Goal: Task Accomplishment & Management: Use online tool/utility

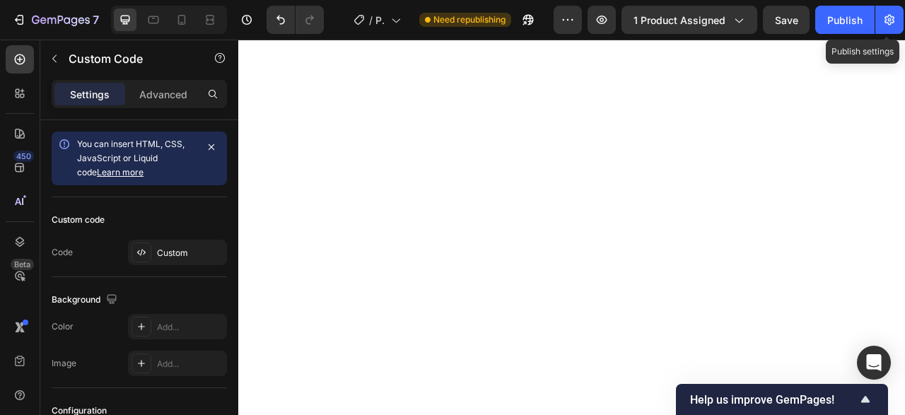
click at [174, 250] on div "Custom" at bounding box center [190, 253] width 66 height 13
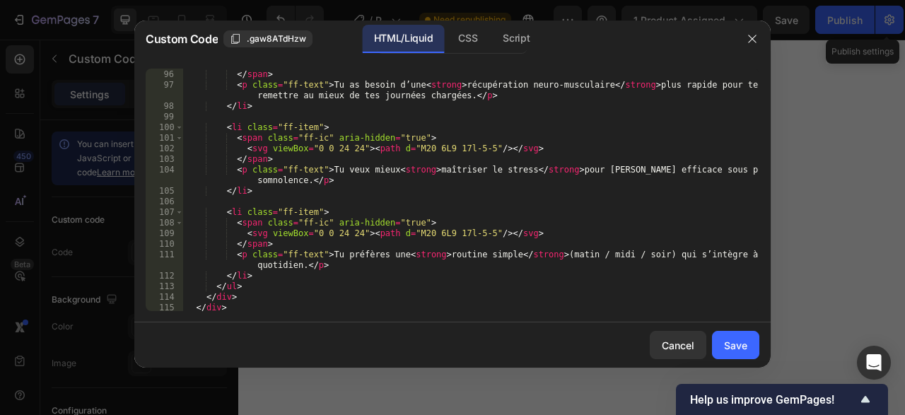
scroll to position [1038, 0]
drag, startPoint x: 542, startPoint y: 255, endPoint x: 646, endPoint y: 258, distance: 104.7
click at [646, 258] on div "< svg viewBox = "0 0 24 24" > < path d = "M20 6L9 17l-5-5" /> </ svg > </ span …" at bounding box center [471, 191] width 576 height 264
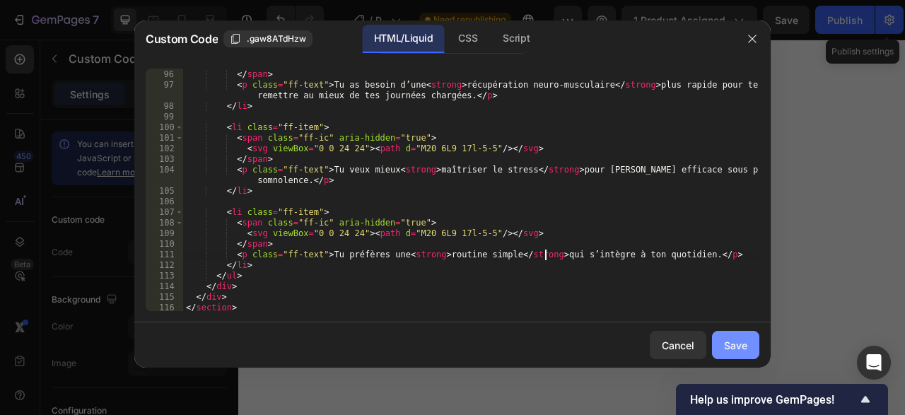
type textarea "<p class="ff-text">Tu préfères une <strong>routine simple</strong> qui s’intègr…"
click at [740, 342] on div "Save" at bounding box center [735, 345] width 23 height 15
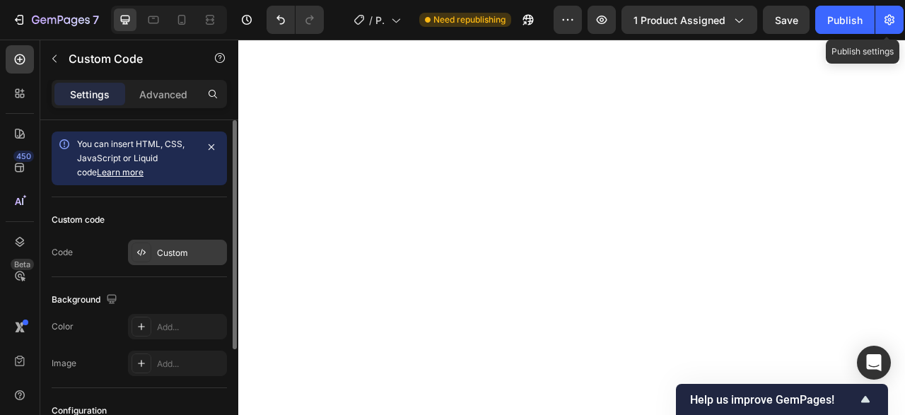
click at [187, 255] on div "Custom" at bounding box center [190, 253] width 66 height 13
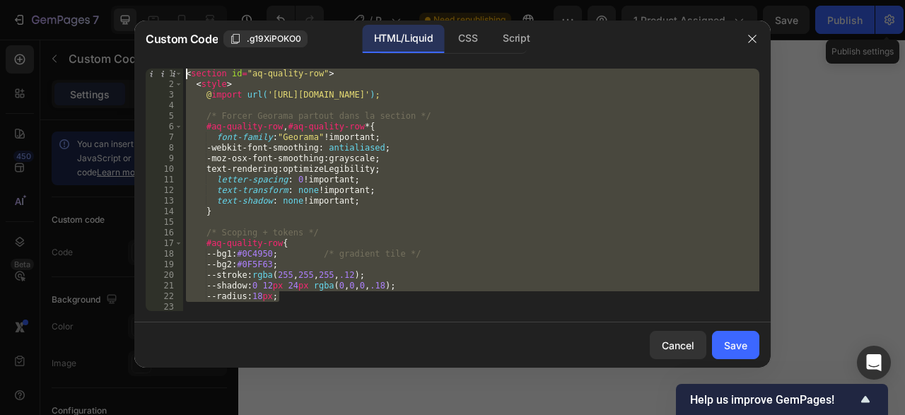
drag, startPoint x: 318, startPoint y: 301, endPoint x: 111, endPoint y: 16, distance: 352.0
click at [183, 69] on div "< section id = "aq-quality-row" > < style > @ import url( 'https://fonts.google…" at bounding box center [471, 190] width 576 height 243
type textarea "<section id="aq-quality-row"> <style>"
paste textarea
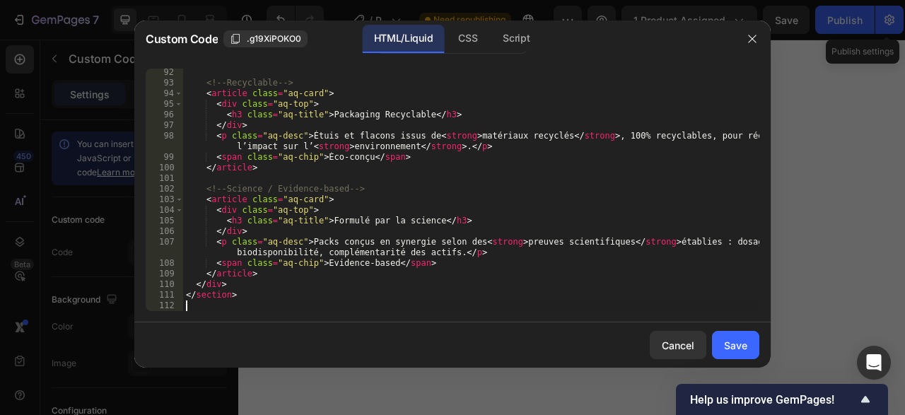
scroll to position [988, 0]
click at [732, 341] on div "Save" at bounding box center [735, 345] width 23 height 15
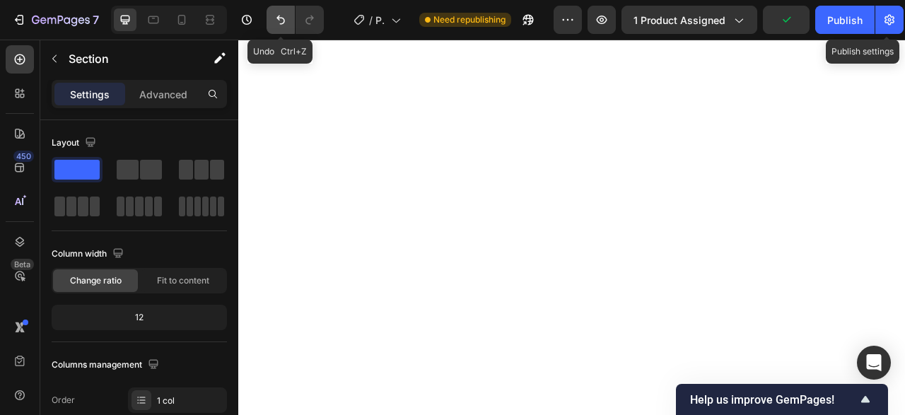
click at [284, 20] on icon "Undo/Redo" at bounding box center [281, 20] width 8 height 9
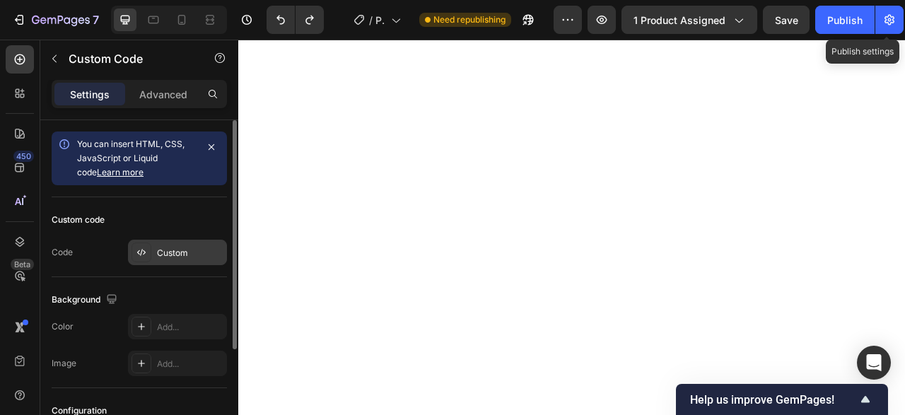
click at [178, 255] on div "Custom" at bounding box center [190, 253] width 66 height 13
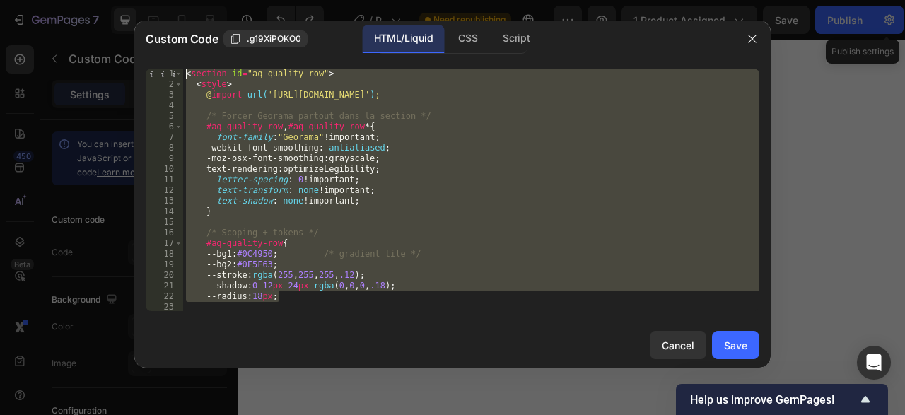
drag, startPoint x: 310, startPoint y: 301, endPoint x: 57, endPoint y: -30, distance: 416.7
click at [183, 69] on div "< section id = "aq-quality-row" > < style > @ import url( 'https://fonts.google…" at bounding box center [471, 190] width 576 height 243
type textarea "<section id="aq-quality-row"> <style>"
paste textarea
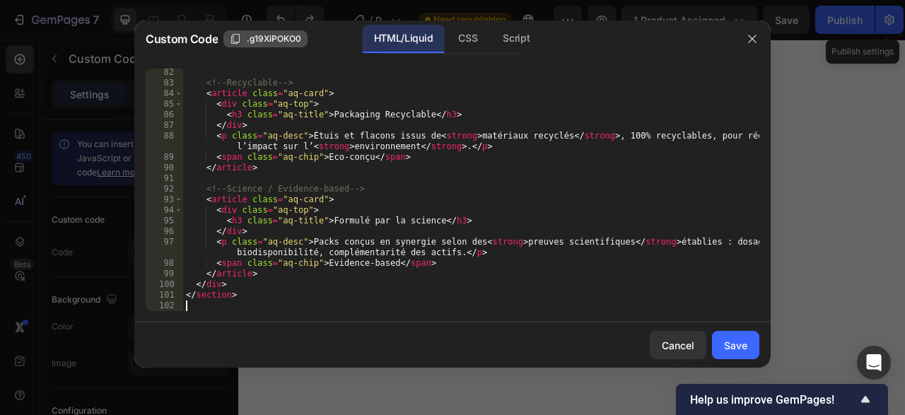
scroll to position [882, 0]
click at [731, 349] on div "Save" at bounding box center [735, 345] width 23 height 15
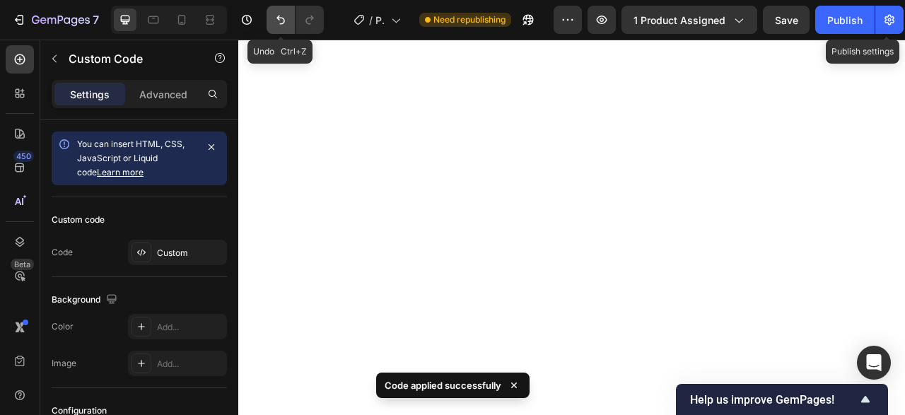
click at [281, 23] on icon "Undo/Redo" at bounding box center [281, 20] width 14 height 14
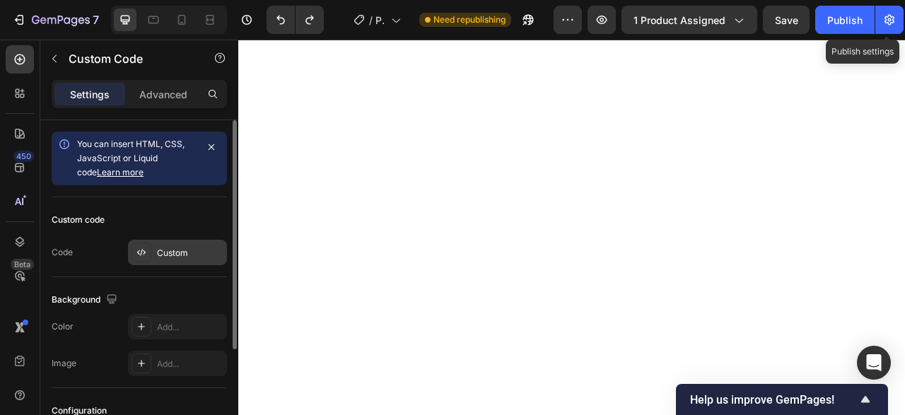
click at [173, 260] on div "Custom" at bounding box center [177, 252] width 99 height 25
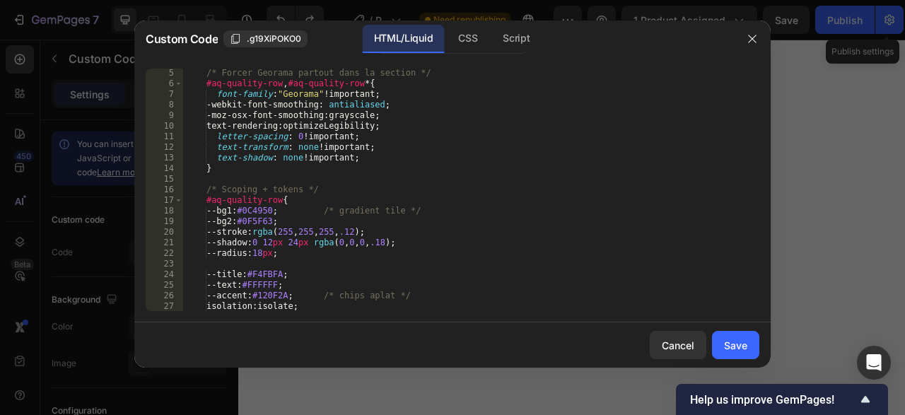
scroll to position [0, 0]
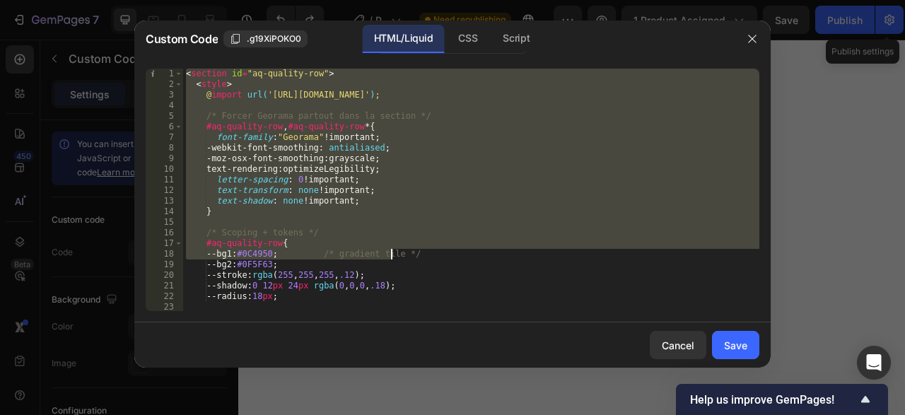
drag, startPoint x: 184, startPoint y: 74, endPoint x: 392, endPoint y: 260, distance: 278.5
click at [392, 260] on div "< section id = "aq-quality-row" > < style > @ import url( 'https://fonts.google…" at bounding box center [471, 201] width 576 height 264
click at [469, 269] on div "< section id = "aq-quality-row" > < style > @ import url( 'https://fonts.google…" at bounding box center [471, 201] width 576 height 264
type textarea "--bg2:#0F5F63;"
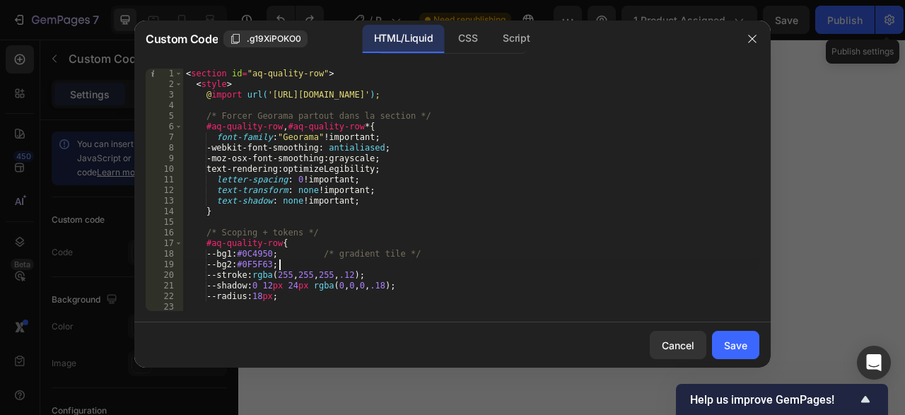
click at [893, 238] on div at bounding box center [452, 207] width 905 height 415
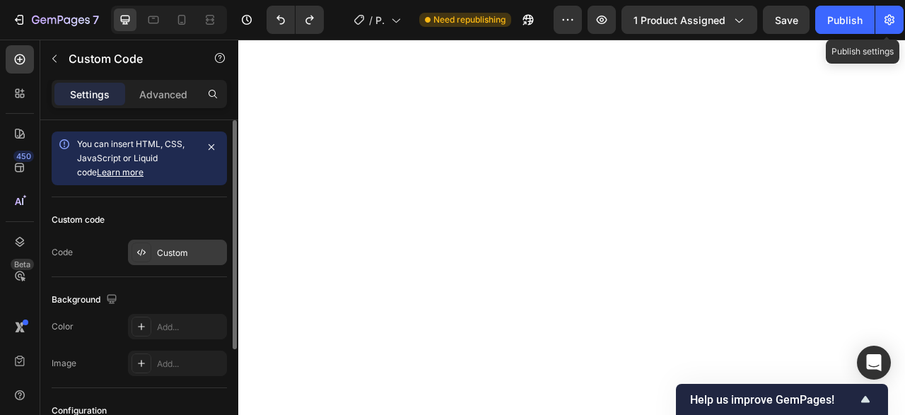
click at [178, 253] on div "Custom" at bounding box center [190, 253] width 66 height 13
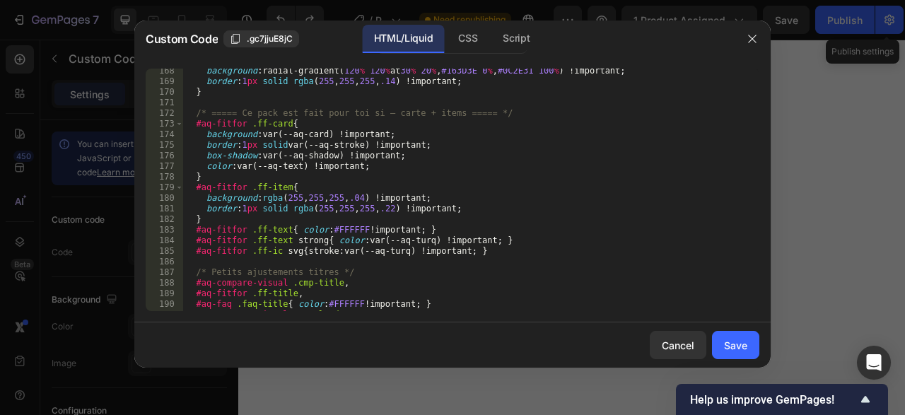
scroll to position [1774, 0]
click at [888, 139] on div at bounding box center [452, 207] width 905 height 415
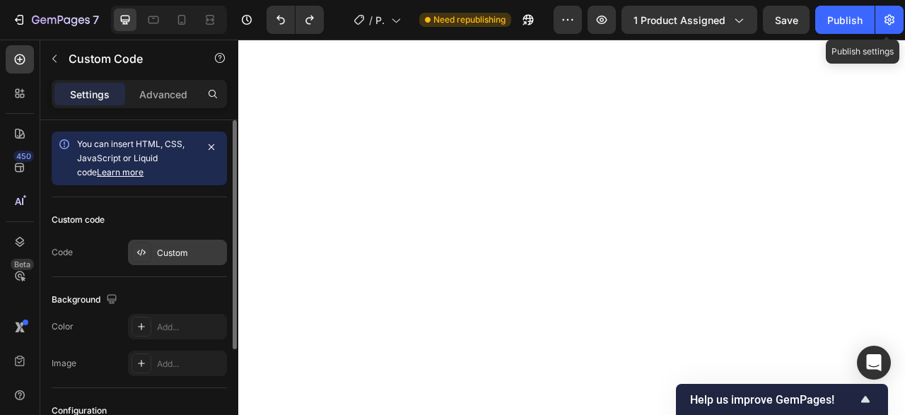
click at [194, 255] on div "Custom" at bounding box center [190, 253] width 66 height 13
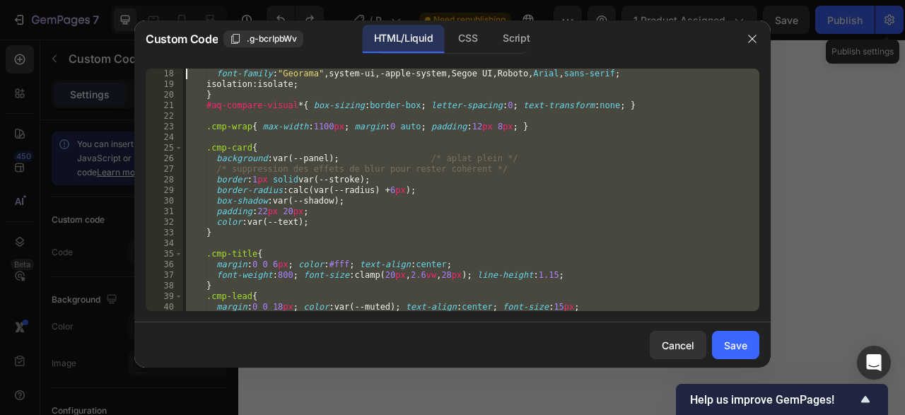
scroll to position [0, 0]
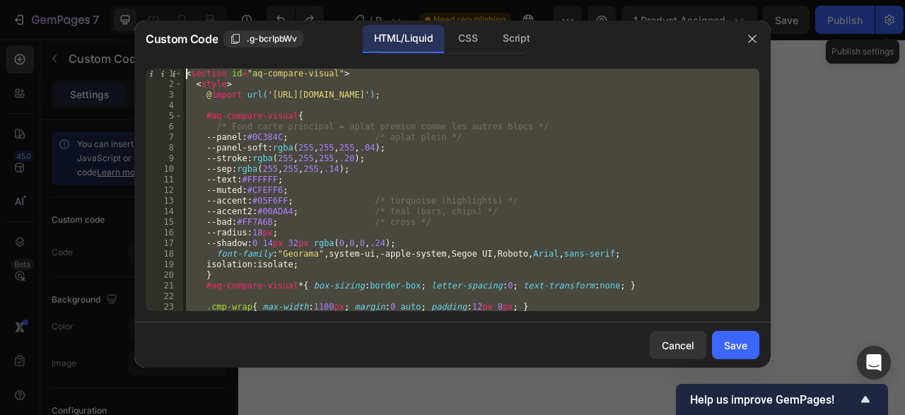
drag, startPoint x: 153, startPoint y: 207, endPoint x: 142, endPoint y: 1, distance: 206.1
click at [183, 69] on div "< section id = "aq-compare-visual" > < style > @ import url( '[URL][DOMAIN_NAME…" at bounding box center [471, 190] width 576 height 243
type textarea "<section id="aq-compare-visual"> <style>"
paste textarea
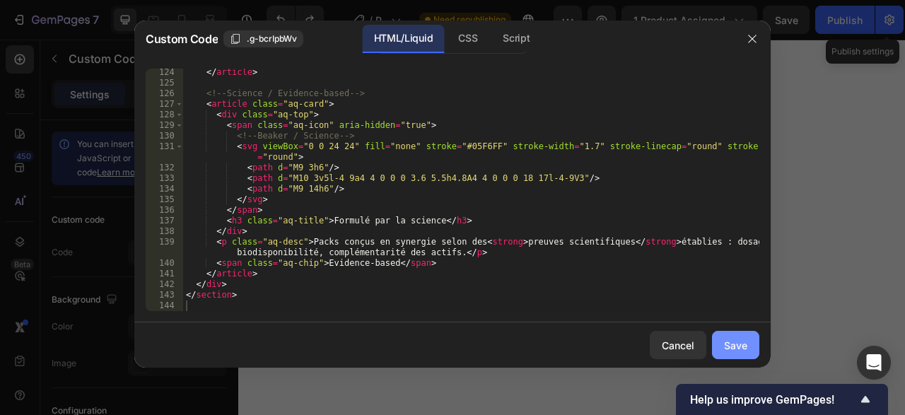
click at [732, 349] on div "Save" at bounding box center [735, 345] width 23 height 15
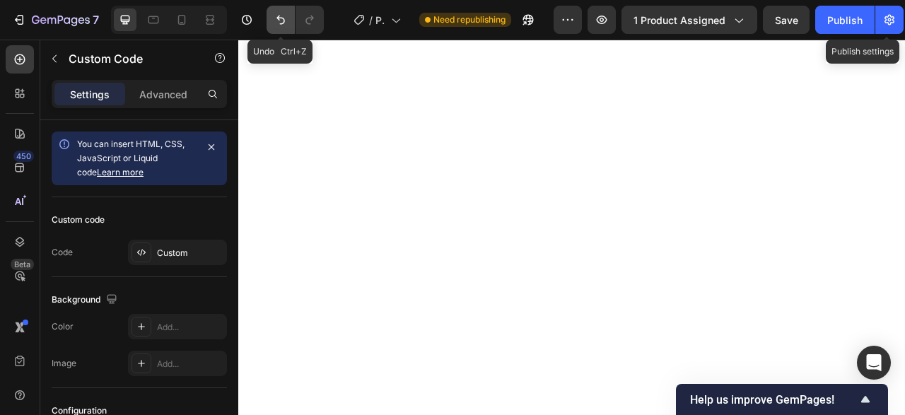
click at [280, 16] on icon "Undo/Redo" at bounding box center [281, 20] width 14 height 14
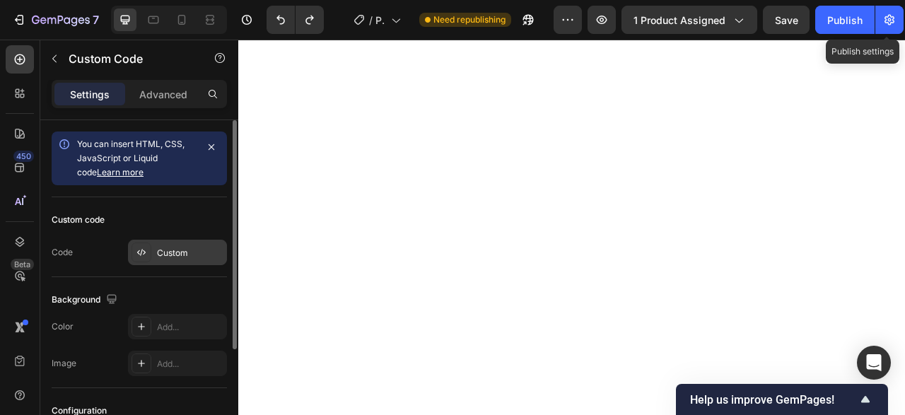
click at [175, 251] on div "Custom" at bounding box center [190, 253] width 66 height 13
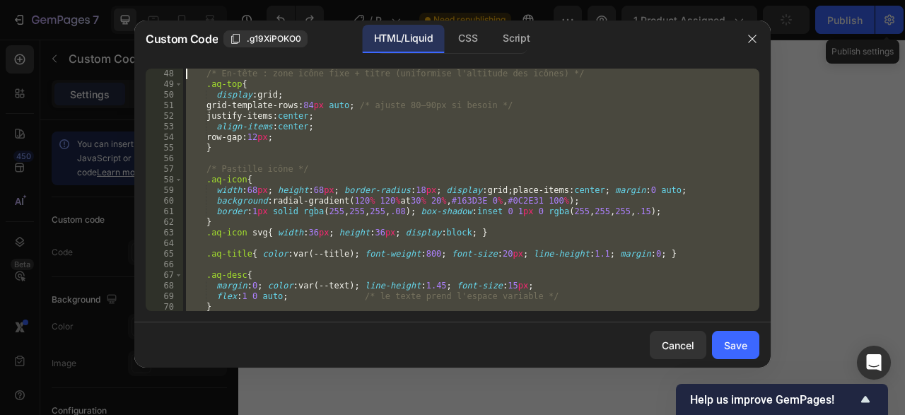
scroll to position [0, 0]
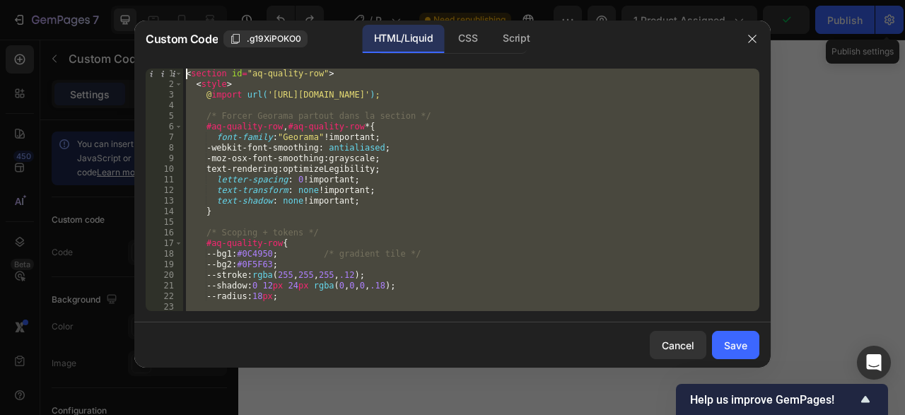
drag, startPoint x: 148, startPoint y: 178, endPoint x: 117, endPoint y: -60, distance: 239.6
click at [183, 69] on div "< section id = "aq-quality-row" > < style > @ import url( 'https://fonts.google…" at bounding box center [471, 190] width 576 height 243
type textarea "<section id="aq-quality-row"> <style>"
paste textarea
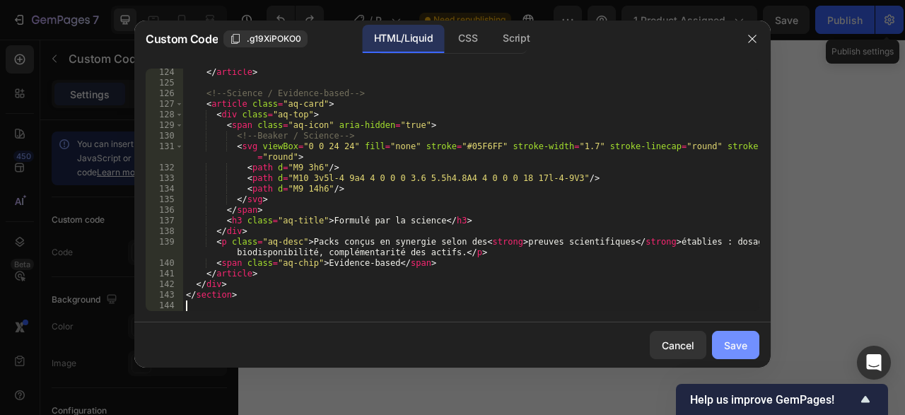
click at [740, 353] on div "Save" at bounding box center [735, 345] width 23 height 15
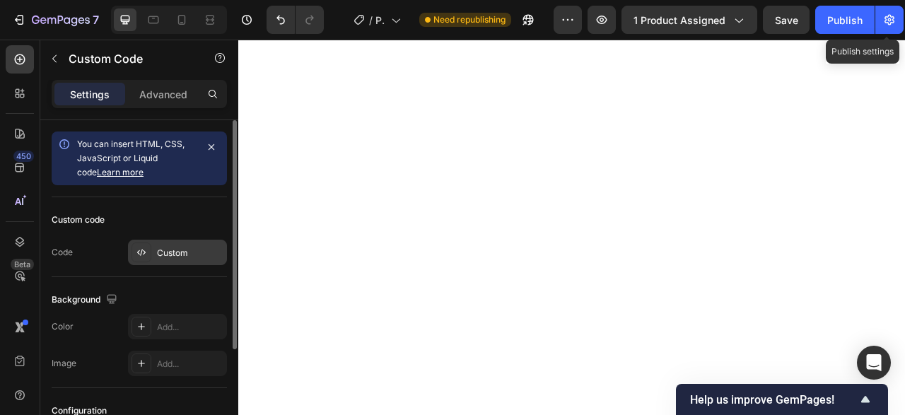
click at [180, 257] on div "Custom" at bounding box center [190, 253] width 66 height 13
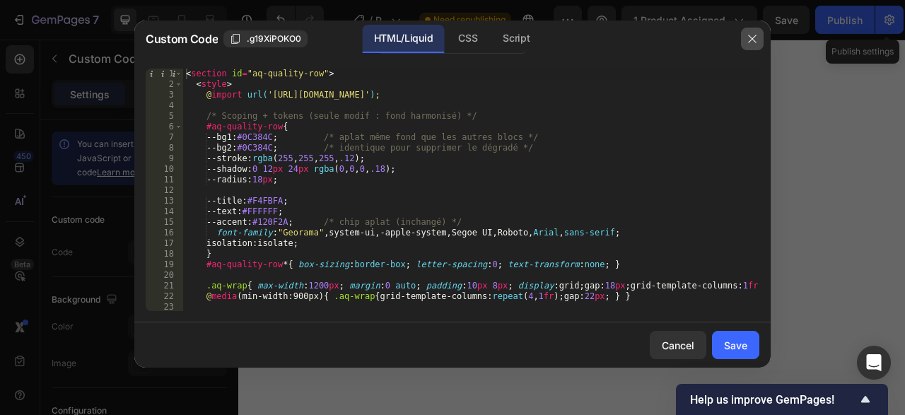
click at [756, 41] on icon "button" at bounding box center [752, 38] width 11 height 11
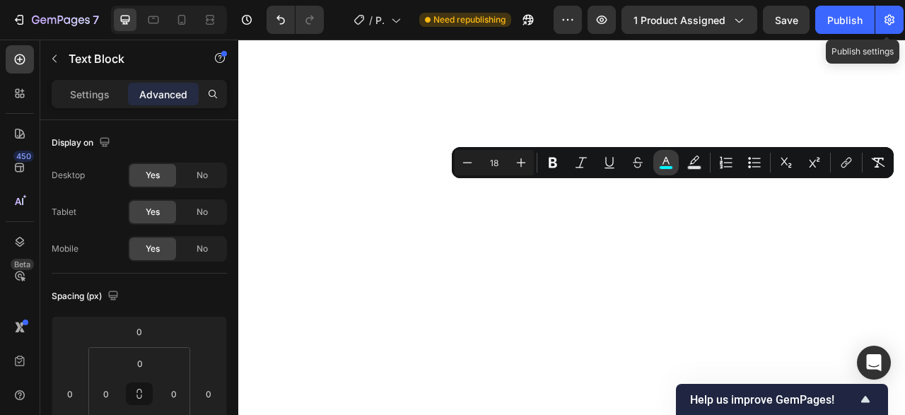
click at [663, 170] on button "color" at bounding box center [665, 162] width 25 height 25
type input "05F6FF"
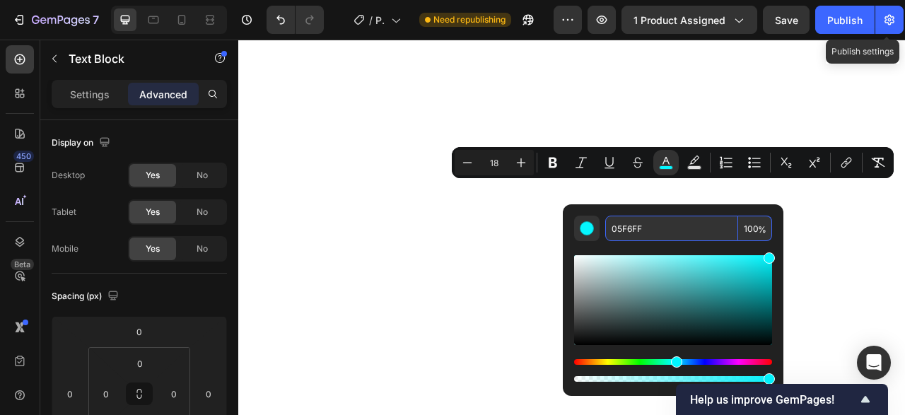
click at [634, 221] on input "05F6FF" at bounding box center [671, 228] width 133 height 25
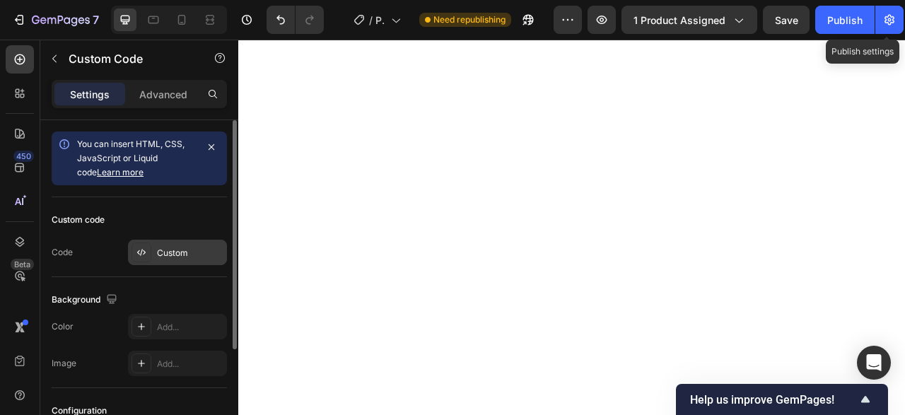
click at [172, 250] on div "Custom" at bounding box center [190, 253] width 66 height 13
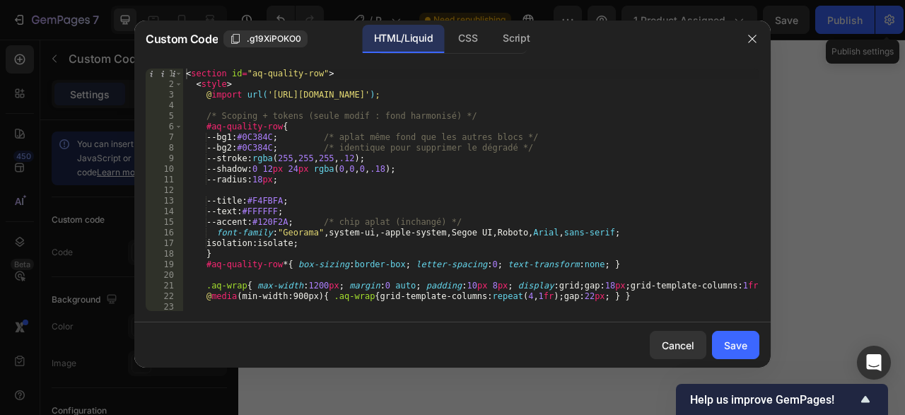
click at [257, 146] on div "< section id = "aq-quality-row" > < style > @ import url( 'https://fonts.google…" at bounding box center [471, 201] width 576 height 264
click at [257, 146] on div "< section id = "aq-quality-row" > < style > @ import url( 'https://fonts.google…" at bounding box center [471, 190] width 576 height 243
click at [257, 146] on div "< section id = "aq-quality-row" > < style > @ import url( 'https://fonts.google…" at bounding box center [471, 201] width 576 height 264
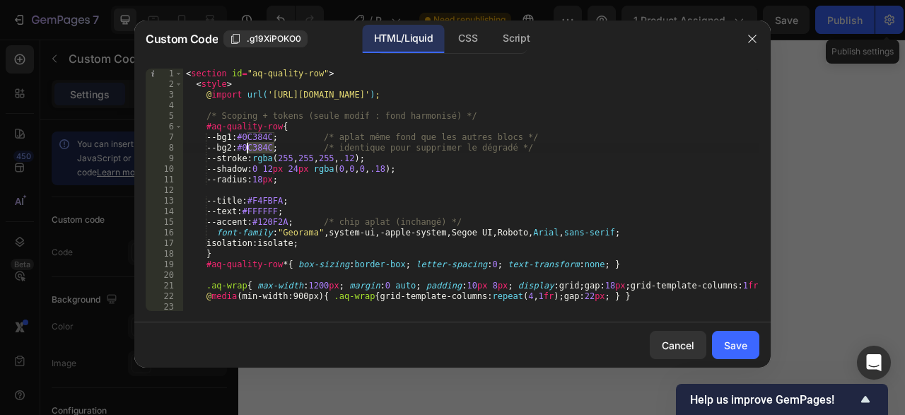
paste textarea "5F6FF"
type textarea "--bg2:#05F6FF; /* identique pour supprimer le dégradé */"
click at [749, 346] on button "Save" at bounding box center [735, 345] width 47 height 28
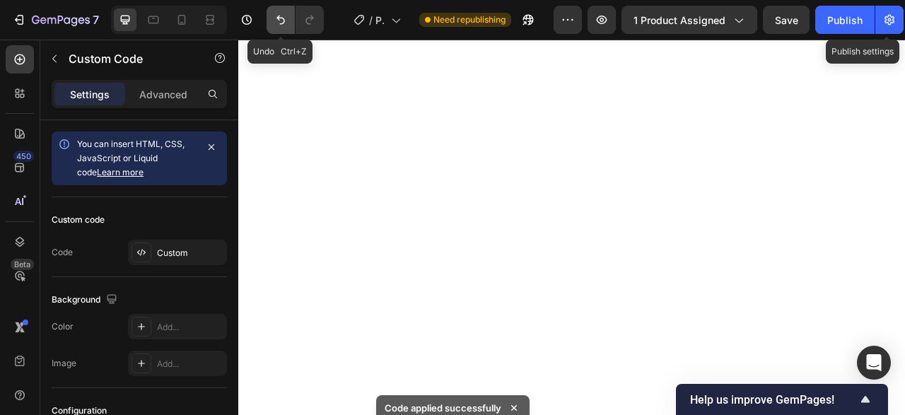
click at [285, 23] on icon "Undo/Redo" at bounding box center [281, 20] width 14 height 14
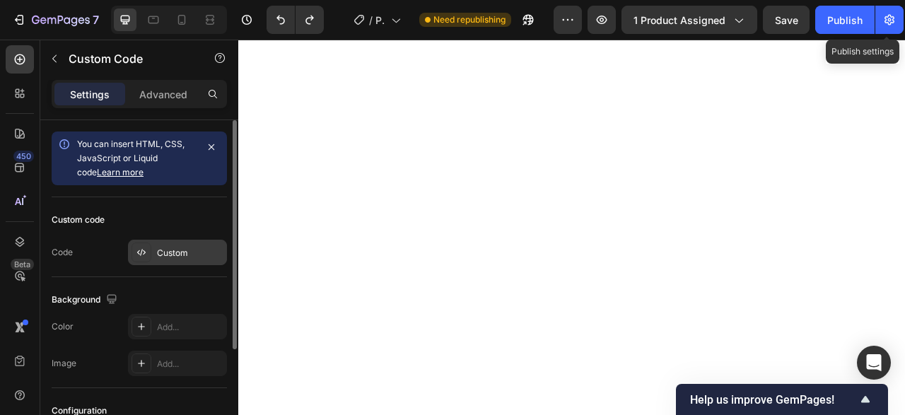
click at [186, 248] on div "Custom" at bounding box center [190, 253] width 66 height 13
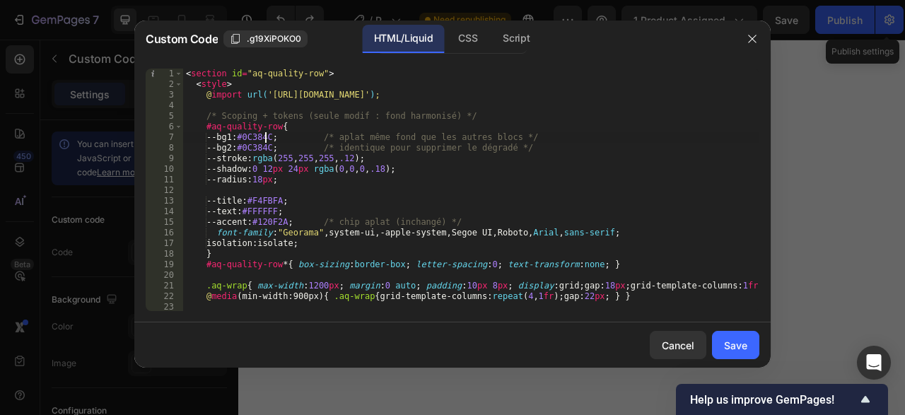
click at [265, 135] on div "< section id = "aq-quality-row" > < style > @ import url( 'https://fonts.google…" at bounding box center [471, 201] width 576 height 264
click at [267, 135] on div "< section id = "aq-quality-row" > < style > @ import url( 'https://fonts.google…" at bounding box center [471, 190] width 576 height 243
drag, startPoint x: 247, startPoint y: 139, endPoint x: 274, endPoint y: 135, distance: 27.2
click at [274, 135] on div "< section id = "aq-quality-row" > < style > @ import url( 'https://fonts.google…" at bounding box center [471, 201] width 576 height 264
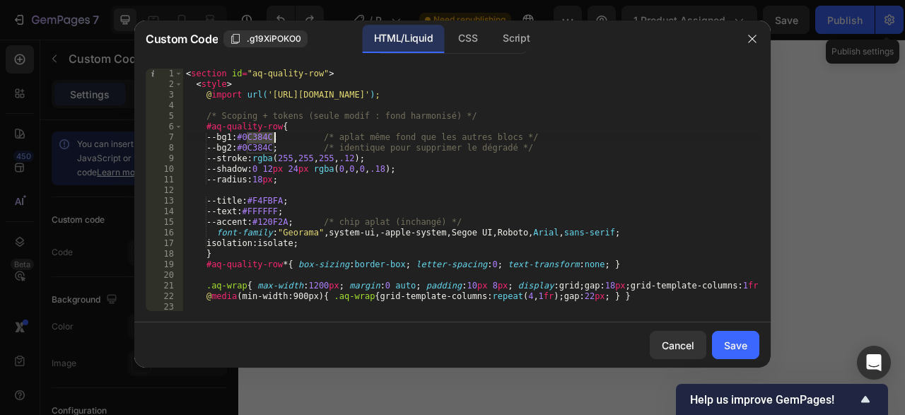
paste textarea "5F6FF"
type textarea "--bg1:#05F6FF; /* aplat même fond que les autres blocs */"
click at [731, 342] on div "Save" at bounding box center [735, 345] width 23 height 15
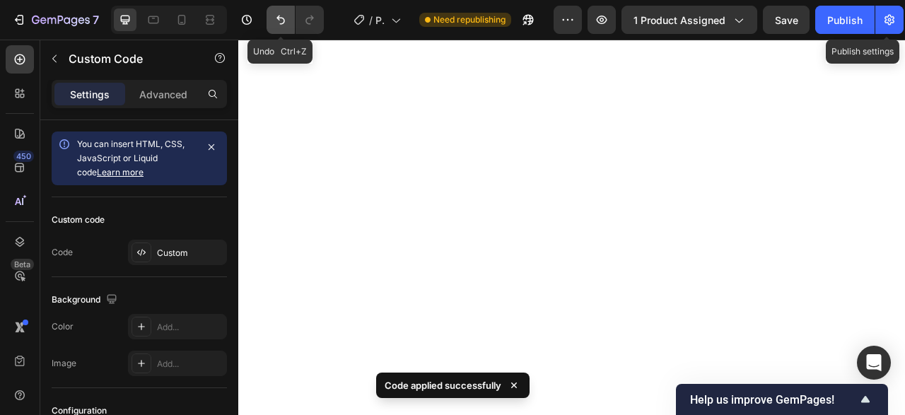
click at [279, 28] on button "Undo/Redo" at bounding box center [281, 20] width 28 height 28
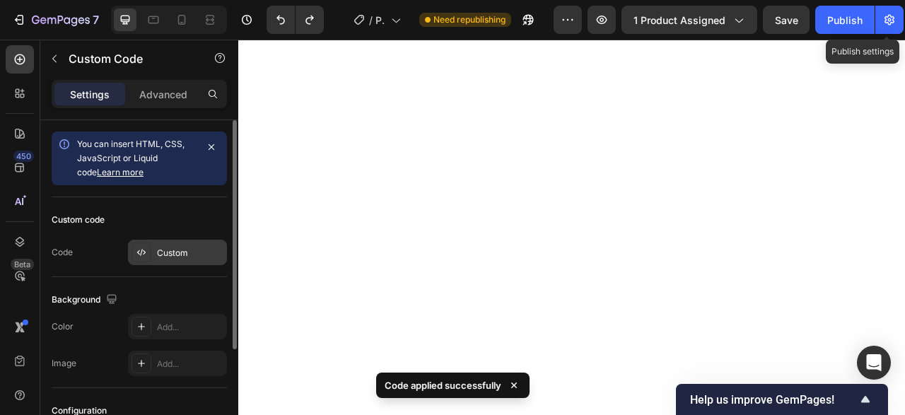
click at [178, 257] on div "Custom" at bounding box center [190, 253] width 66 height 13
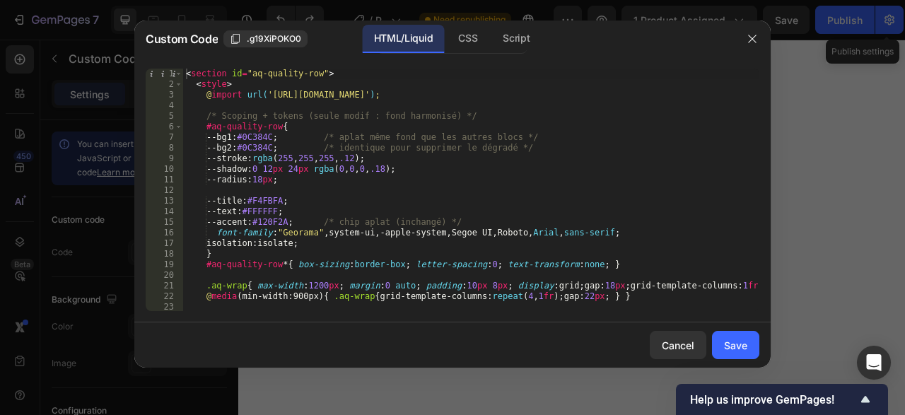
click at [269, 222] on div "< section id = "aq-quality-row" > < style > @ import url( 'https://fonts.google…" at bounding box center [471, 201] width 576 height 264
paste textarea "05F6FF"
type textarea "--accent:#05F6FF; /* chip aplat (inchangé) */"
click at [736, 346] on div "Save" at bounding box center [735, 345] width 23 height 15
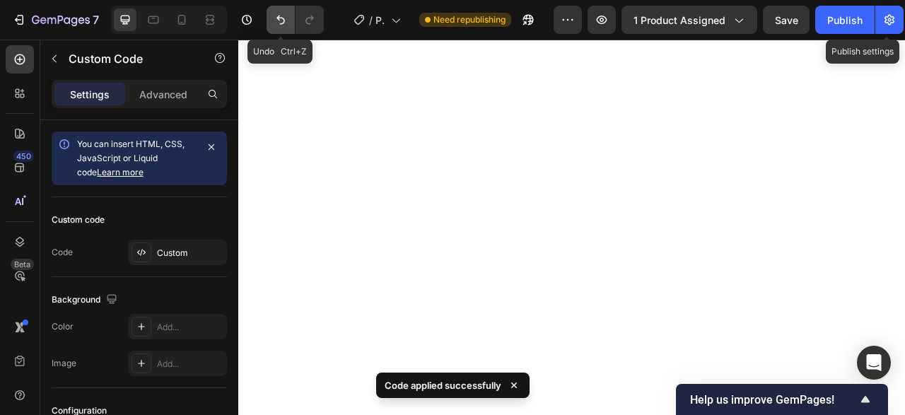
click at [288, 21] on button "Undo/Redo" at bounding box center [281, 20] width 28 height 28
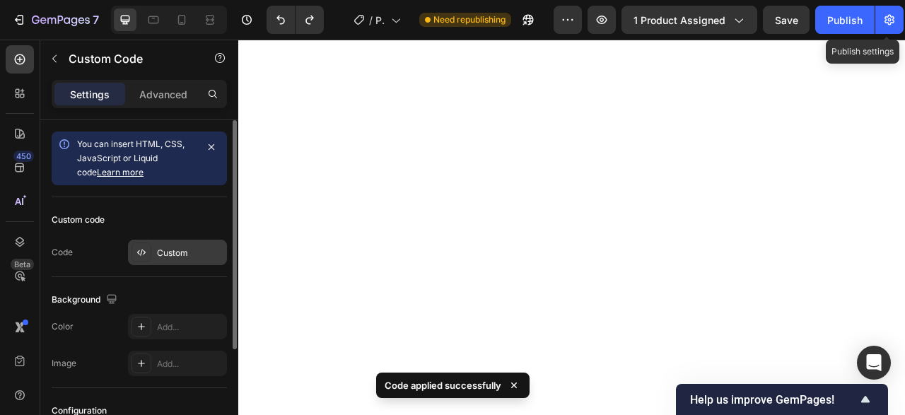
click at [170, 247] on div "Custom" at bounding box center [190, 253] width 66 height 13
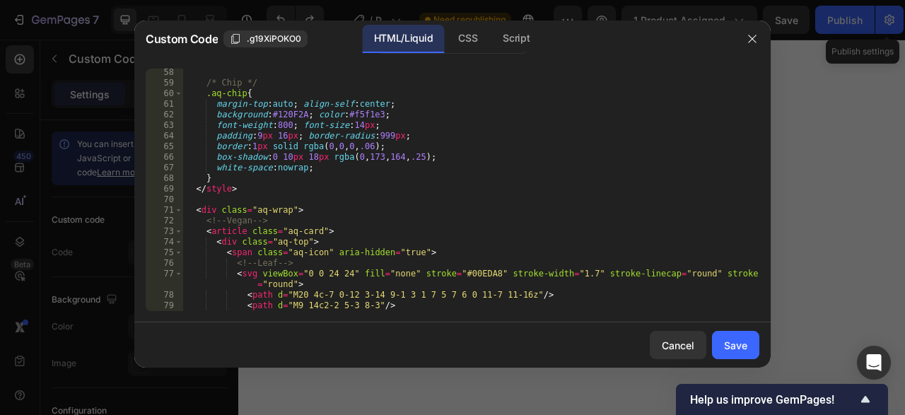
scroll to position [649, 0]
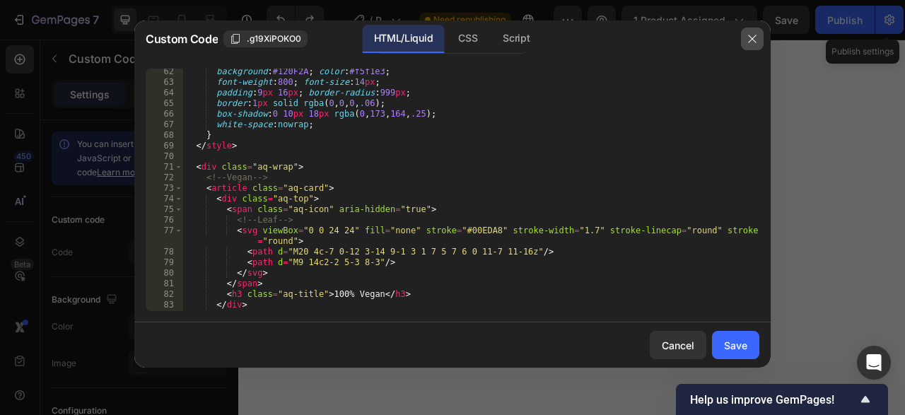
click at [753, 33] on button "button" at bounding box center [752, 39] width 23 height 23
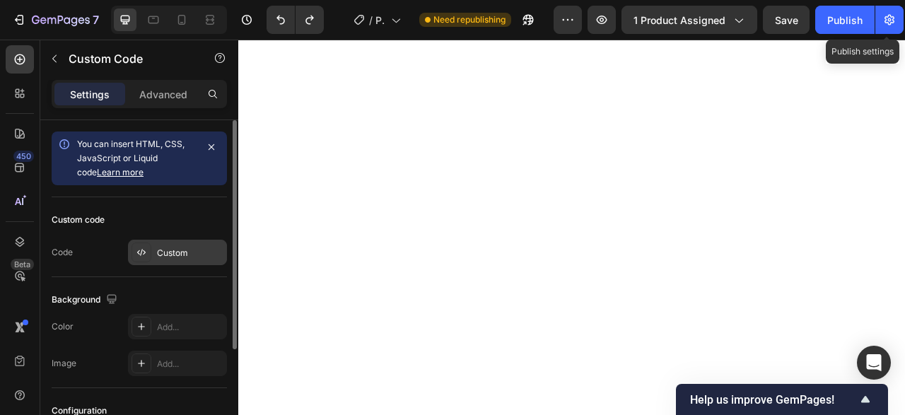
click at [183, 254] on div "Custom" at bounding box center [190, 253] width 66 height 13
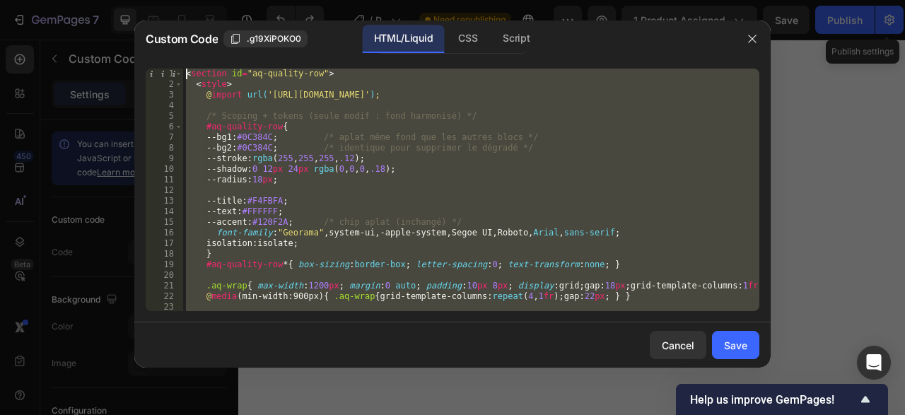
scroll to position [0, 0]
drag, startPoint x: 586, startPoint y: 299, endPoint x: 33, endPoint y: -60, distance: 660.1
click at [183, 69] on div "< section id = "aq-quality-row" > < style > @ import url( 'https://fonts.google…" at bounding box center [471, 190] width 576 height 243
type textarea "<section id="aq-quality-row"> <style>"
paste textarea
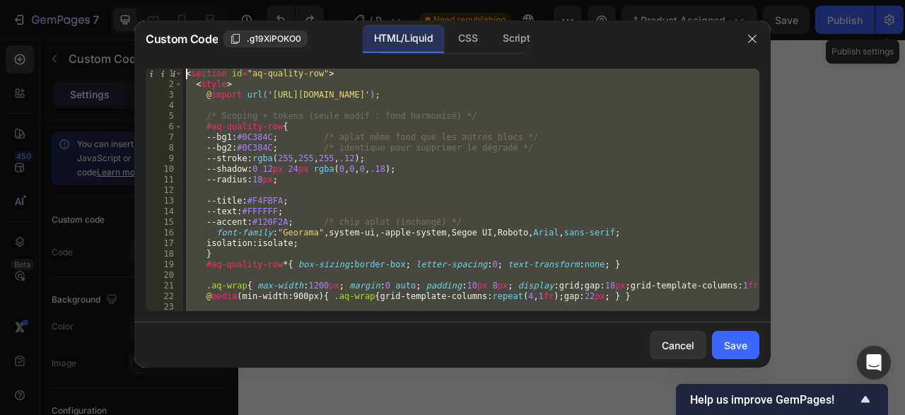
scroll to position [861, 0]
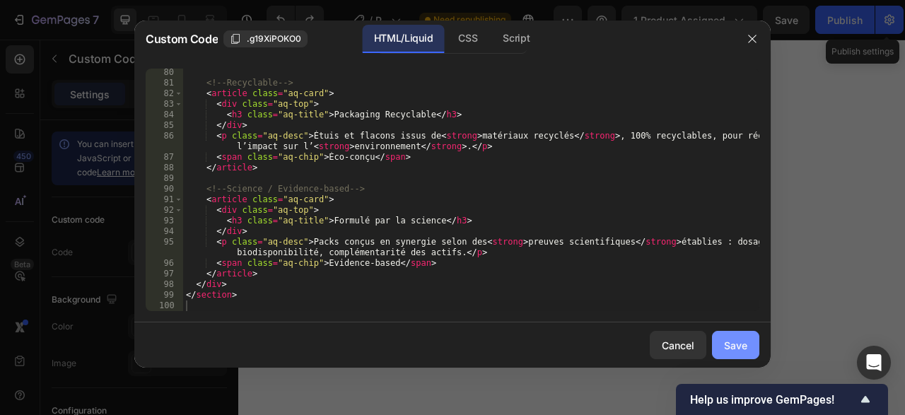
click at [731, 342] on div "Save" at bounding box center [735, 345] width 23 height 15
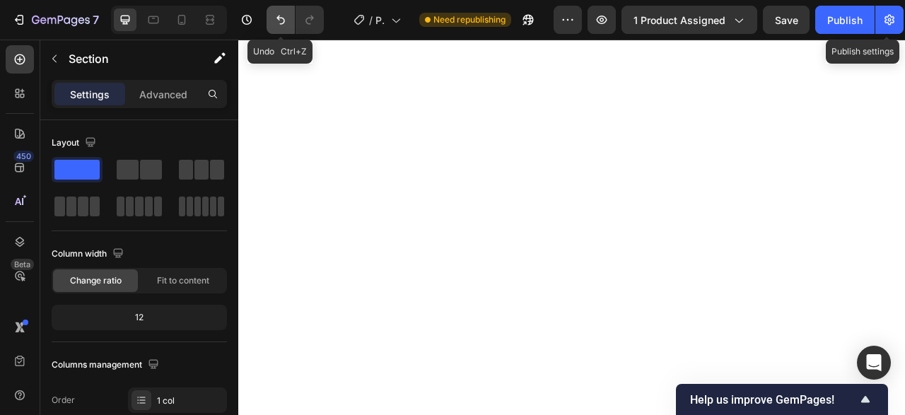
click at [277, 21] on icon "Undo/Redo" at bounding box center [281, 20] width 14 height 14
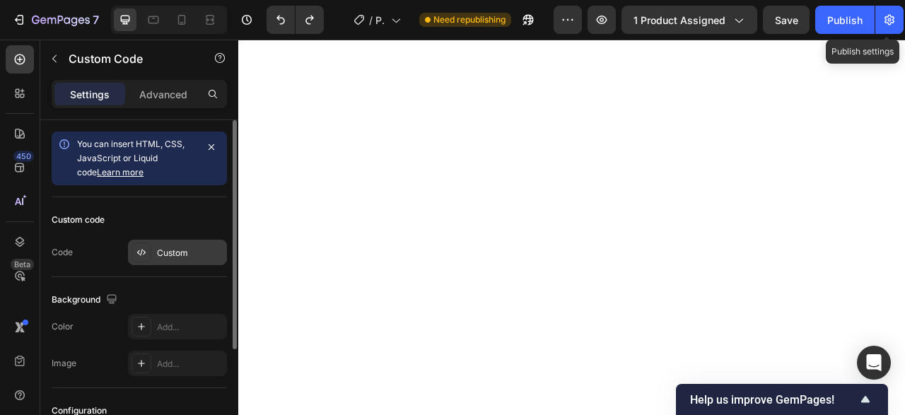
click at [173, 258] on div "Custom" at bounding box center [190, 253] width 66 height 13
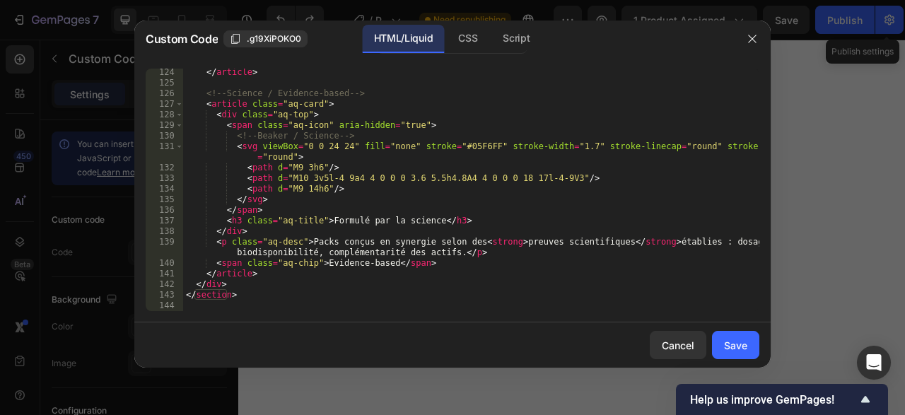
scroll to position [1369, 0]
click at [378, 301] on div "</ article > <!-- Science / Evidence-based --> < article class = "aq-card" > < …" at bounding box center [471, 199] width 576 height 264
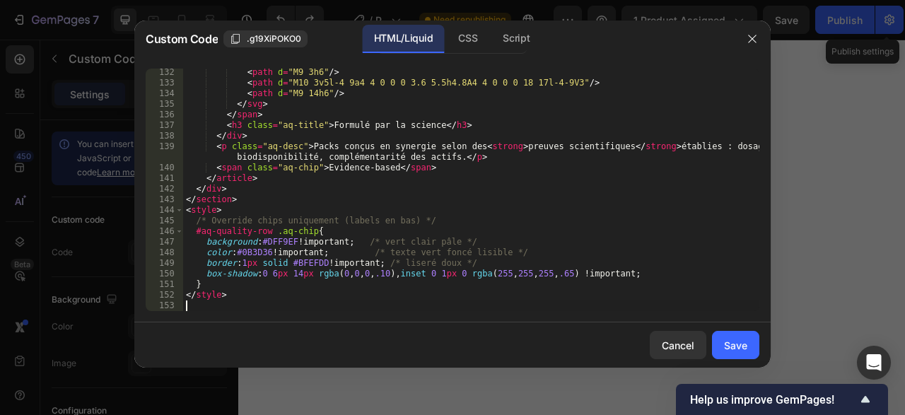
scroll to position [1465, 0]
click at [733, 338] on button "Save" at bounding box center [735, 345] width 47 height 28
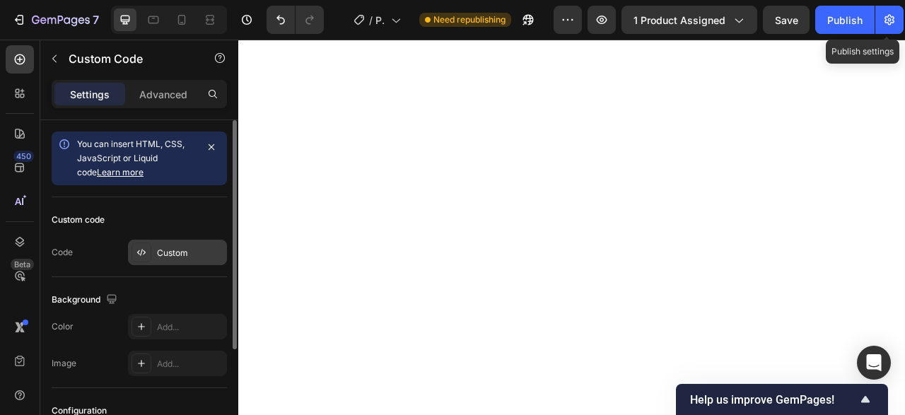
click at [176, 247] on div "Custom" at bounding box center [190, 253] width 66 height 13
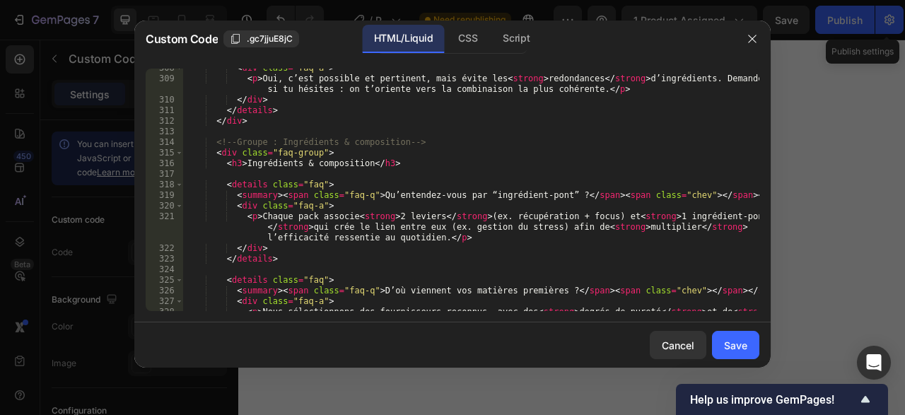
scroll to position [3651, 0]
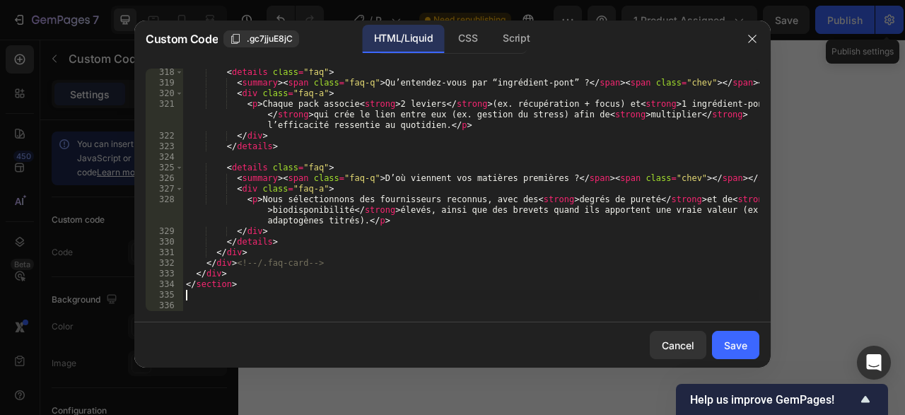
click at [598, 300] on div "< details class = "faq" > < summary > < span class = "faq-q" > Qu’entendez-vous…" at bounding box center [471, 199] width 576 height 264
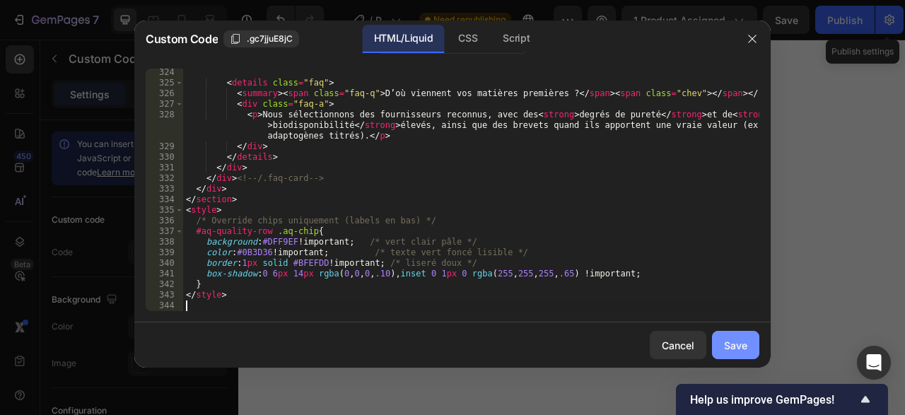
click at [728, 350] on div "Save" at bounding box center [735, 345] width 23 height 15
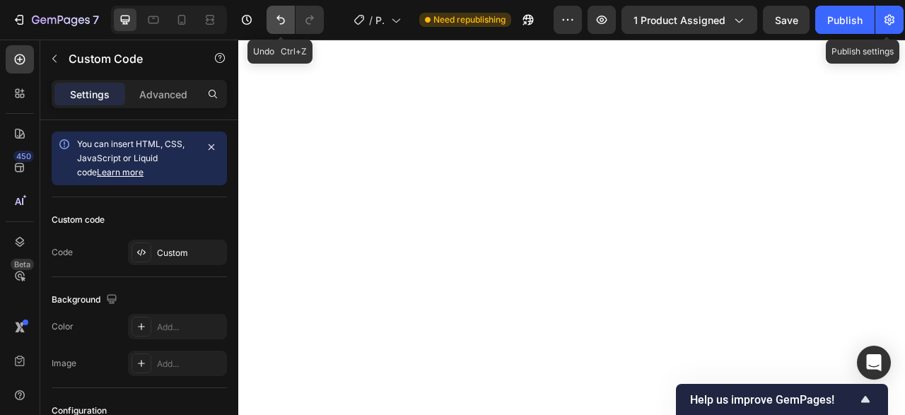
click at [277, 16] on icon "Undo/Redo" at bounding box center [281, 20] width 14 height 14
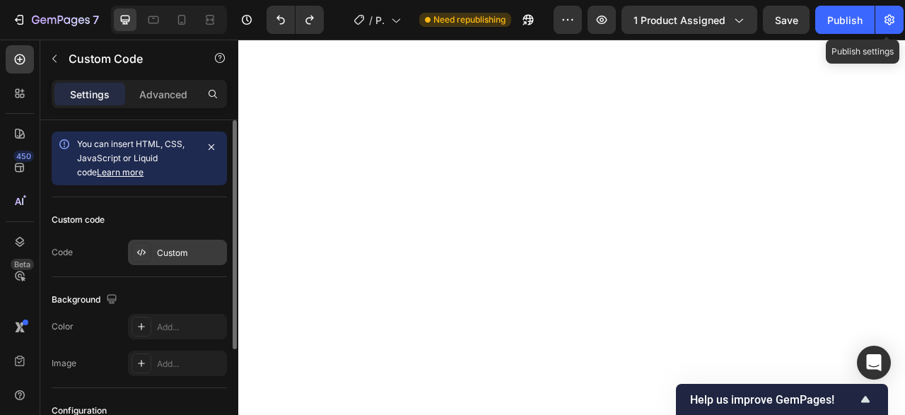
click at [186, 252] on div "Custom" at bounding box center [190, 253] width 66 height 13
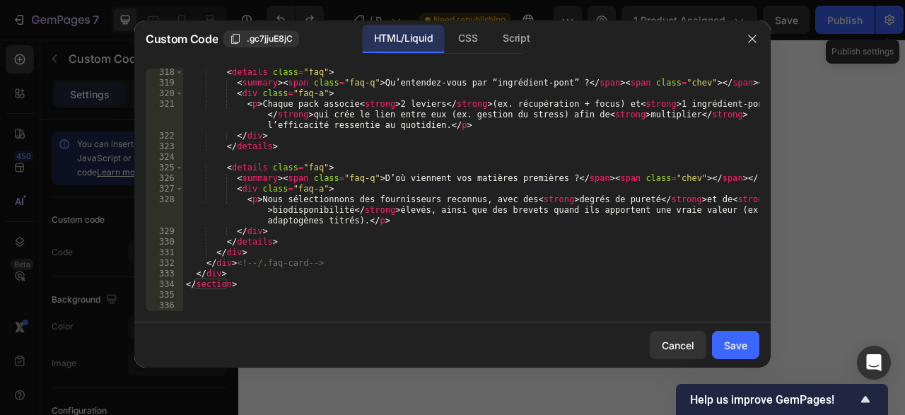
scroll to position [3651, 0]
click at [827, 255] on div at bounding box center [452, 207] width 905 height 415
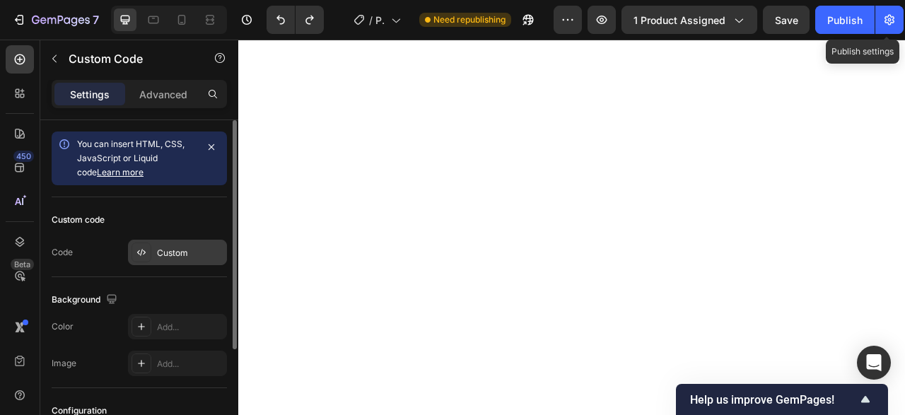
click at [170, 253] on div "Custom" at bounding box center [190, 253] width 66 height 13
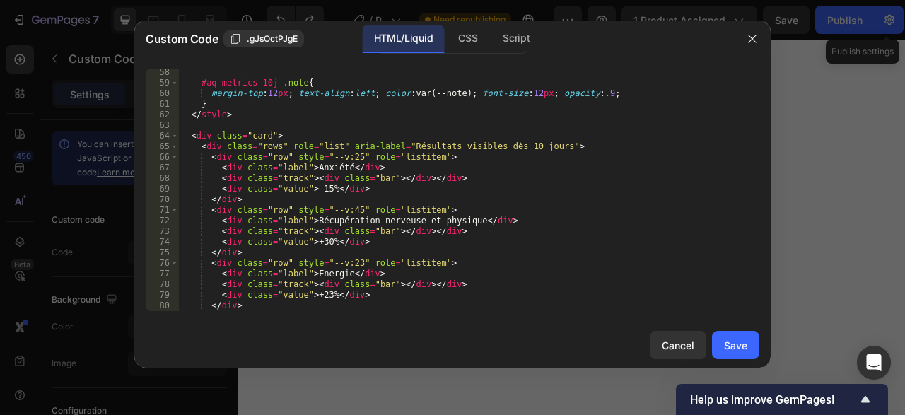
scroll to position [765, 0]
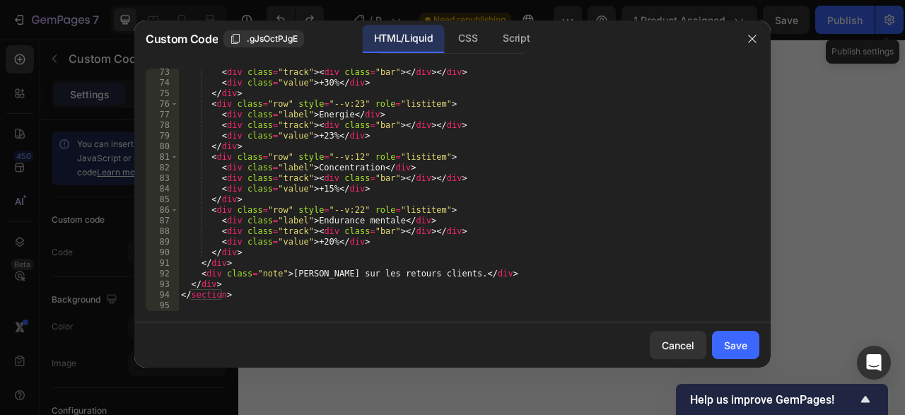
type textarea "</section>"
click at [375, 298] on div "< div class = "track" > < div class = "bar" > </ div > </ div > < div class = "…" at bounding box center [468, 199] width 581 height 264
paste textarea
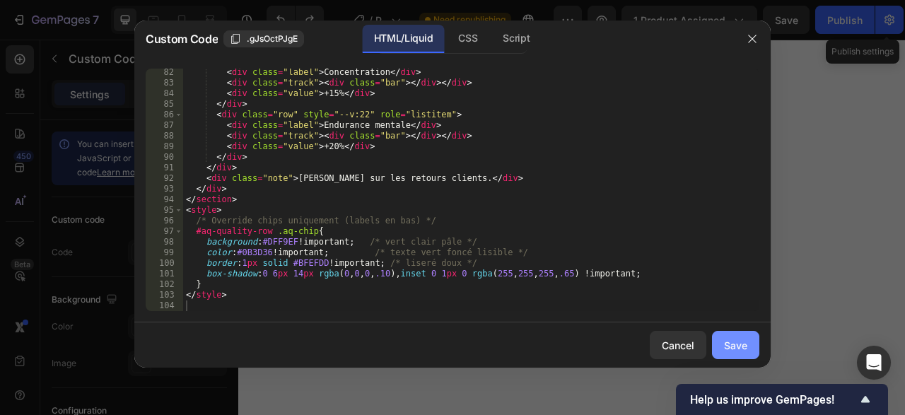
click at [748, 351] on button "Save" at bounding box center [735, 345] width 47 height 28
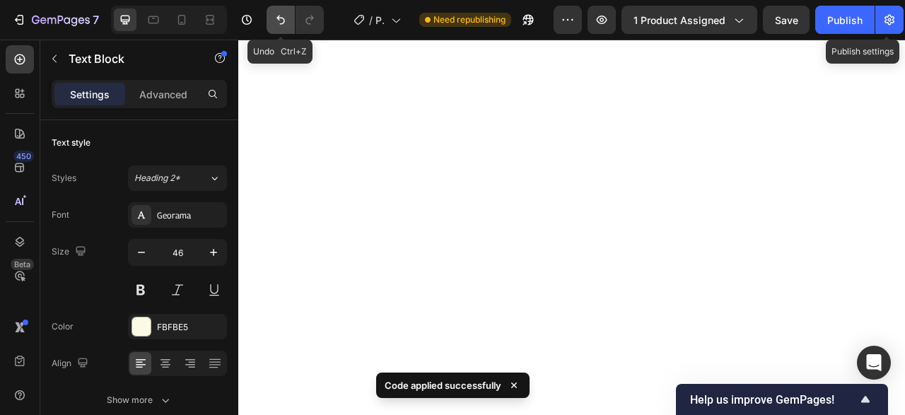
click at [278, 18] on icon "Undo/Redo" at bounding box center [281, 20] width 8 height 9
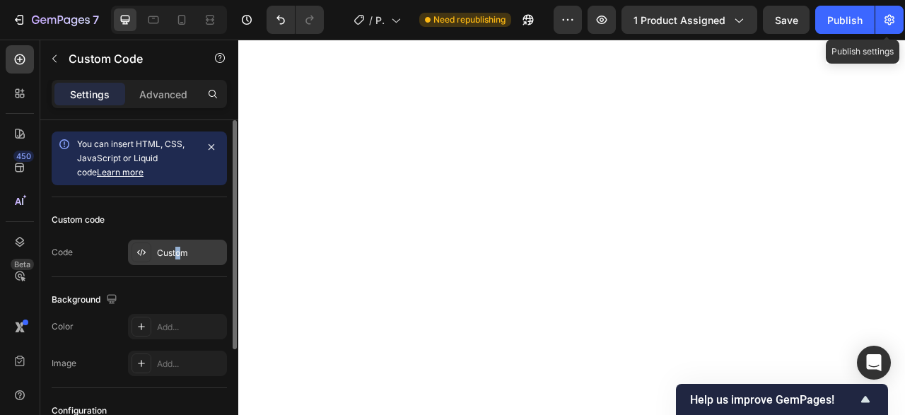
click at [178, 248] on div "Custom" at bounding box center [190, 253] width 66 height 13
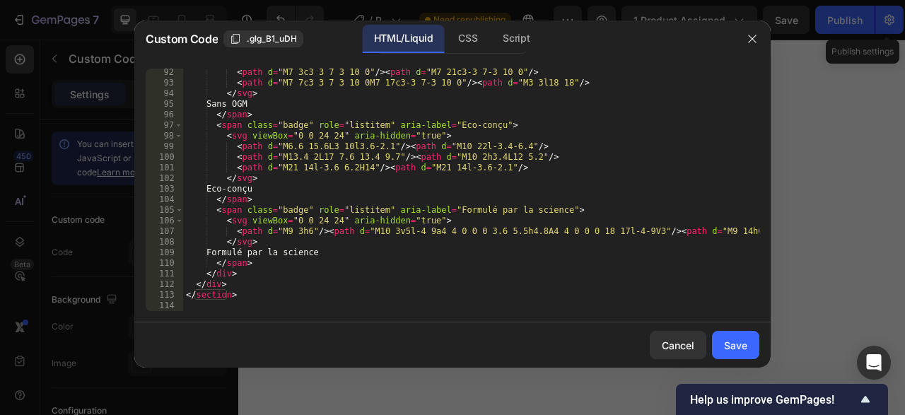
scroll to position [966, 0]
click at [289, 306] on div "< path d = "M7 3c3 3 7 3 10 0" /> < path d = "M7 21c3-3 7-3 10 0" /> < path d =…" at bounding box center [471, 199] width 576 height 264
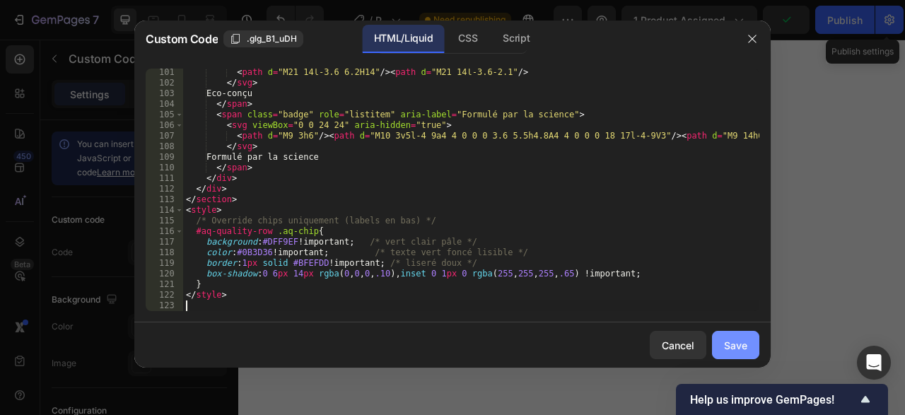
click at [735, 349] on div "Save" at bounding box center [735, 345] width 23 height 15
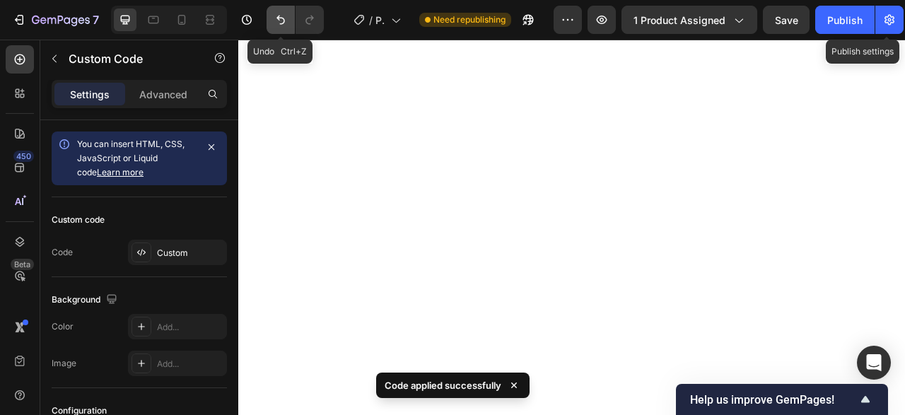
click at [279, 20] on icon "Undo/Redo" at bounding box center [281, 20] width 8 height 9
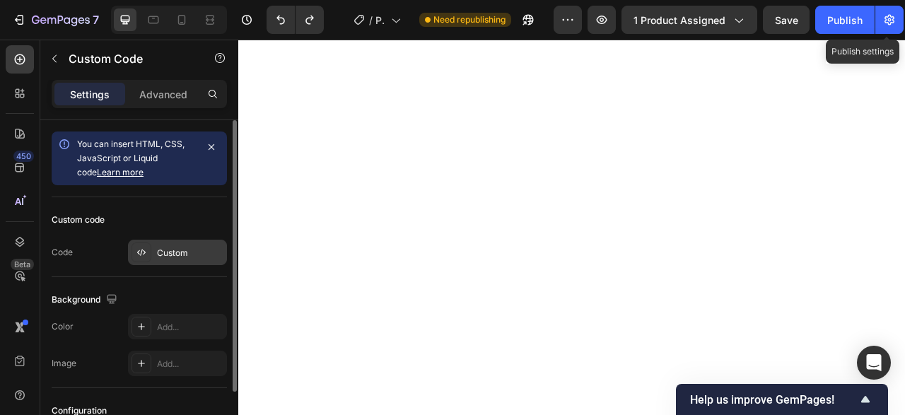
click at [173, 253] on div "Custom" at bounding box center [190, 253] width 66 height 13
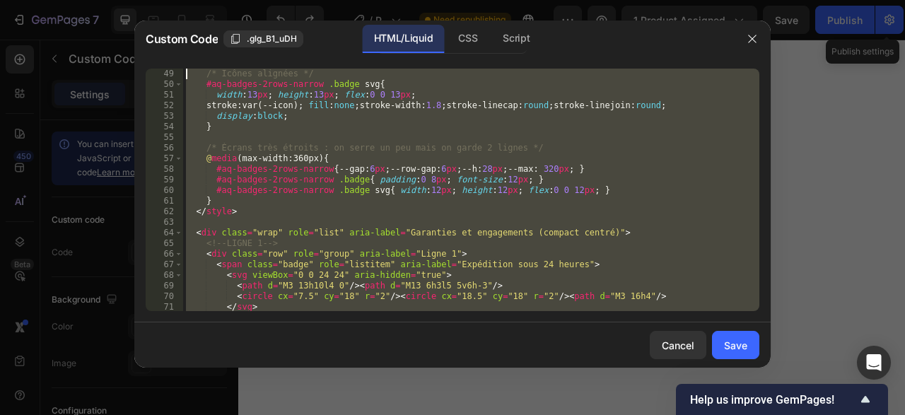
scroll to position [0, 0]
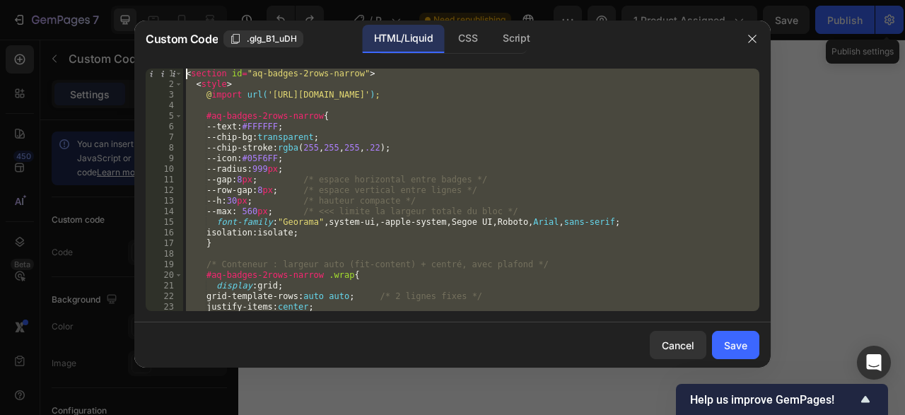
drag, startPoint x: 519, startPoint y: 306, endPoint x: 57, endPoint y: -60, distance: 589.5
click at [183, 69] on div "< section id = "aq-badges-2rows-narrow" > < style > @ import url( 'https://font…" at bounding box center [471, 190] width 576 height 243
type textarea "<section id="aq-badges-2rows-narrow"> <style>"
click at [755, 30] on button "button" at bounding box center [752, 39] width 23 height 23
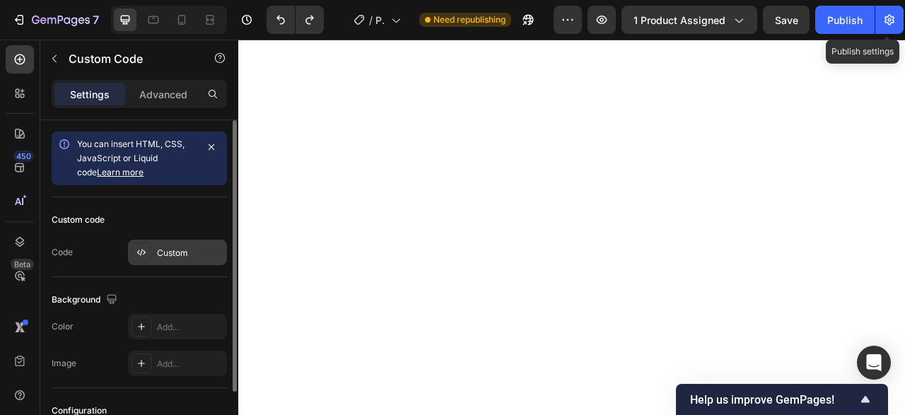
click at [189, 247] on div "Custom" at bounding box center [190, 253] width 66 height 13
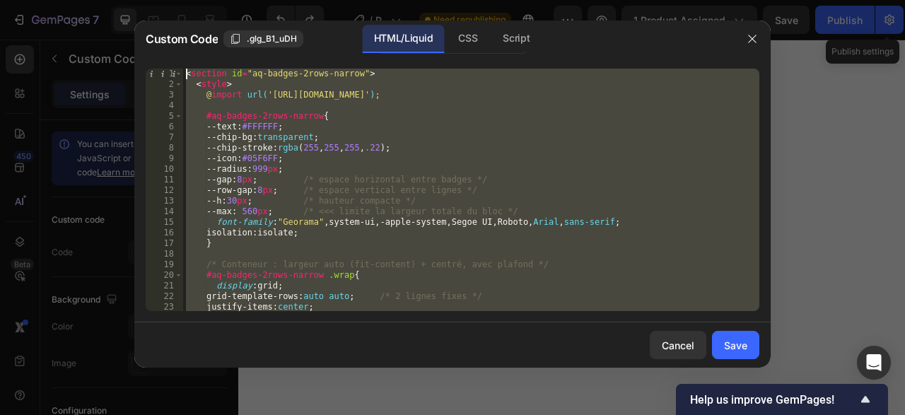
drag, startPoint x: 289, startPoint y: 298, endPoint x: 57, endPoint y: -60, distance: 426.5
click at [183, 69] on div "< section id = "aq-badges-2rows-narrow" > < style > @ import url( 'https://font…" at bounding box center [471, 190] width 576 height 243
type textarea "<section id="aq-badges-2rows-narrow"> <style>"
paste textarea
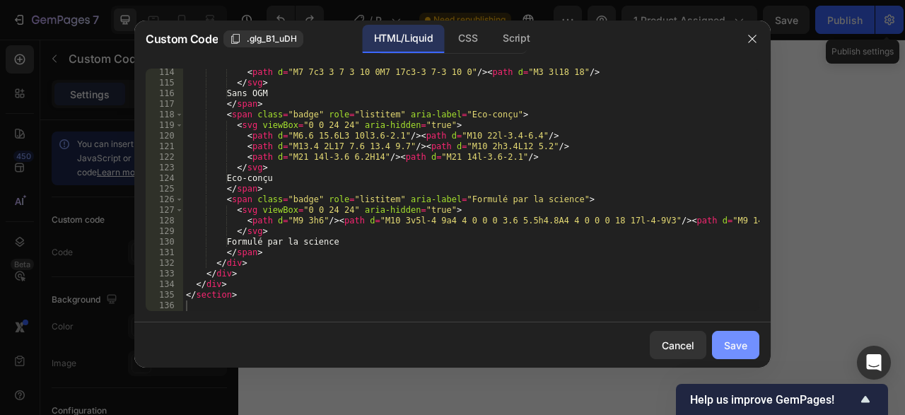
click at [726, 340] on div "Save" at bounding box center [735, 345] width 23 height 15
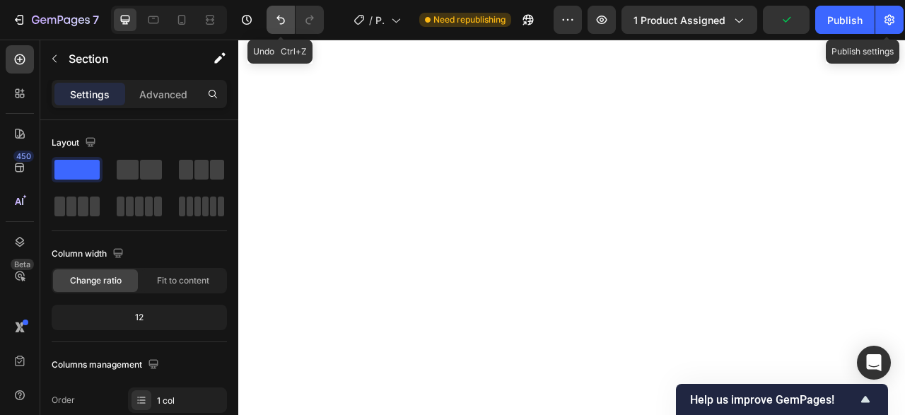
click at [279, 11] on button "Undo/Redo" at bounding box center [281, 20] width 28 height 28
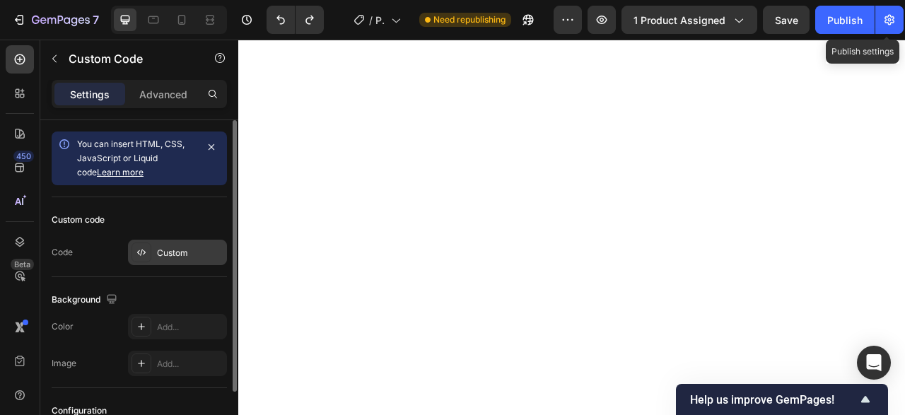
click at [170, 254] on div "Custom" at bounding box center [190, 253] width 66 height 13
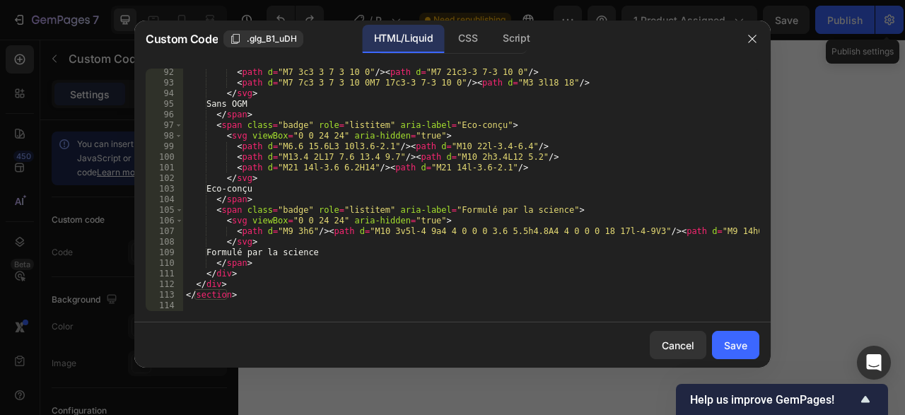
scroll to position [966, 0]
click at [383, 307] on div "< path d = "M7 3c3 3 7 3 10 0" /> < path d = "M7 21c3-3 7-3 10 0" /> < path d =…" at bounding box center [471, 199] width 576 height 264
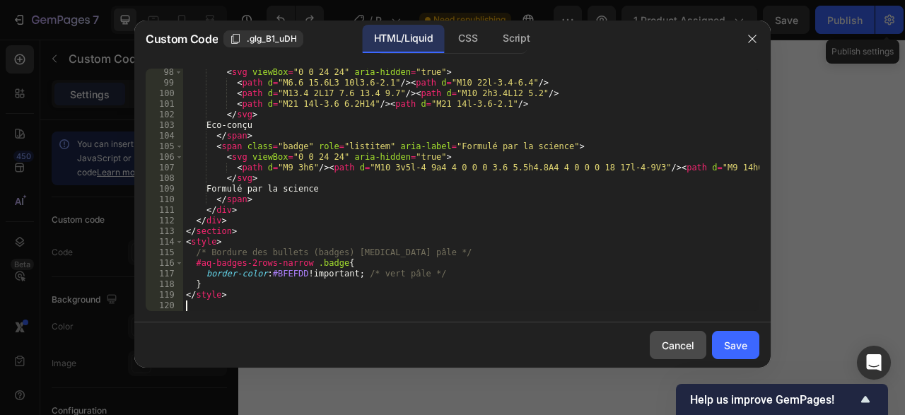
scroll to position [1030, 0]
click at [746, 344] on div "Save" at bounding box center [735, 345] width 23 height 15
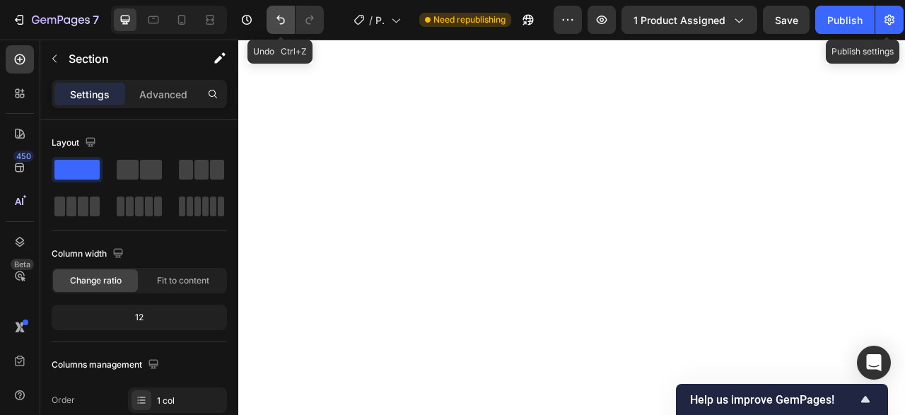
click at [271, 21] on button "Undo/Redo" at bounding box center [281, 20] width 28 height 28
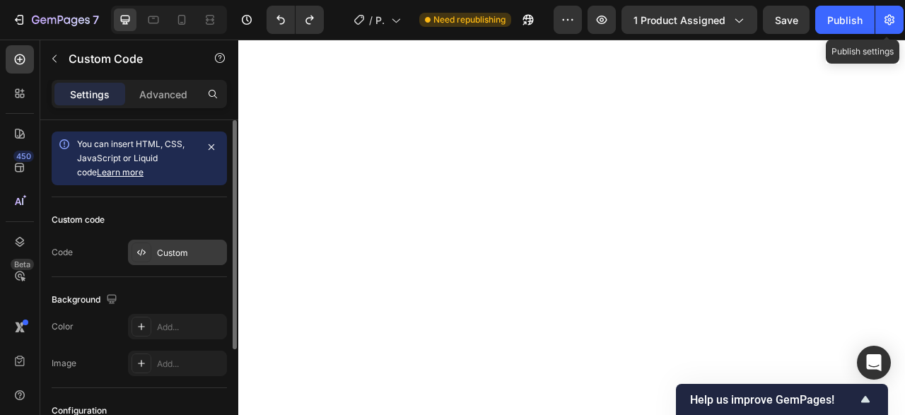
click at [168, 252] on div "Custom" at bounding box center [190, 253] width 66 height 13
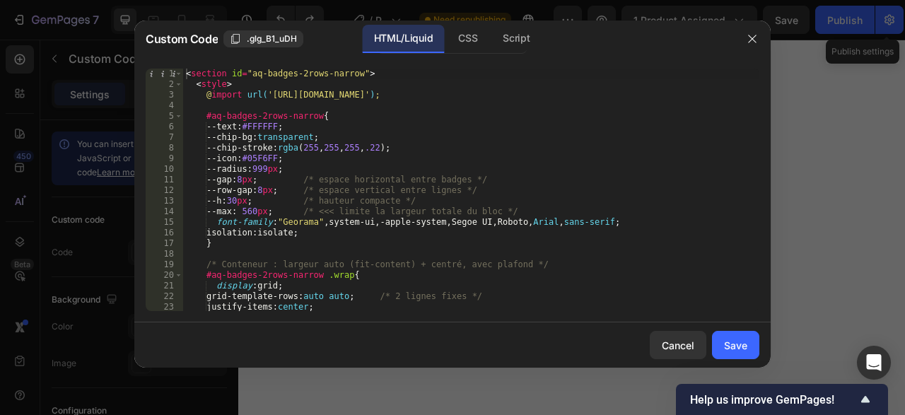
type textarea "}"
click at [330, 241] on div "< section id = "aq-badges-2rows-narrow" > < style > @ import url( 'https://font…" at bounding box center [471, 201] width 576 height 264
paste textarea
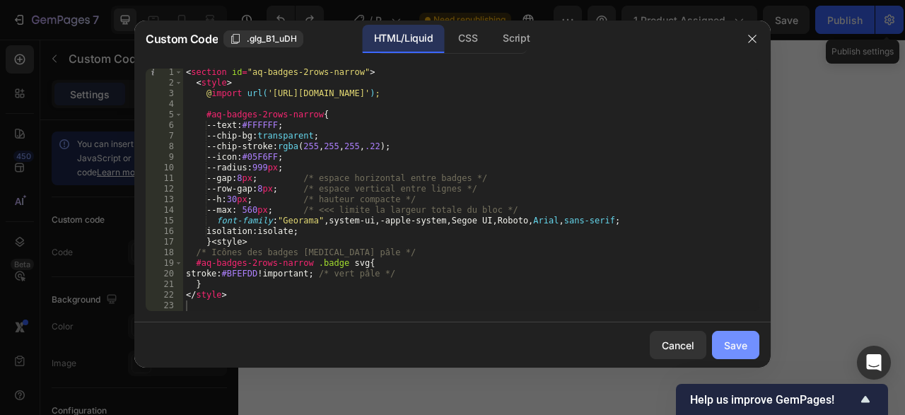
click at [750, 339] on button "Save" at bounding box center [735, 345] width 47 height 28
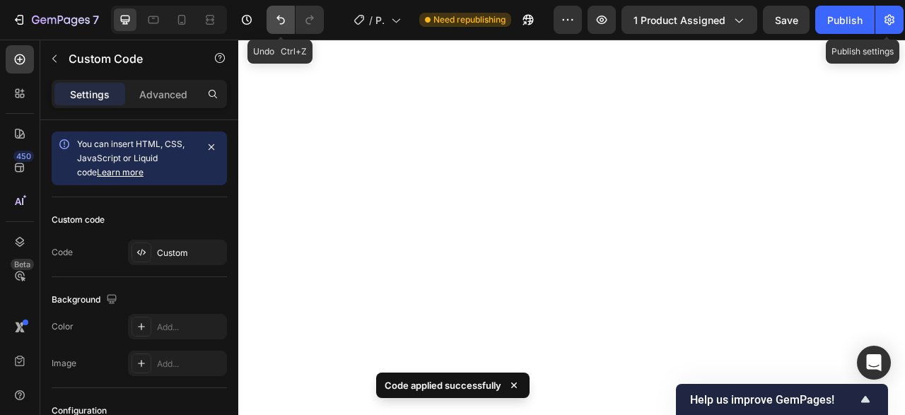
click at [277, 16] on icon "Undo/Redo" at bounding box center [281, 20] width 14 height 14
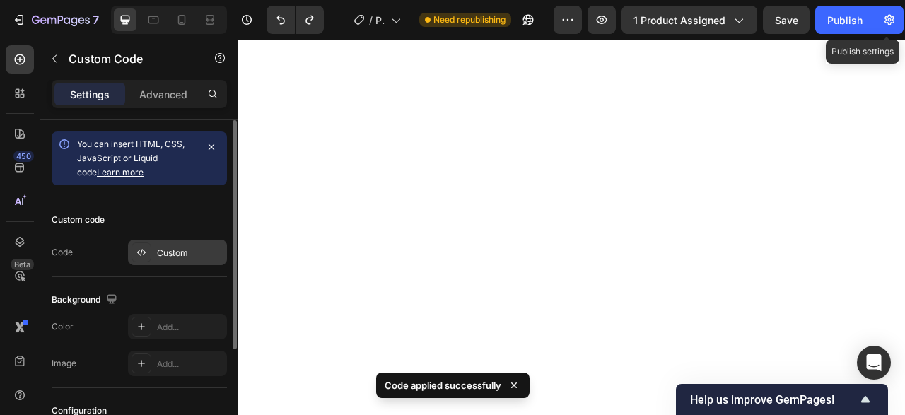
click at [186, 250] on div "Custom" at bounding box center [190, 253] width 66 height 13
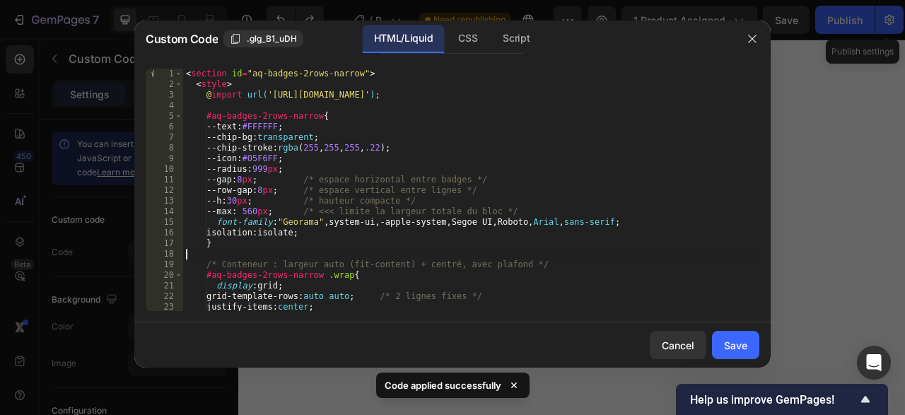
click at [302, 250] on div "< section id = "aq-badges-2rows-narrow" > < style > @ import url( 'https://font…" at bounding box center [471, 201] width 576 height 264
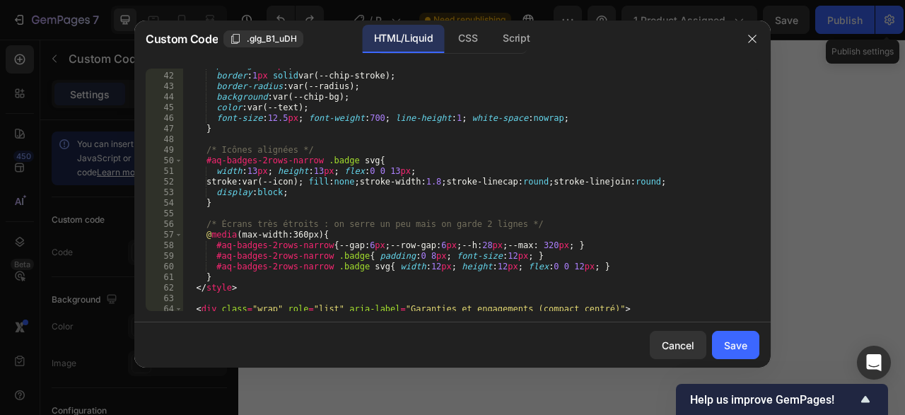
scroll to position [476, 0]
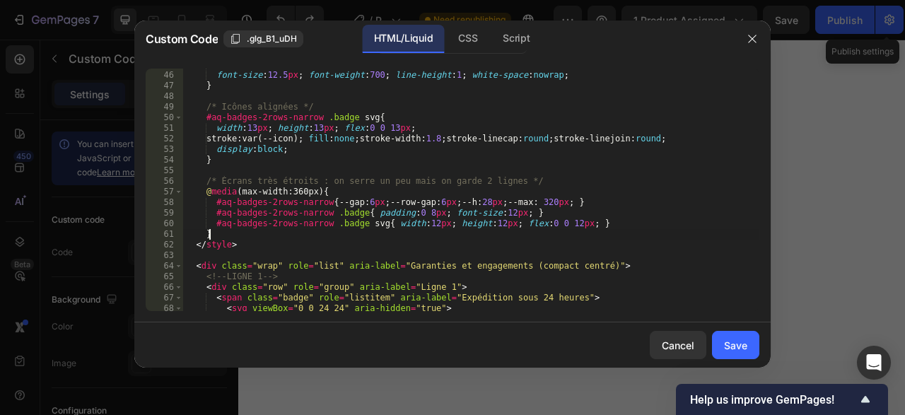
click at [306, 238] on div "color : var(--text) ; font-size : 12.5 px ; font-weight : 700 ; line-height : 1…" at bounding box center [471, 191] width 576 height 264
click at [305, 245] on div "color : var(--text) ; font-size : 12.5 px ; font-weight : 700 ; line-height : 1…" at bounding box center [471, 191] width 576 height 264
type textarea "</style>"
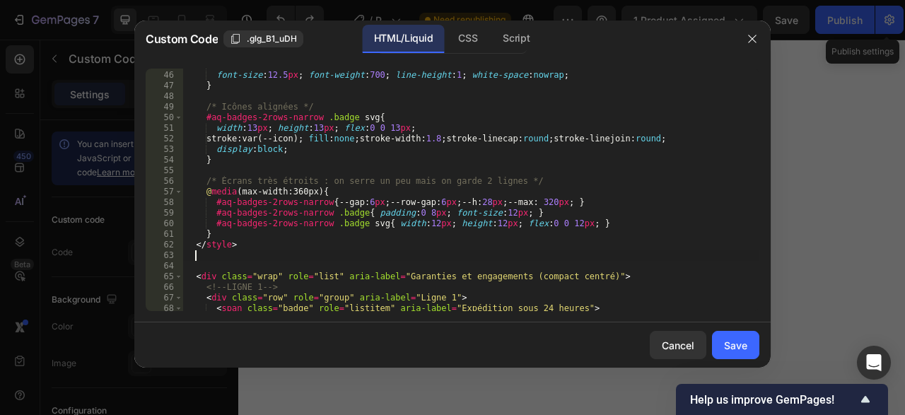
paste textarea
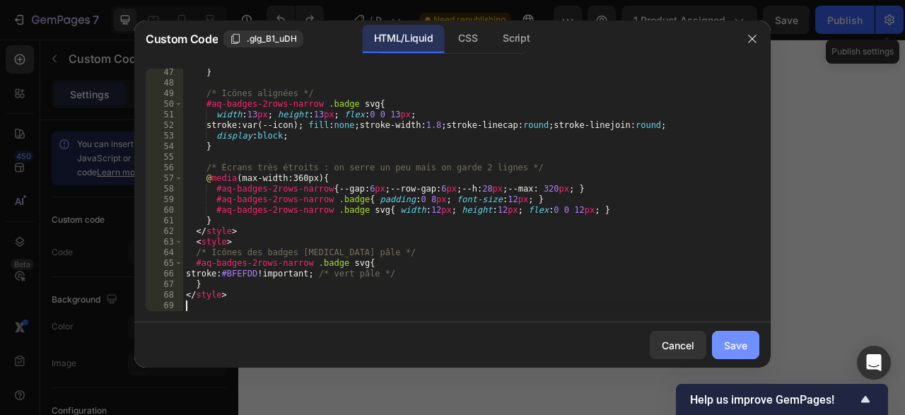
click at [740, 351] on div "Save" at bounding box center [735, 345] width 23 height 15
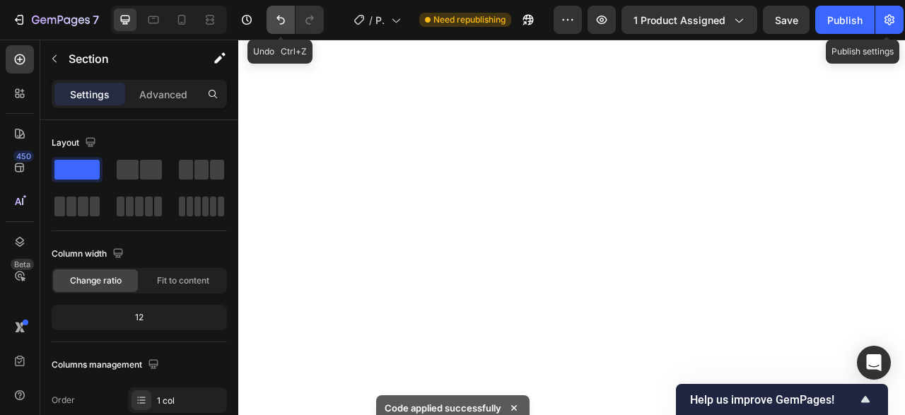
click at [274, 18] on icon "Undo/Redo" at bounding box center [281, 20] width 14 height 14
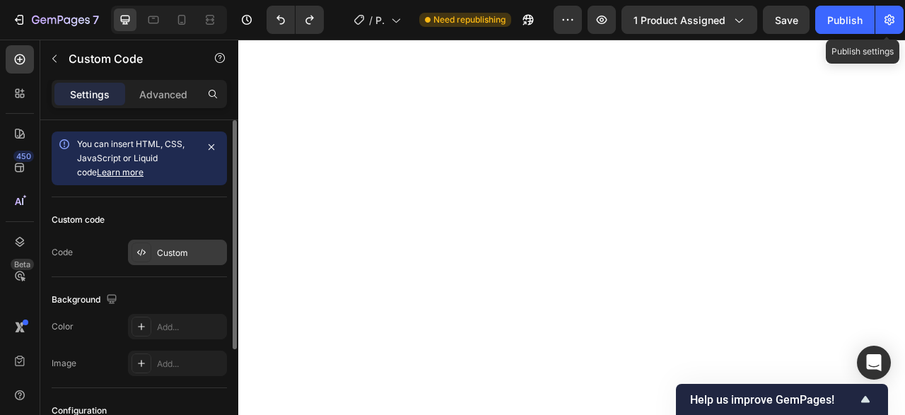
click at [179, 254] on div "Custom" at bounding box center [190, 253] width 66 height 13
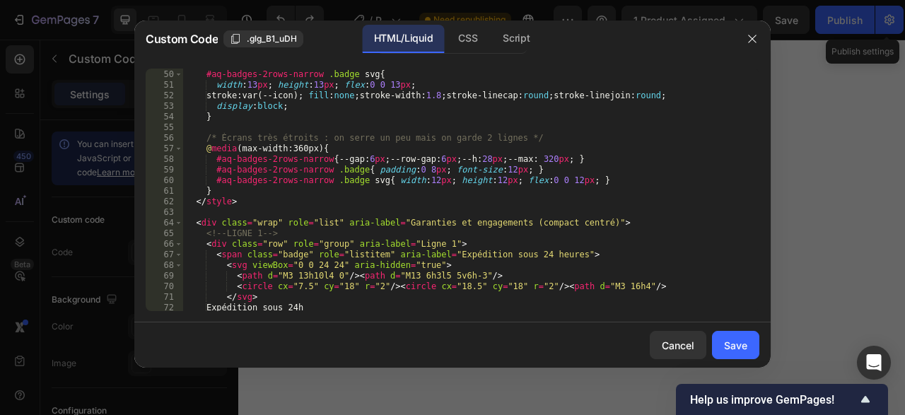
scroll to position [476, 0]
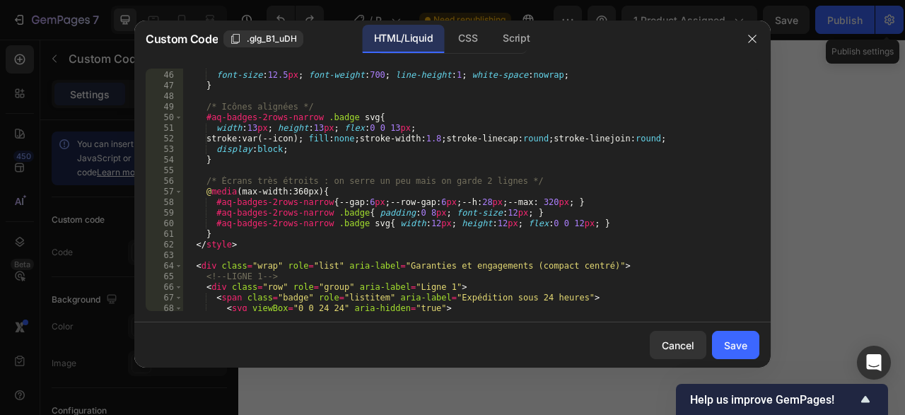
type textarea "</style>"
click at [282, 249] on div "color : var(--text) ; font-size : 12.5 px ; font-weight : 700 ; line-height : 1…" at bounding box center [471, 191] width 576 height 264
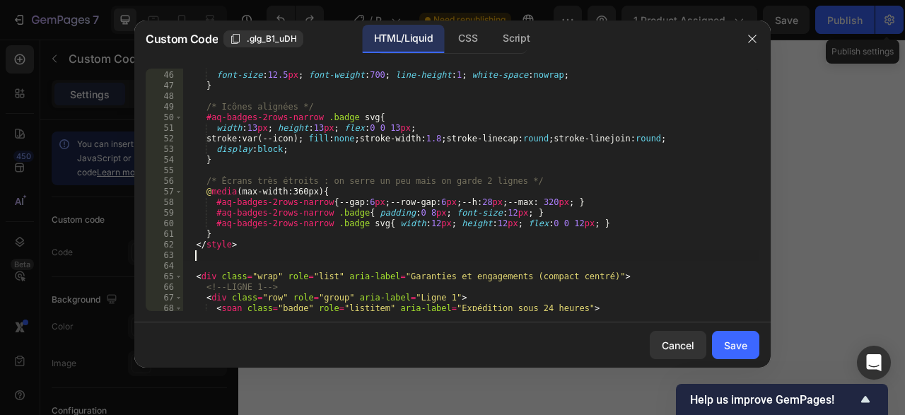
paste textarea
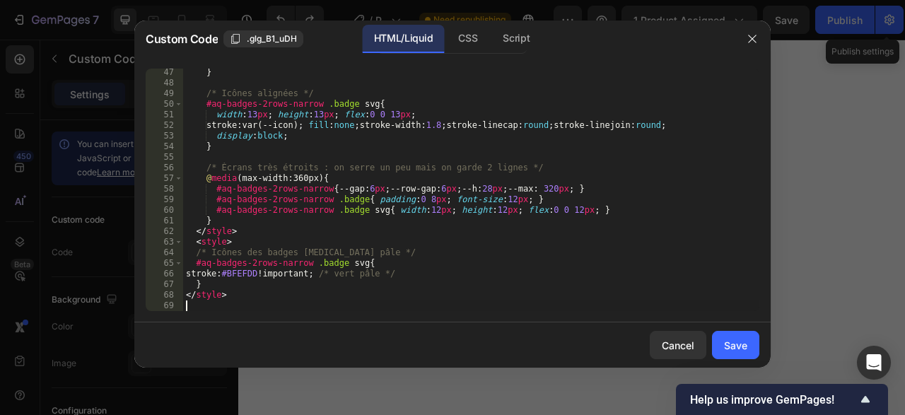
scroll to position [489, 0]
click at [716, 343] on button "Save" at bounding box center [735, 345] width 47 height 28
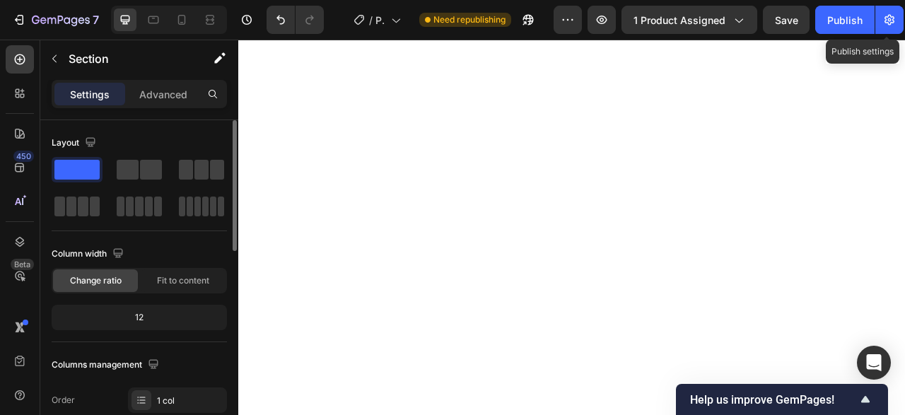
drag, startPoint x: 155, startPoint y: 170, endPoint x: 196, endPoint y: 139, distance: 51.5
click at [196, 139] on div "Layout" at bounding box center [139, 176] width 175 height 88
click at [144, 170] on span at bounding box center [151, 170] width 22 height 20
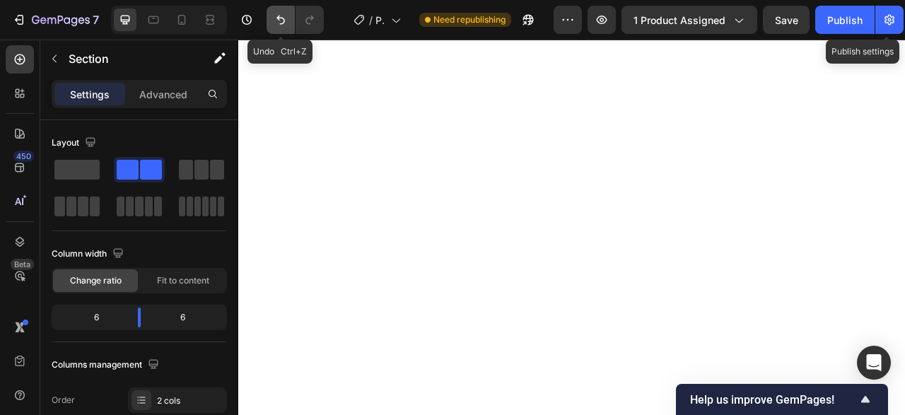
click at [286, 21] on icon "Undo/Redo" at bounding box center [281, 20] width 14 height 14
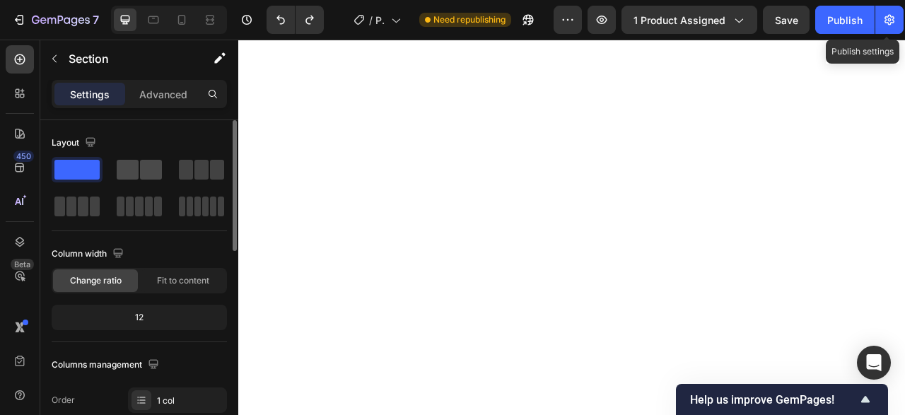
click at [144, 167] on span at bounding box center [151, 170] width 22 height 20
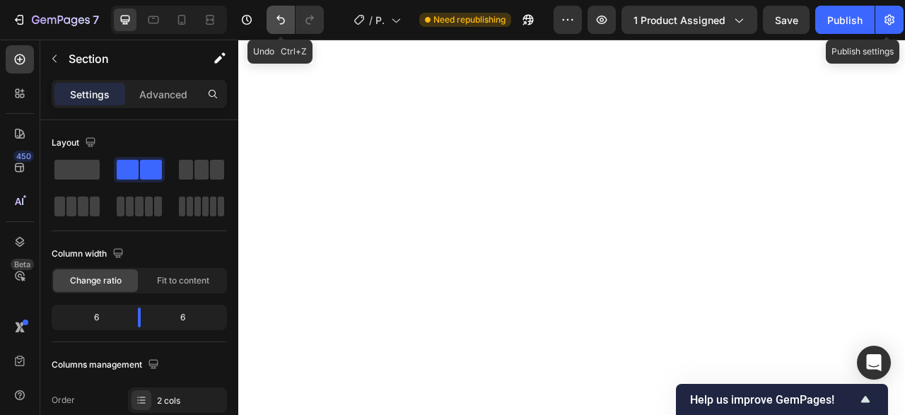
click at [277, 23] on icon "Undo/Redo" at bounding box center [281, 20] width 14 height 14
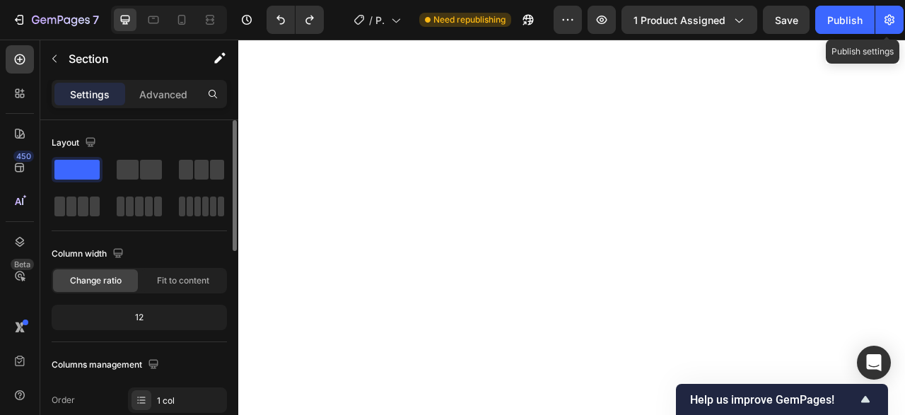
drag, startPoint x: 142, startPoint y: 170, endPoint x: 190, endPoint y: 141, distance: 56.5
click at [190, 141] on div "Layout" at bounding box center [139, 176] width 175 height 88
click at [151, 90] on p "Advanced" at bounding box center [163, 94] width 48 height 15
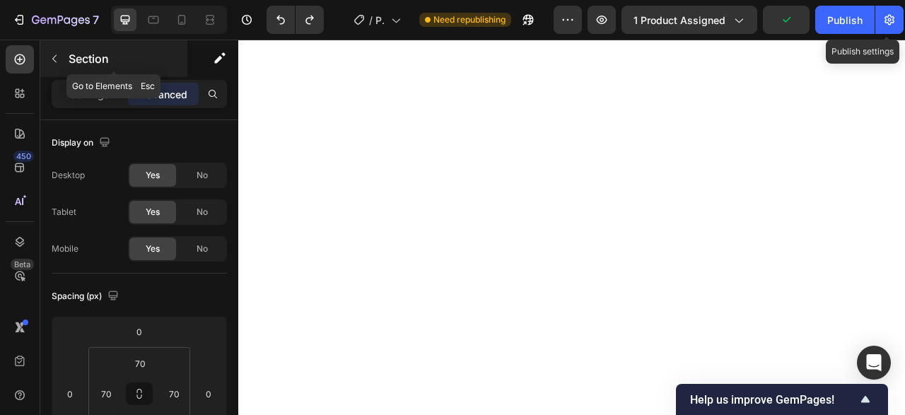
click at [64, 56] on button "button" at bounding box center [54, 58] width 23 height 23
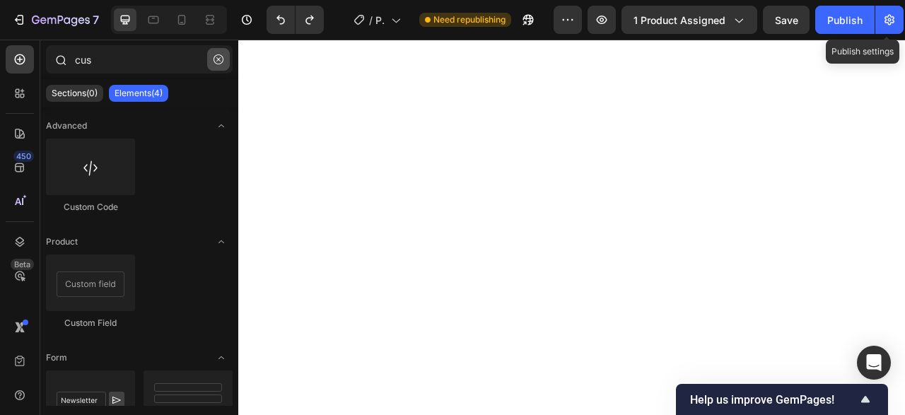
click at [224, 57] on button "button" at bounding box center [218, 59] width 23 height 23
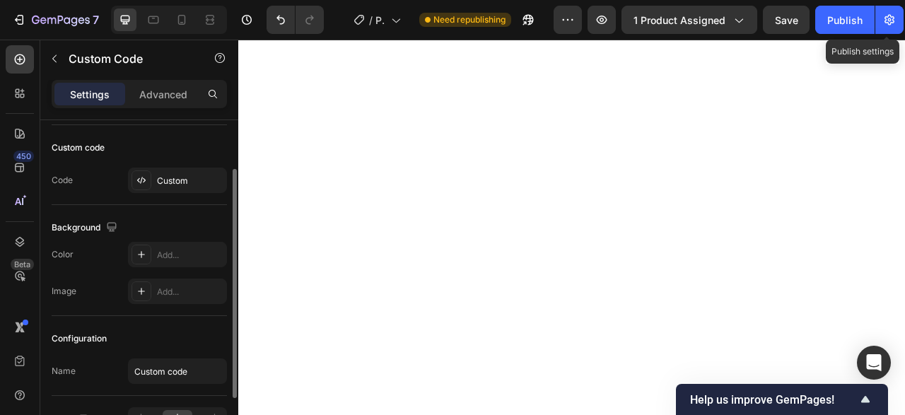
scroll to position [156, 0]
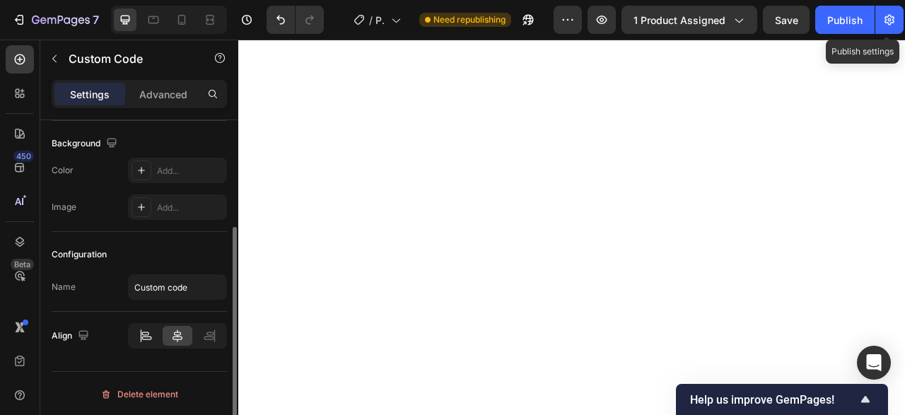
click at [144, 338] on icon at bounding box center [146, 339] width 10 height 4
click at [172, 335] on icon at bounding box center [177, 336] width 14 height 14
click at [172, 94] on p "Advanced" at bounding box center [163, 94] width 48 height 15
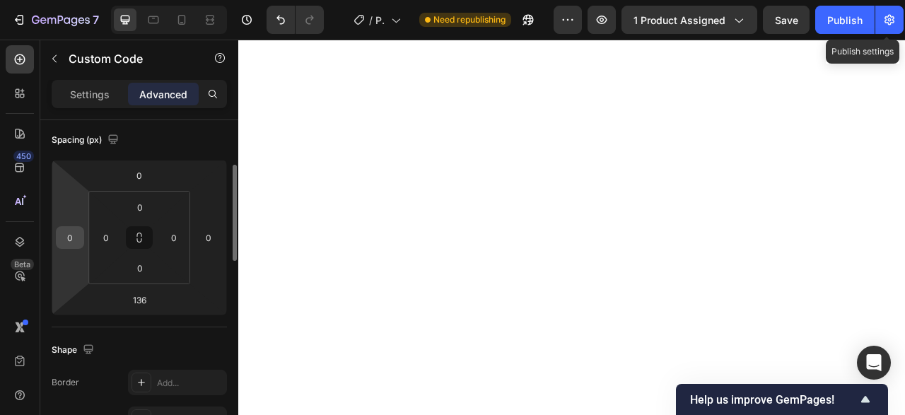
click at [81, 233] on div "0" at bounding box center [70, 237] width 28 height 23
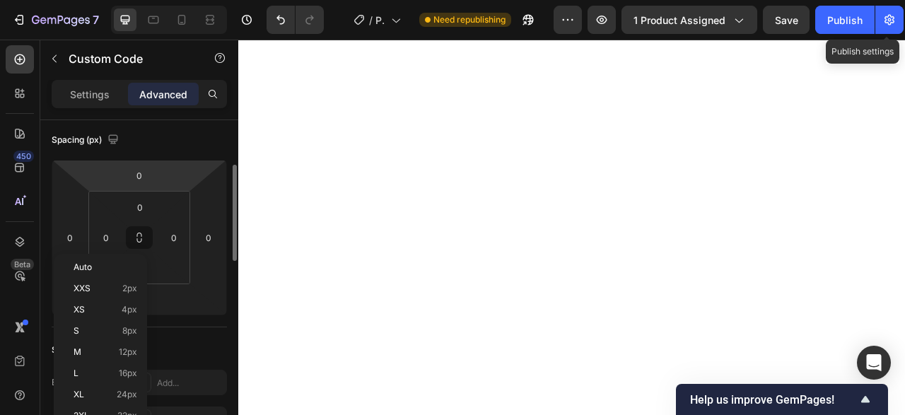
click at [83, 0] on html "7 / Page produit Rythme Soutenu Need republishing Preview 1 product assigned Sa…" at bounding box center [452, 0] width 905 height 0
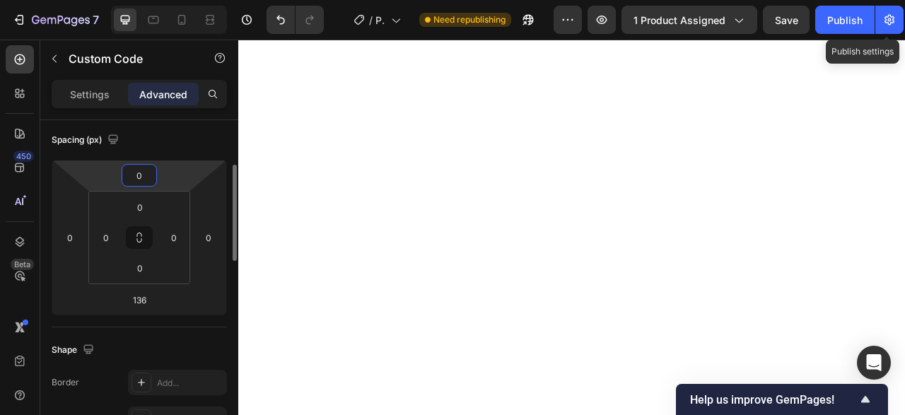
click at [168, 130] on div "Spacing (px)" at bounding box center [139, 140] width 175 height 23
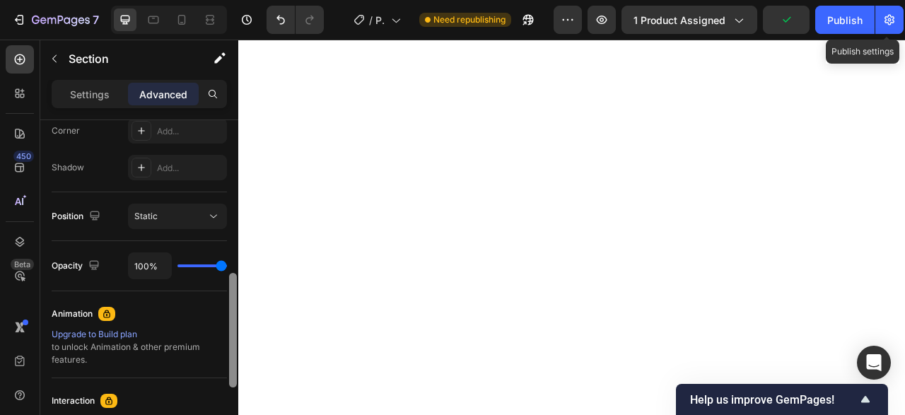
scroll to position [0, 0]
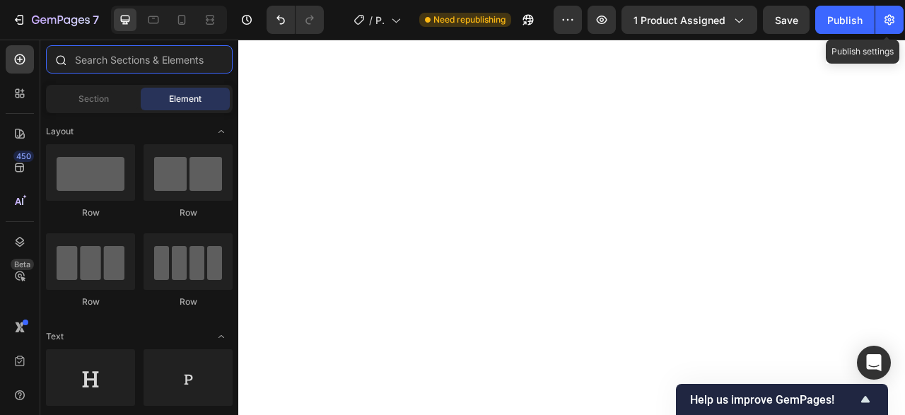
click at [115, 59] on input "text" at bounding box center [139, 59] width 187 height 28
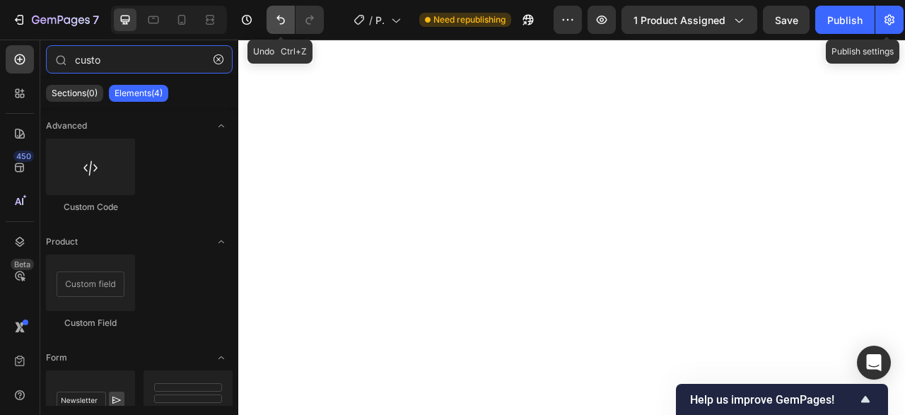
type input "custo"
click at [281, 19] on icon "Undo/Redo" at bounding box center [281, 20] width 14 height 14
click at [275, 19] on icon "Undo/Redo" at bounding box center [281, 20] width 14 height 14
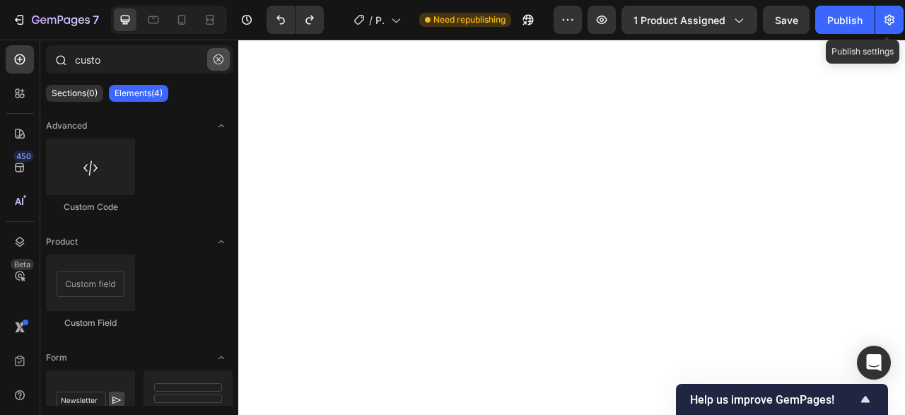
click at [221, 56] on icon "button" at bounding box center [219, 59] width 10 height 10
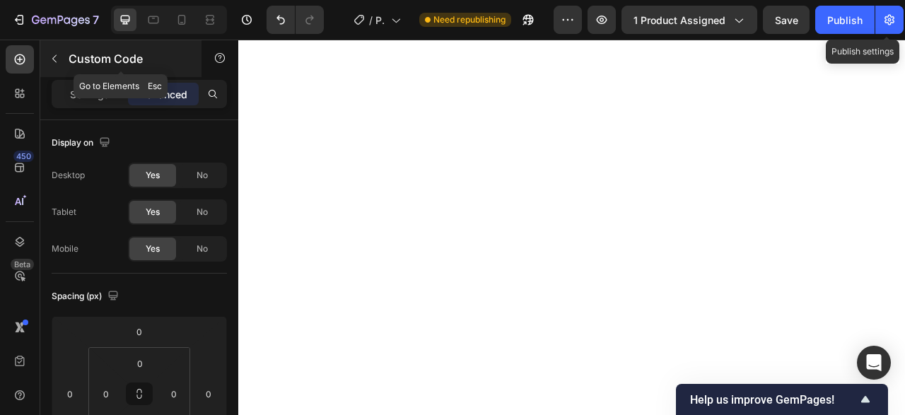
click at [54, 56] on icon "button" at bounding box center [54, 58] width 11 height 11
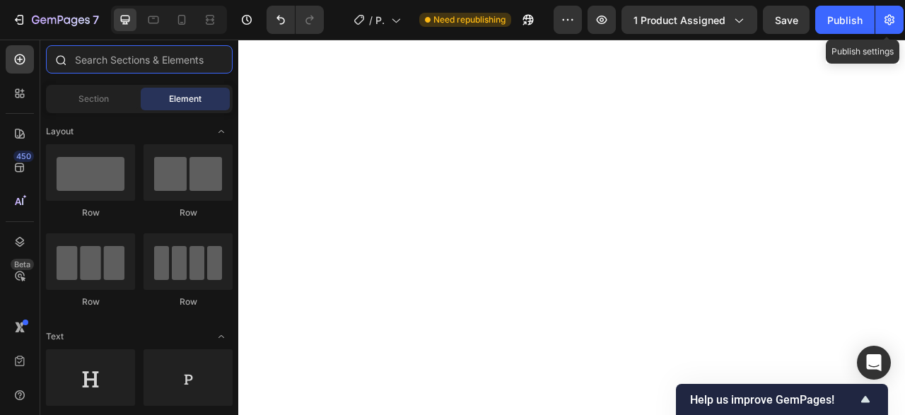
click at [176, 64] on input "text" at bounding box center [139, 59] width 187 height 28
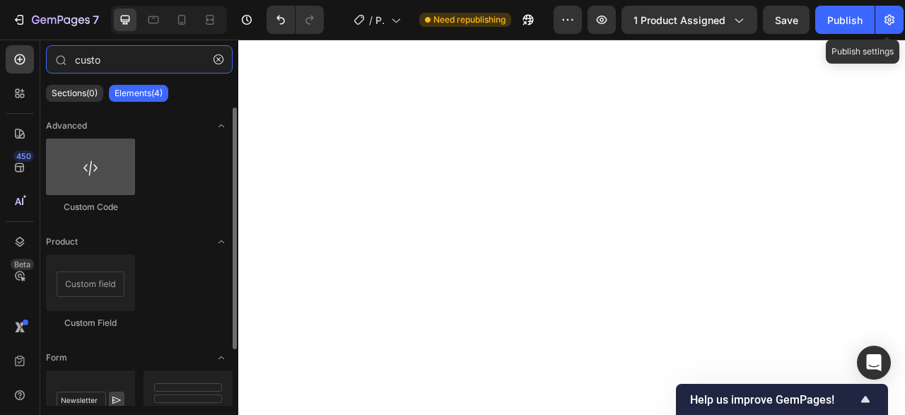
type input "custo"
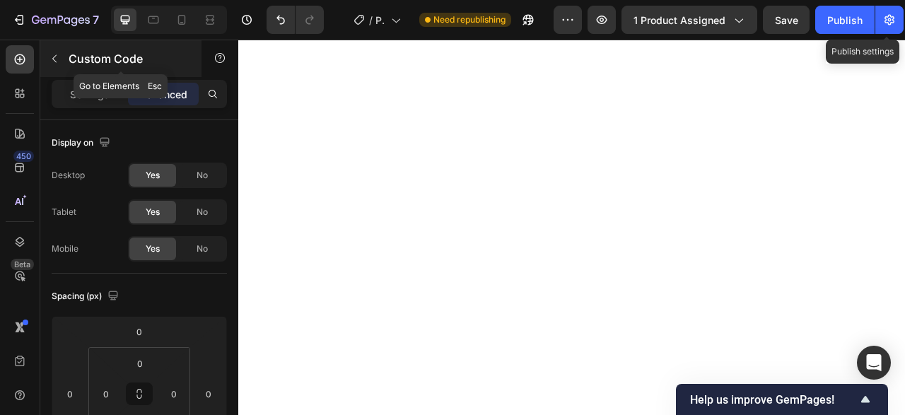
click at [59, 54] on icon "button" at bounding box center [54, 58] width 11 height 11
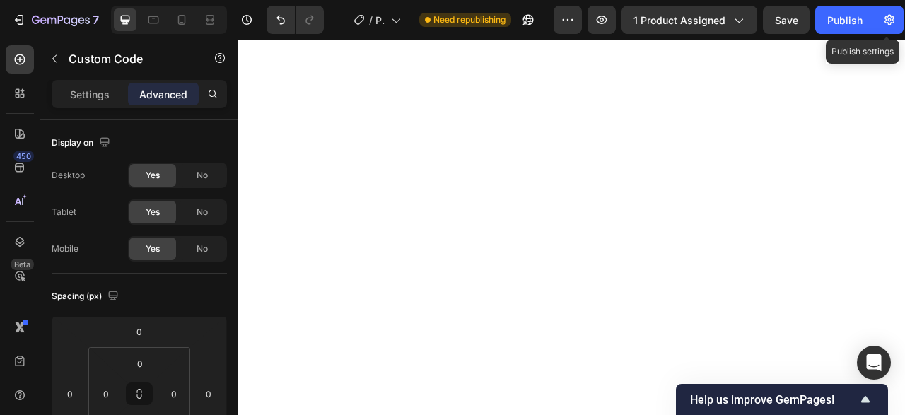
click at [90, 105] on div "Settings Advanced" at bounding box center [139, 94] width 175 height 28
click at [90, 100] on p "Settings" at bounding box center [90, 94] width 40 height 15
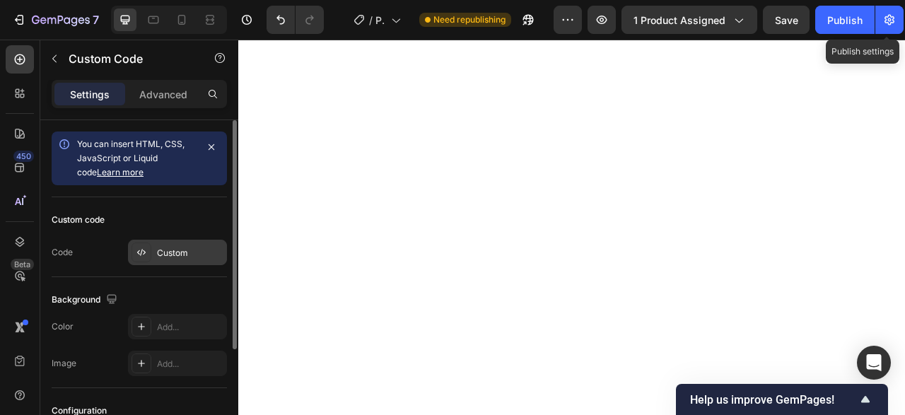
click at [189, 251] on div "Custom" at bounding box center [190, 253] width 66 height 13
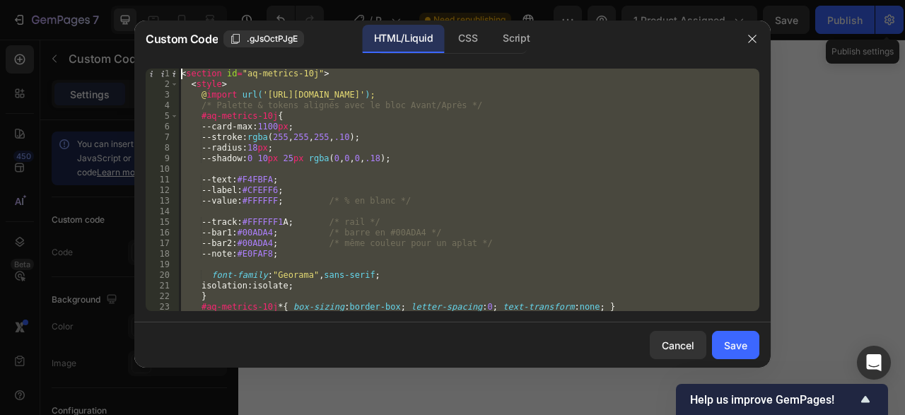
drag, startPoint x: 314, startPoint y: 302, endPoint x: 83, endPoint y: -60, distance: 429.6
click at [178, 69] on div "< section id = "aq-metrics-10j" > < style > @ import url( 'https://fonts.google…" at bounding box center [468, 190] width 581 height 243
type textarea "<section id="aq-metrics-10j"> <style>"
click at [748, 36] on icon "button" at bounding box center [752, 38] width 11 height 11
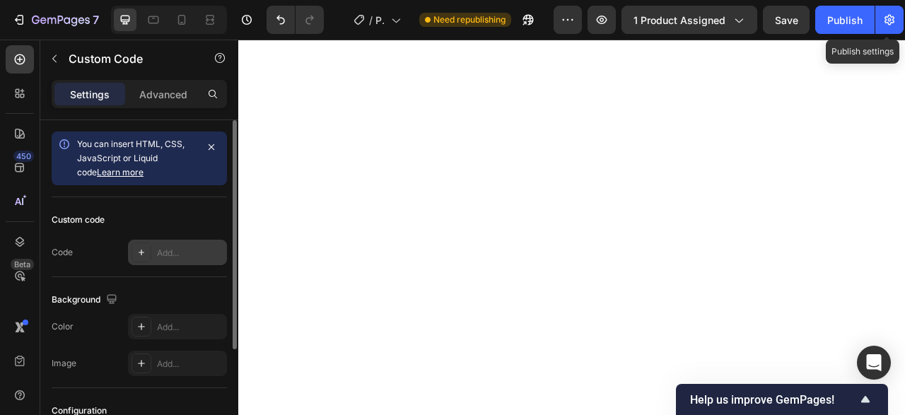
click at [178, 248] on div "Add..." at bounding box center [190, 253] width 66 height 13
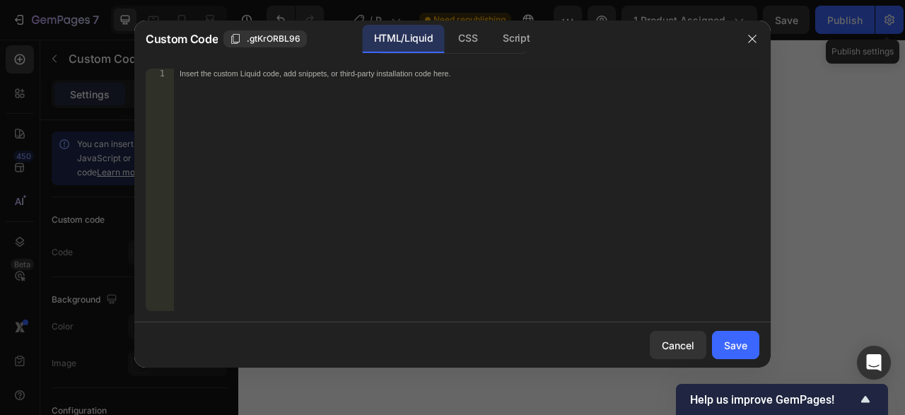
click at [271, 123] on div "Insert the custom Liquid code, add snippets, or third-party installation code h…" at bounding box center [467, 201] width 586 height 264
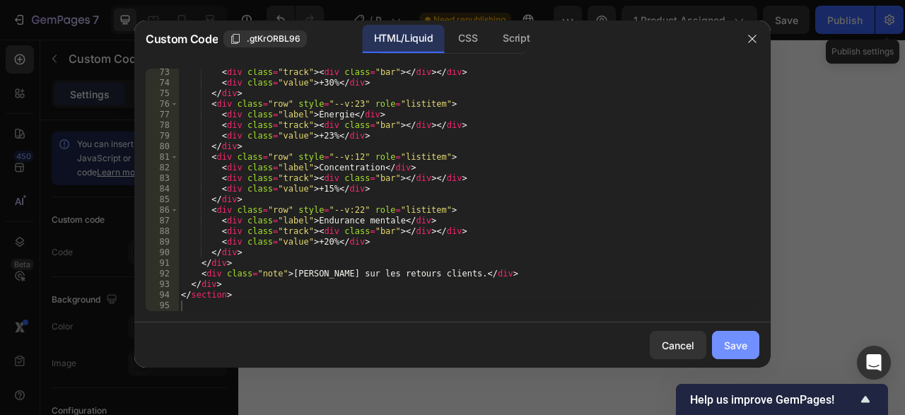
click at [720, 346] on button "Save" at bounding box center [735, 345] width 47 height 28
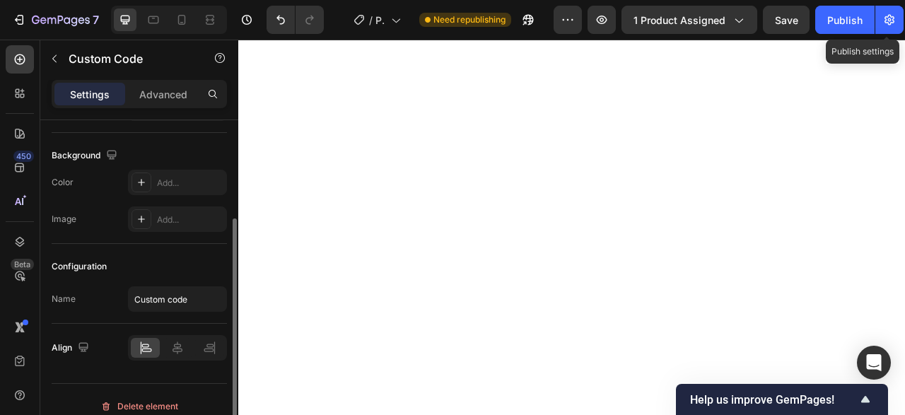
scroll to position [156, 0]
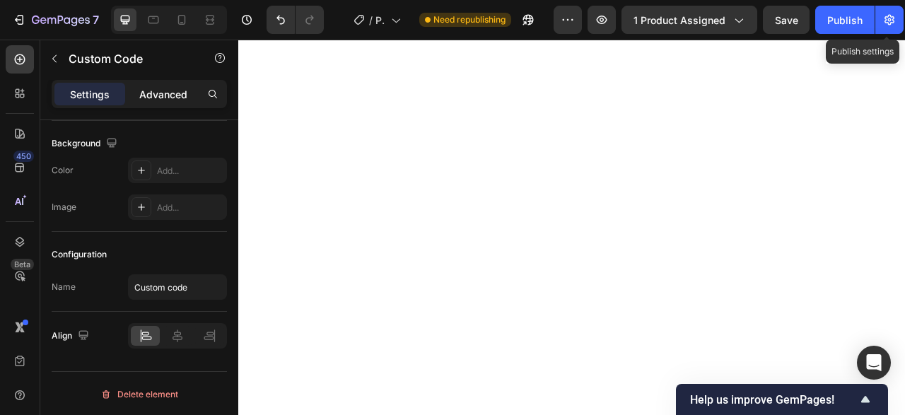
click at [146, 91] on p "Advanced" at bounding box center [163, 94] width 48 height 15
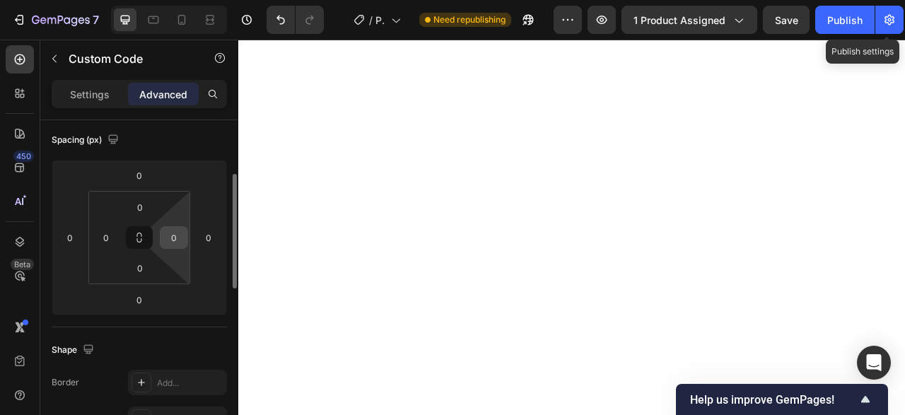
click at [176, 238] on input "0" at bounding box center [173, 237] width 21 height 21
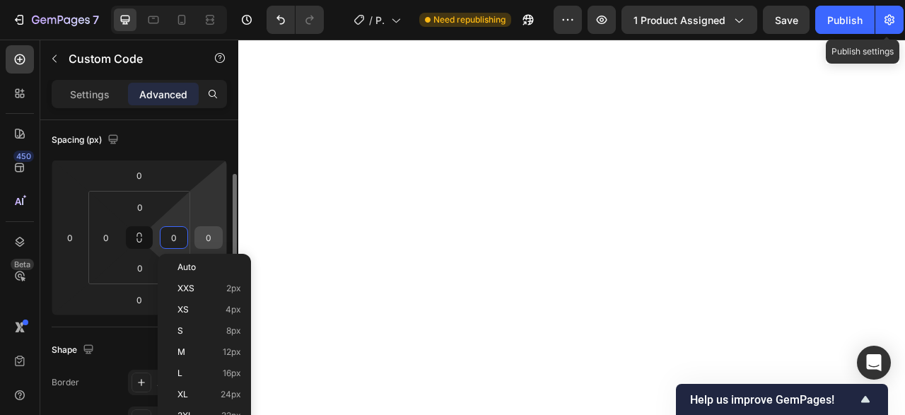
click at [199, 234] on input "0" at bounding box center [208, 237] width 21 height 21
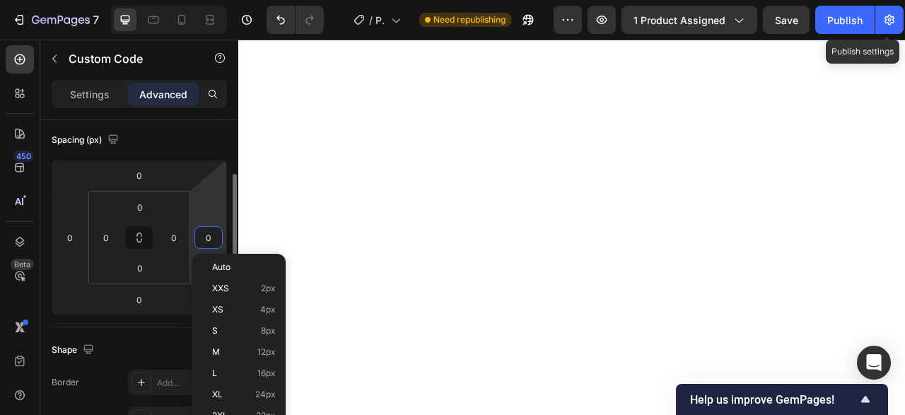
click at [207, 234] on input "0" at bounding box center [208, 237] width 21 height 21
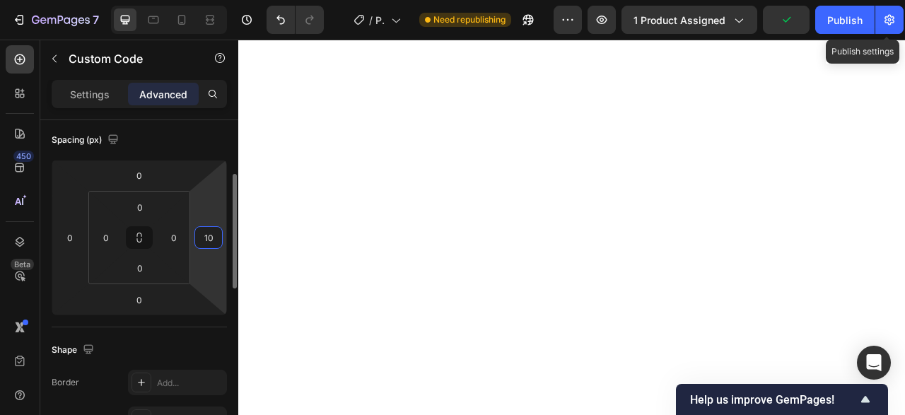
type input "0"
click at [182, 239] on input "0" at bounding box center [173, 237] width 21 height 21
click at [180, 238] on input "0" at bounding box center [173, 237] width 21 height 21
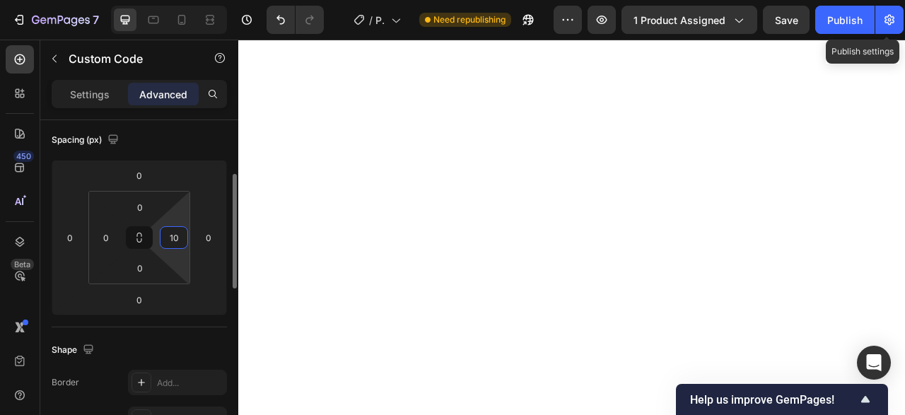
type input "1"
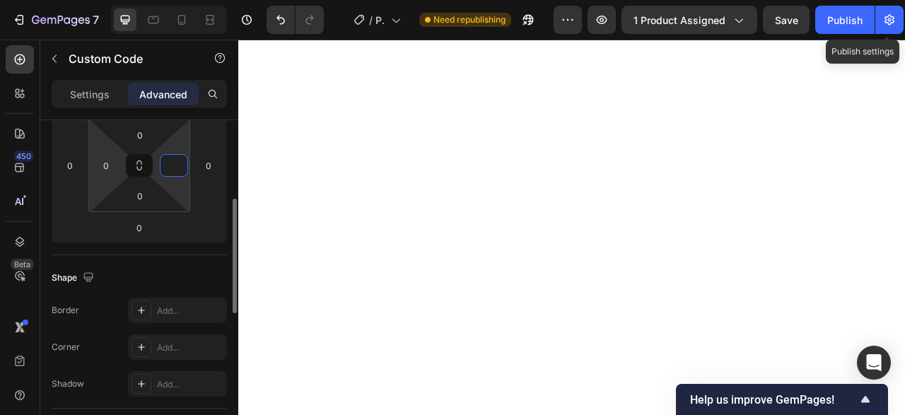
scroll to position [373, 0]
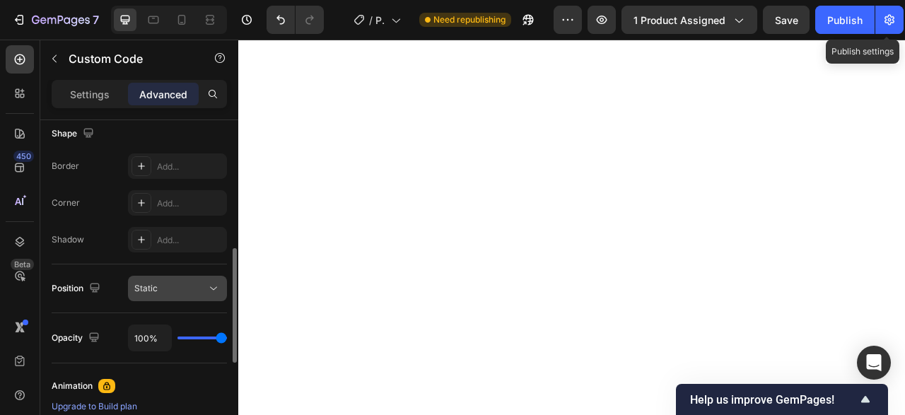
click at [168, 289] on div "Static" at bounding box center [170, 288] width 72 height 13
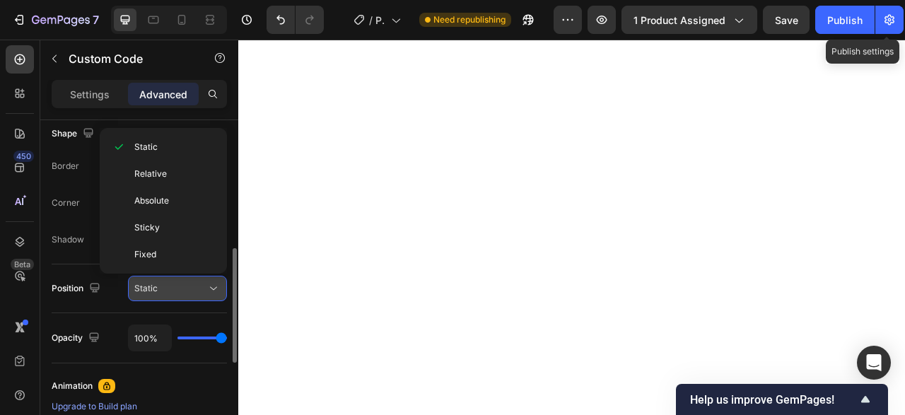
type input "0"
click at [168, 289] on div "Static" at bounding box center [170, 288] width 72 height 13
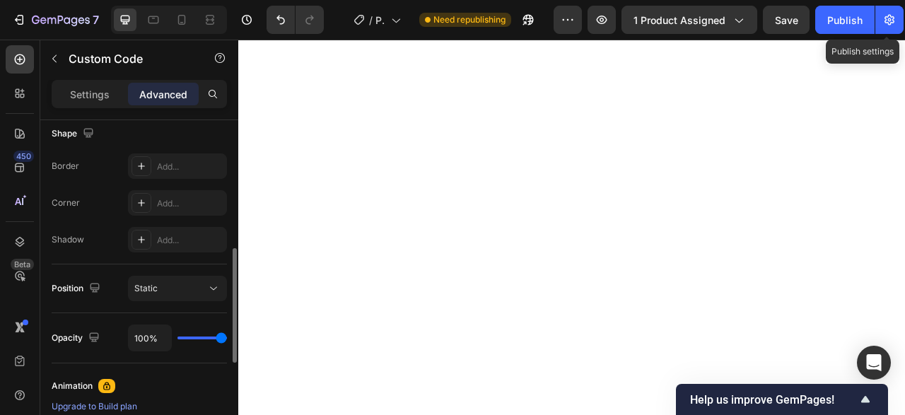
type input "84%"
type input "84"
type input "75%"
type input "75"
type input "49%"
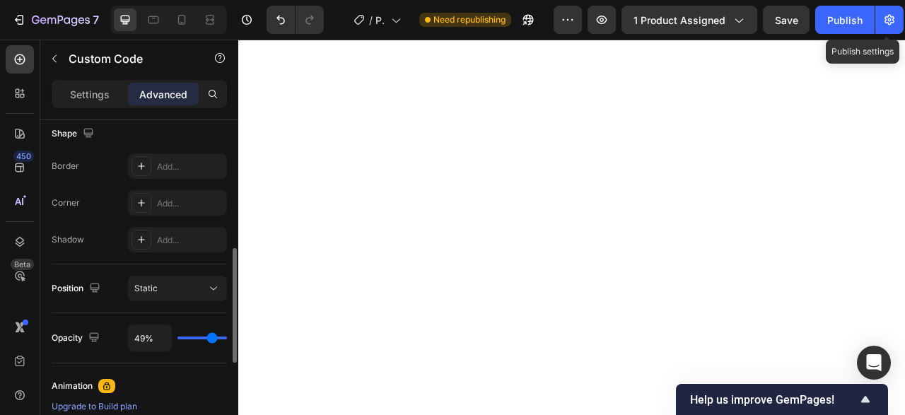
type input "49"
type input "10%"
type input "10"
type input "13%"
type input "13"
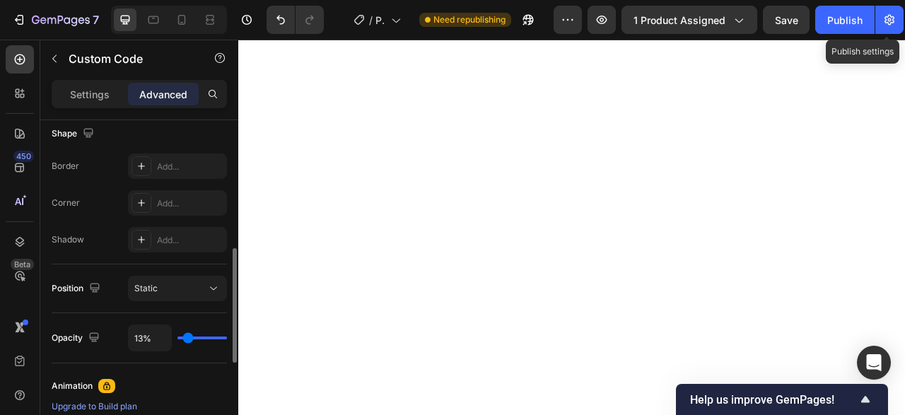
type input "100%"
type input "100"
drag, startPoint x: 215, startPoint y: 336, endPoint x: 249, endPoint y: 342, distance: 34.4
click at [227, 339] on input "range" at bounding box center [203, 338] width 50 height 3
click at [81, 88] on p "Settings" at bounding box center [90, 94] width 40 height 15
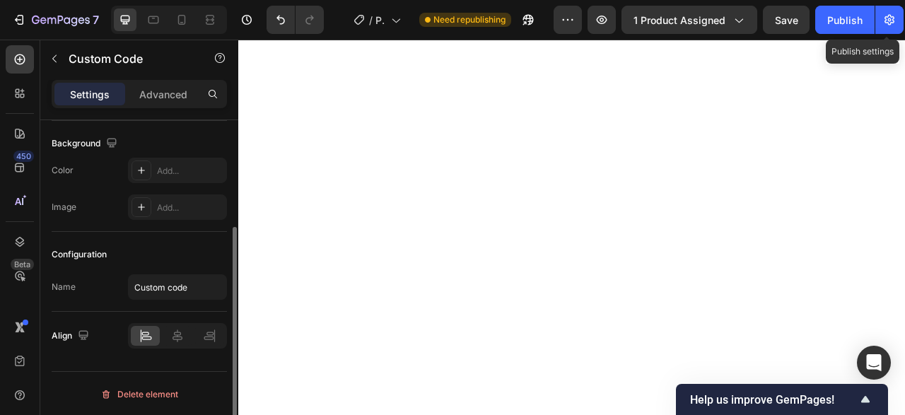
scroll to position [0, 0]
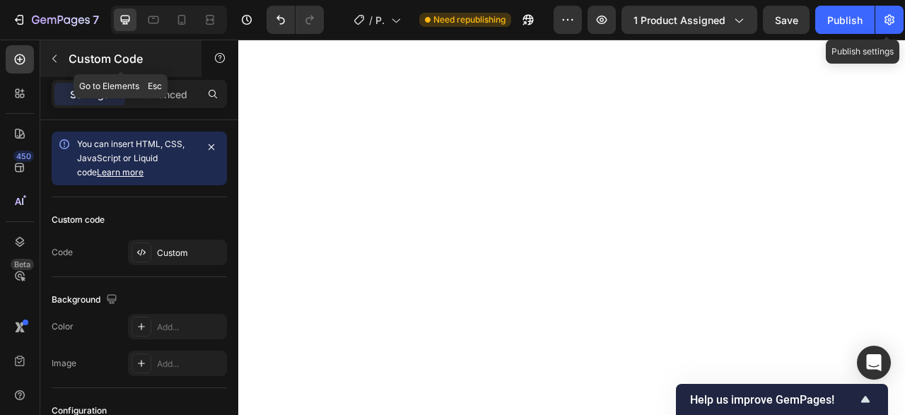
click at [54, 57] on icon "button" at bounding box center [54, 58] width 11 height 11
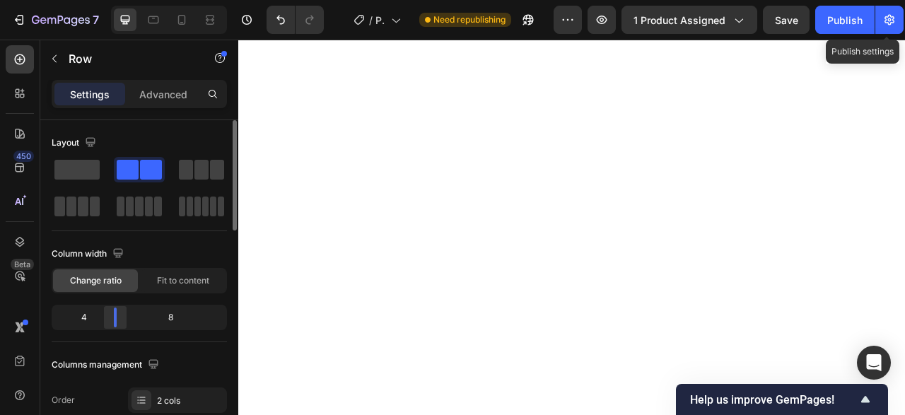
drag, startPoint x: 138, startPoint y: 322, endPoint x: 107, endPoint y: 318, distance: 30.6
click at [107, 318] on div at bounding box center [115, 318] width 25 height 20
drag, startPoint x: 115, startPoint y: 320, endPoint x: 138, endPoint y: 316, distance: 22.9
click at [138, 316] on div at bounding box center [139, 318] width 25 height 20
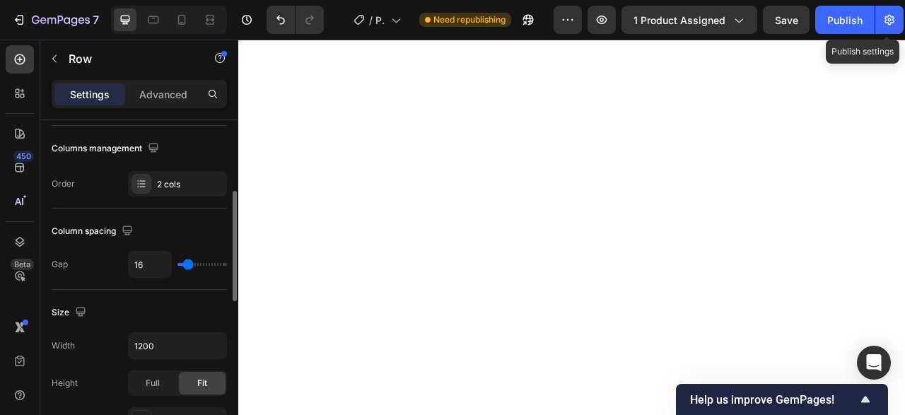
scroll to position [289, 0]
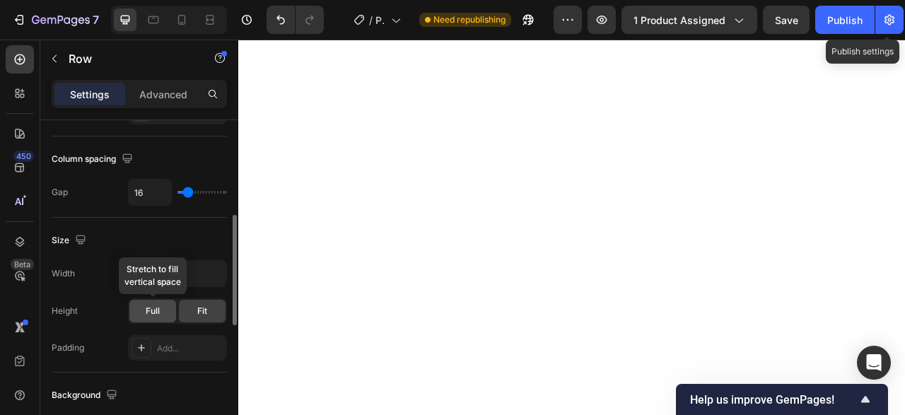
click at [163, 310] on div "Full" at bounding box center [152, 311] width 47 height 23
click at [204, 312] on span "Fit" at bounding box center [202, 311] width 10 height 13
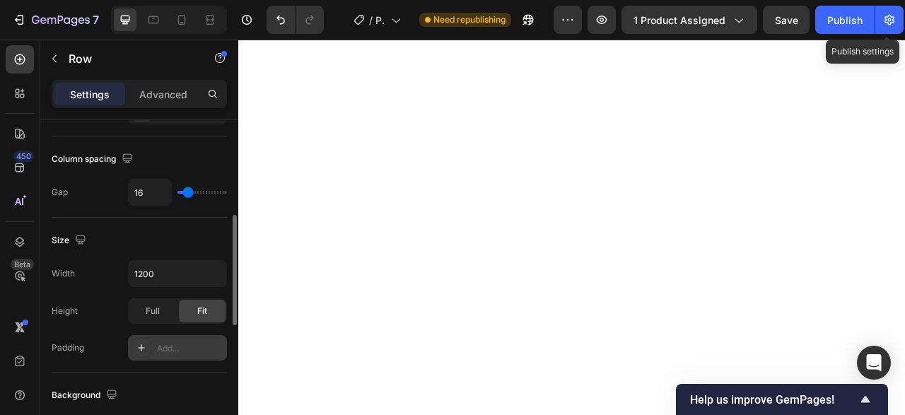
click at [186, 342] on div "Add..." at bounding box center [190, 348] width 66 height 13
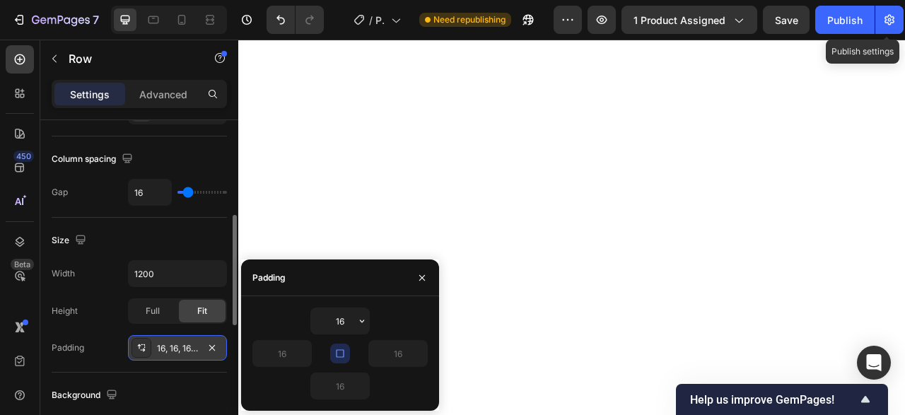
click at [336, 351] on icon "button" at bounding box center [340, 353] width 11 height 11
click at [269, 354] on input "16" at bounding box center [282, 353] width 58 height 25
type input "0"
click at [405, 361] on input "16" at bounding box center [398, 353] width 58 height 25
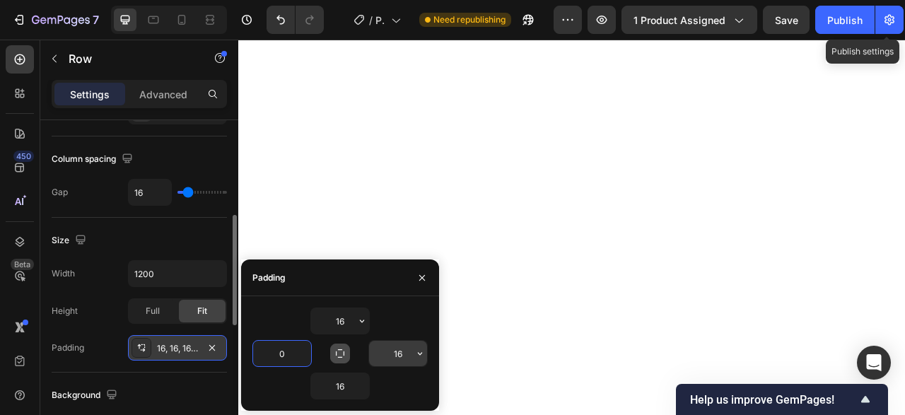
click at [405, 361] on input "16" at bounding box center [398, 353] width 58 height 25
type input "0"
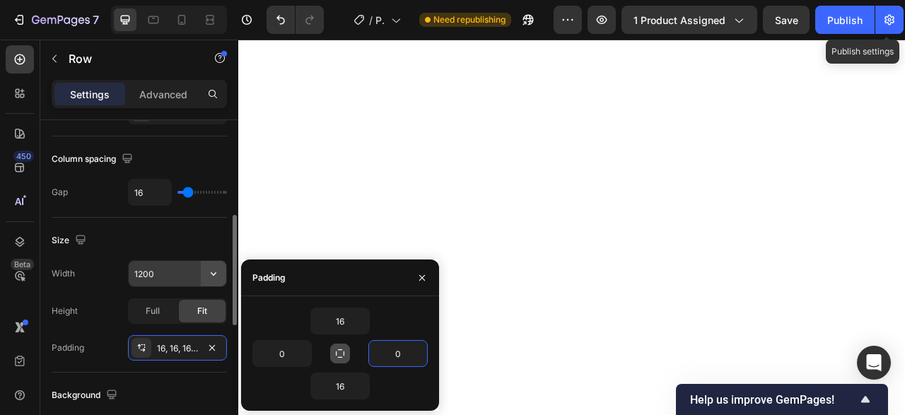
click at [213, 278] on icon "button" at bounding box center [214, 274] width 14 height 14
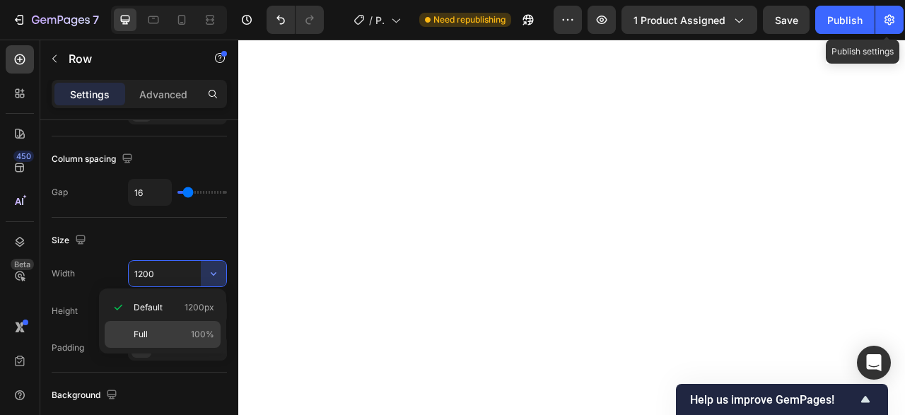
click at [163, 337] on p "Full 100%" at bounding box center [174, 334] width 81 height 13
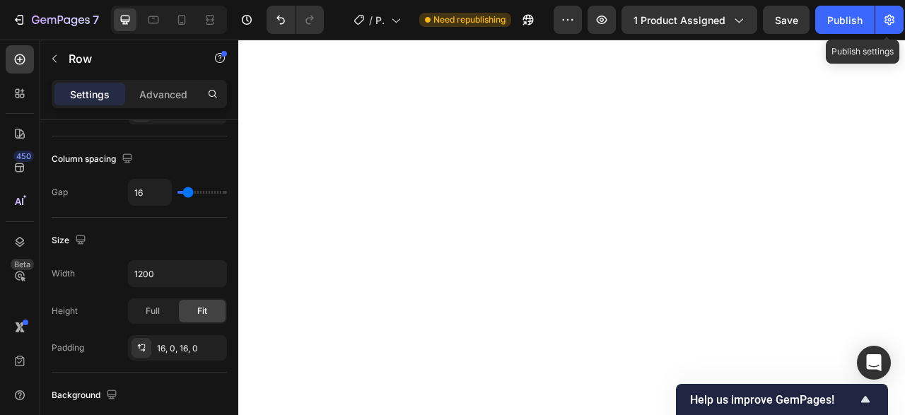
type input "100%"
click at [215, 347] on icon "button" at bounding box center [212, 347] width 6 height 6
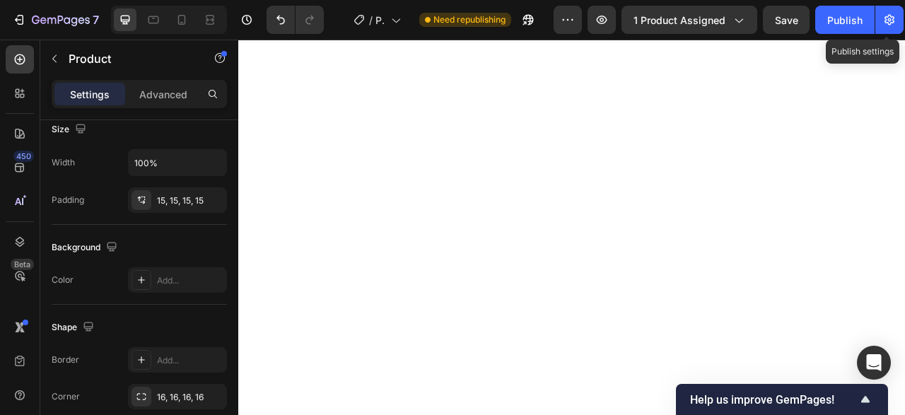
scroll to position [0, 0]
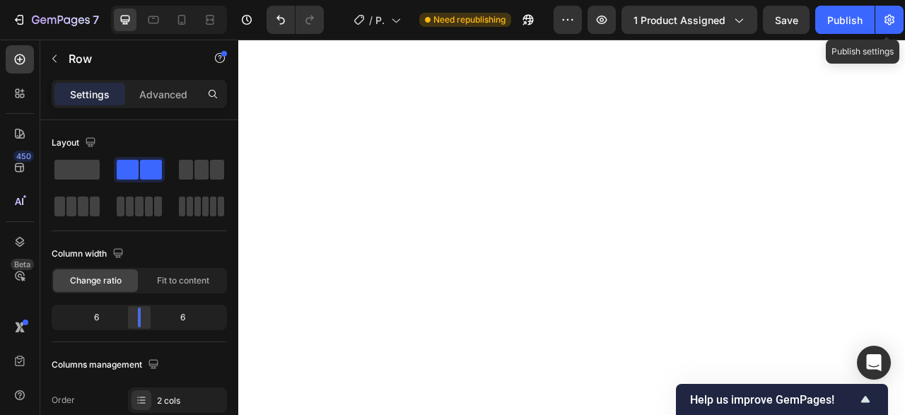
click at [135, 315] on div at bounding box center [139, 318] width 25 height 20
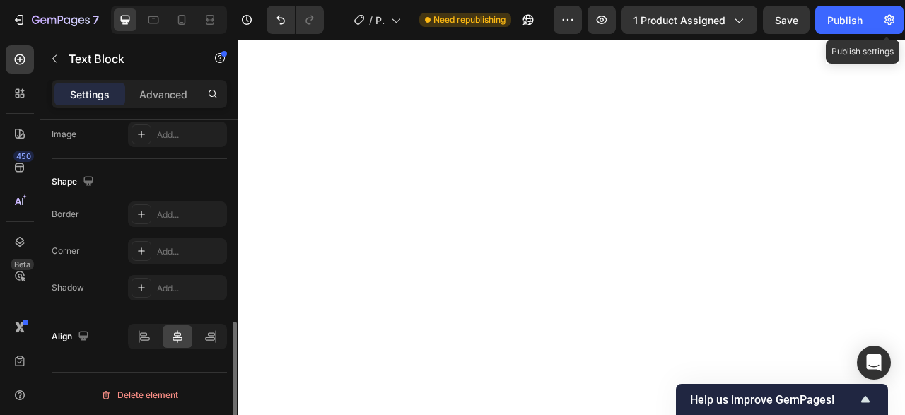
scroll to position [501, 0]
click at [153, 332] on div at bounding box center [144, 336] width 30 height 23
click at [167, 336] on div at bounding box center [178, 336] width 30 height 23
click at [153, 337] on div at bounding box center [144, 336] width 30 height 23
click at [163, 89] on p "Advanced" at bounding box center [163, 94] width 48 height 15
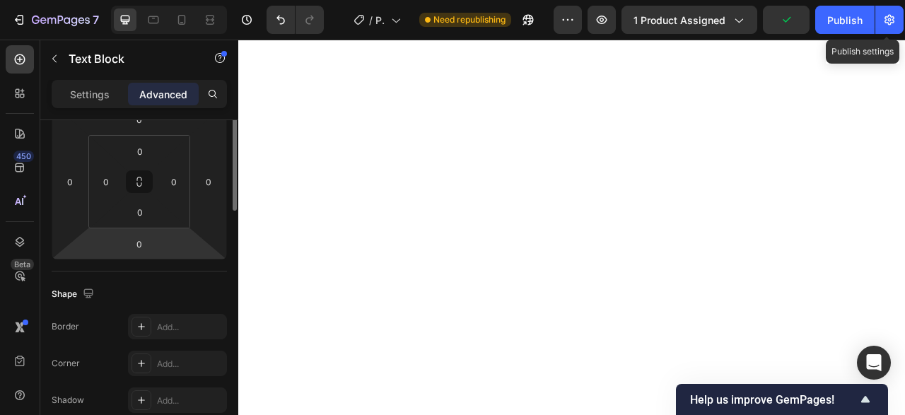
scroll to position [140, 0]
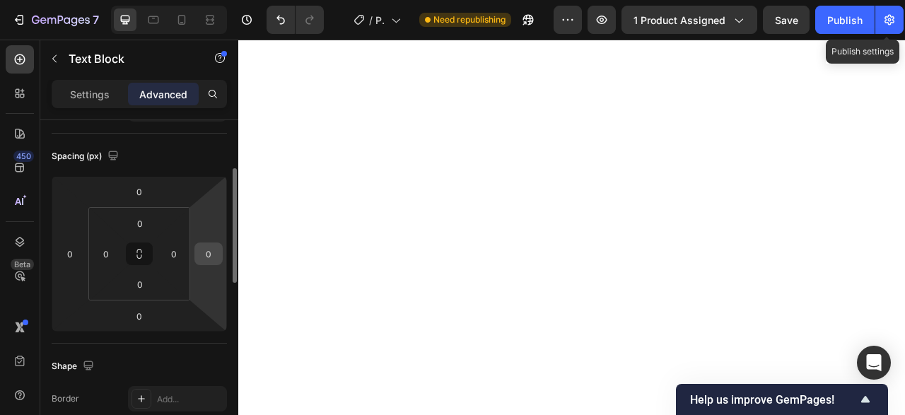
click at [214, 252] on input "0" at bounding box center [208, 253] width 21 height 21
type input "1"
click at [180, 260] on input "0" at bounding box center [173, 253] width 21 height 21
type input "0"
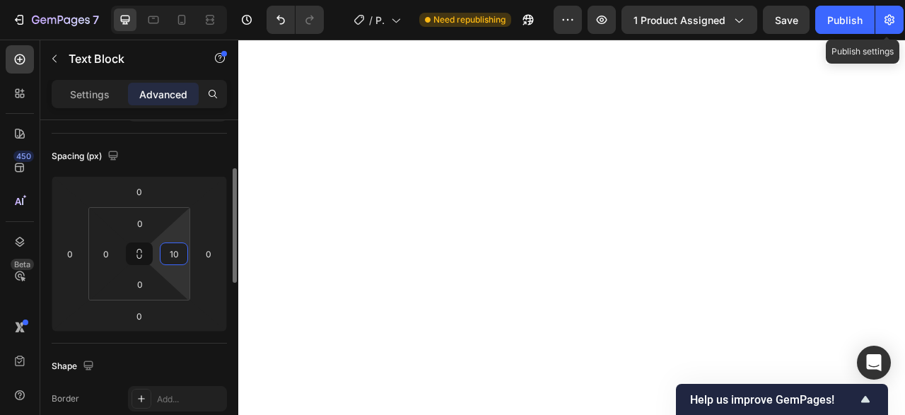
type input "1"
click at [172, 248] on input "1" at bounding box center [173, 253] width 21 height 21
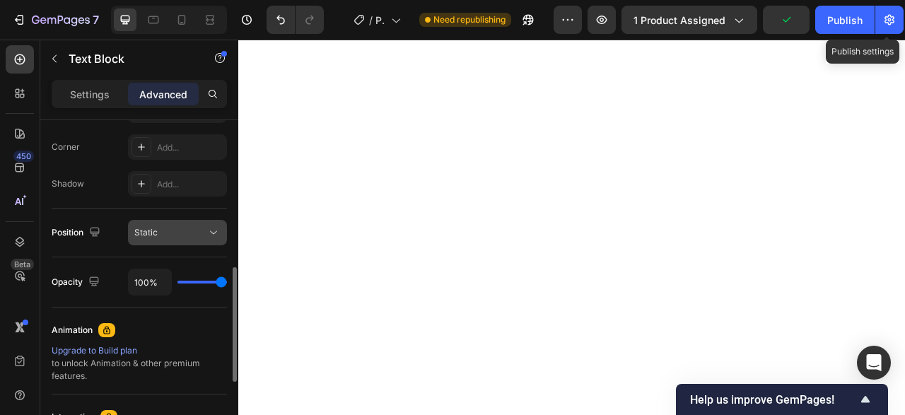
click at [203, 231] on div "Static" at bounding box center [170, 232] width 72 height 13
type input "0"
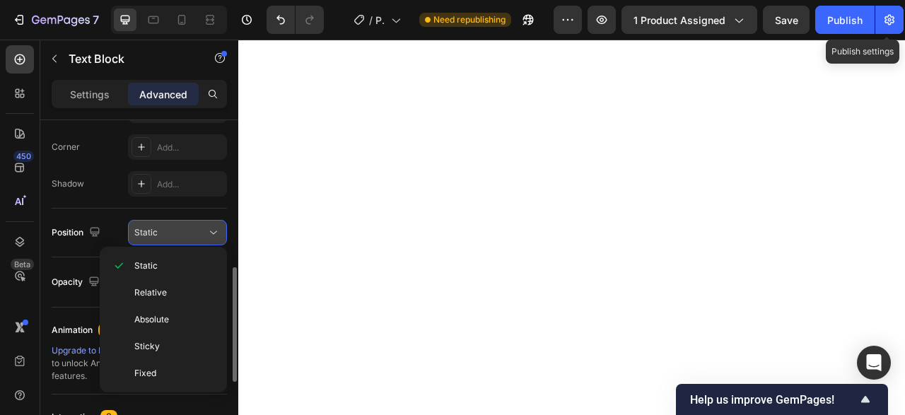
click at [203, 231] on div "Static" at bounding box center [170, 232] width 72 height 13
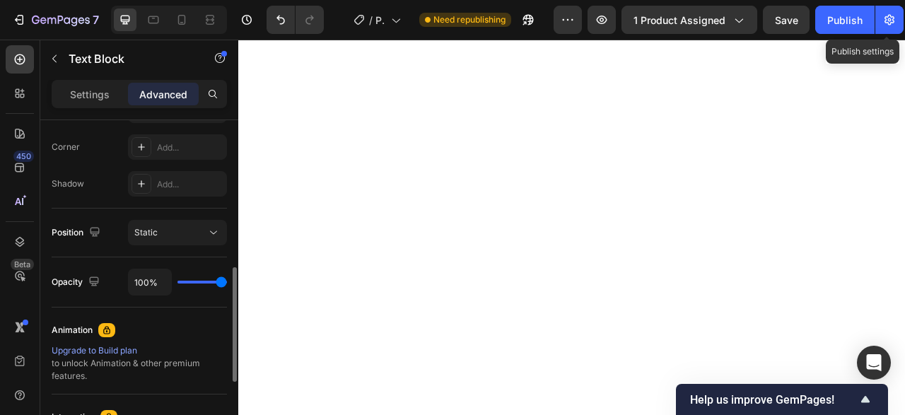
type input "53%"
type input "53"
type input "47%"
type input "47"
type input "44%"
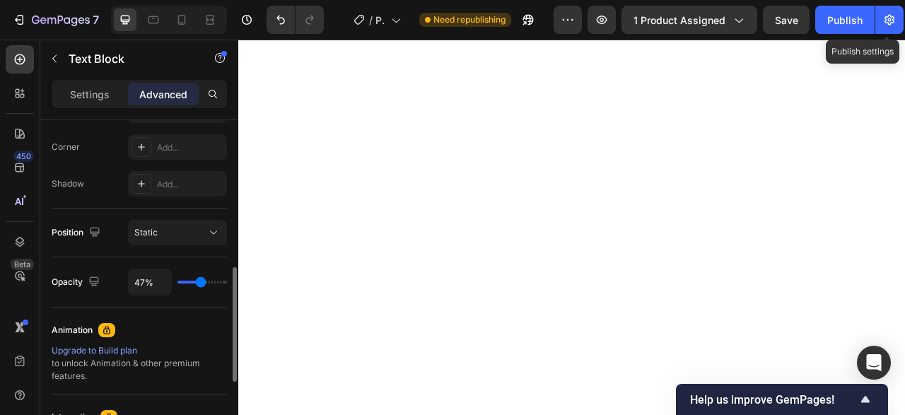
type input "44"
type input "36%"
type input "36"
type input "15%"
type input "15"
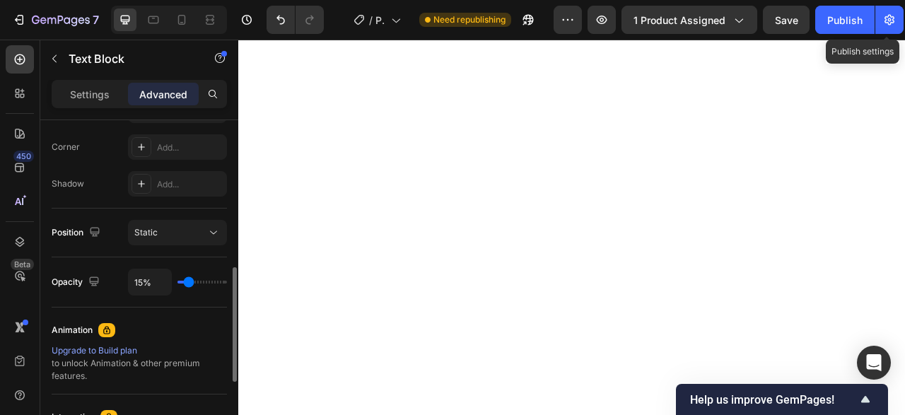
type input "100%"
type input "100"
drag, startPoint x: 203, startPoint y: 279, endPoint x: 225, endPoint y: 274, distance: 22.5
click at [225, 281] on input "range" at bounding box center [203, 282] width 50 height 3
click at [105, 91] on p "Settings" at bounding box center [90, 94] width 40 height 15
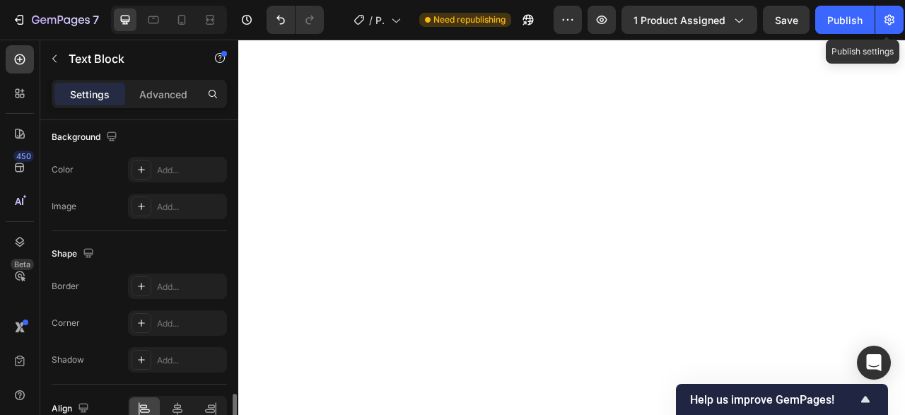
scroll to position [501, 0]
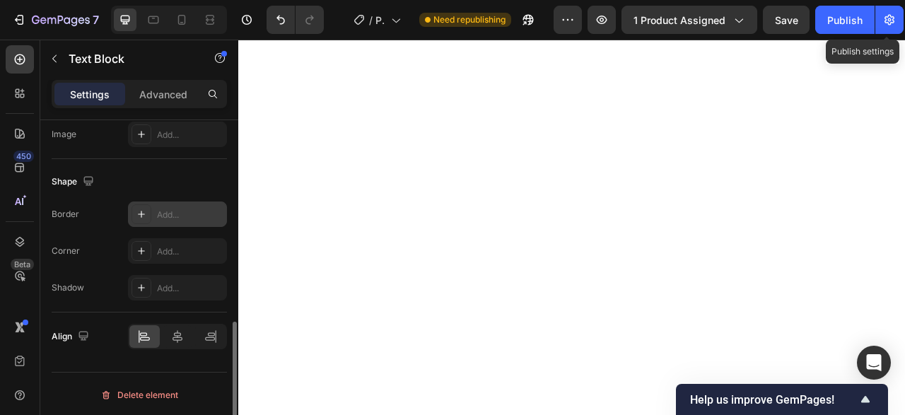
click at [179, 211] on div "Add..." at bounding box center [190, 215] width 66 height 13
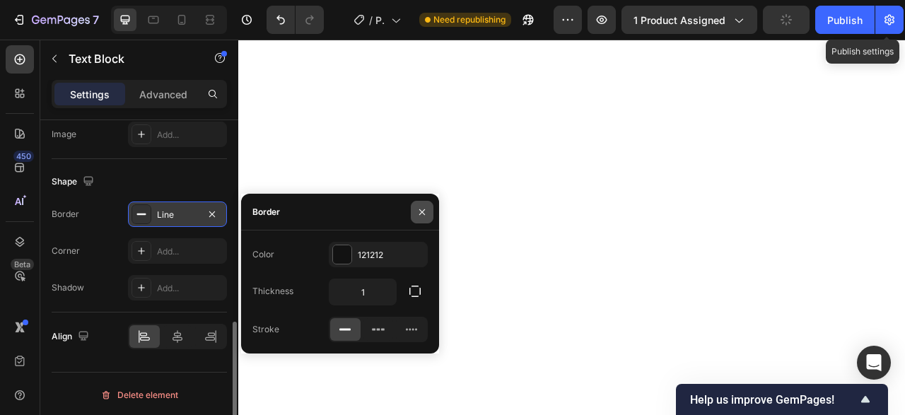
click at [425, 210] on icon "button" at bounding box center [422, 212] width 6 height 6
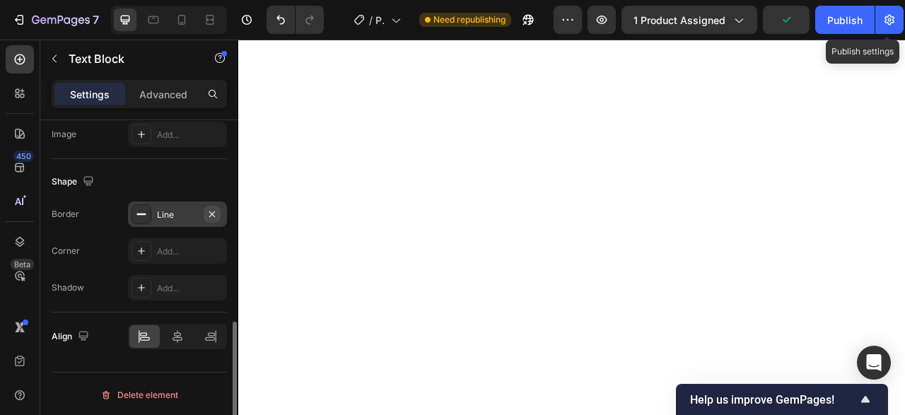
click at [211, 209] on icon "button" at bounding box center [212, 214] width 11 height 11
click at [172, 330] on icon at bounding box center [177, 337] width 14 height 14
click at [156, 335] on div at bounding box center [144, 336] width 30 height 23
click at [167, 332] on div at bounding box center [178, 336] width 30 height 23
click at [148, 336] on icon at bounding box center [144, 337] width 14 height 14
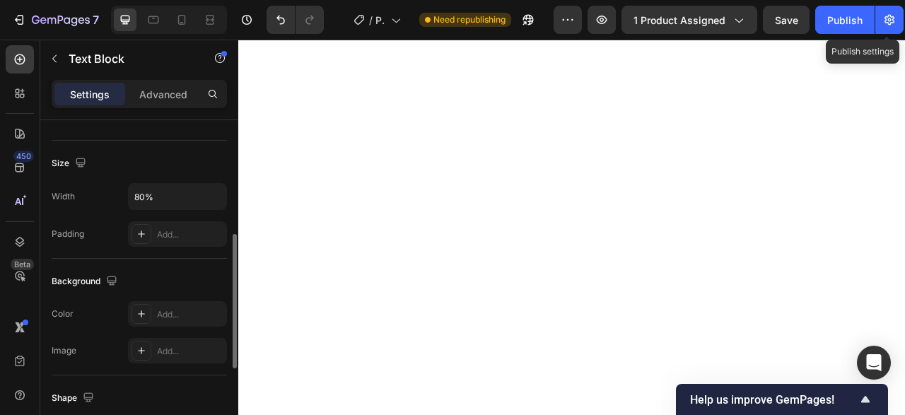
scroll to position [212, 0]
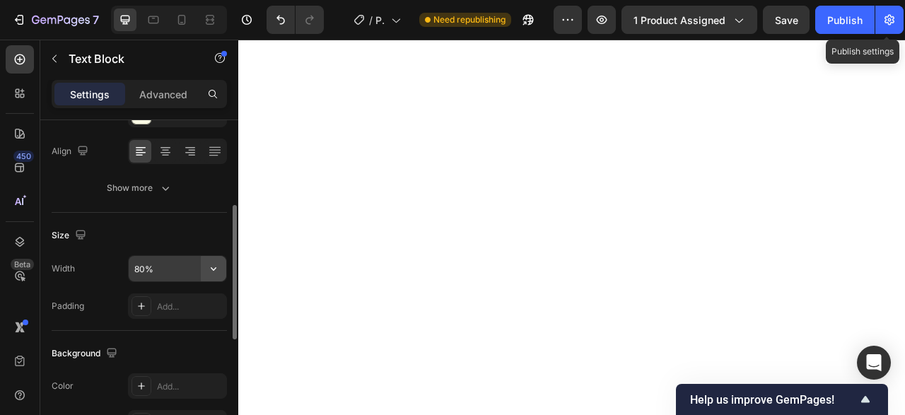
click at [216, 267] on icon "button" at bounding box center [214, 269] width 6 height 4
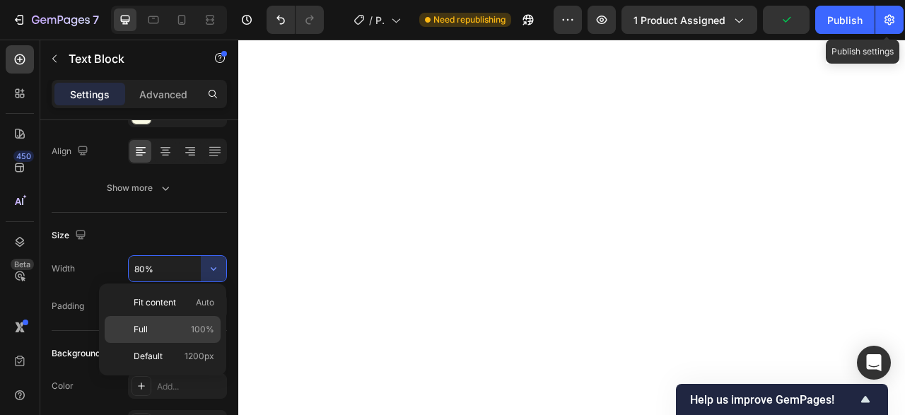
click at [180, 332] on p "Full 100%" at bounding box center [174, 329] width 81 height 13
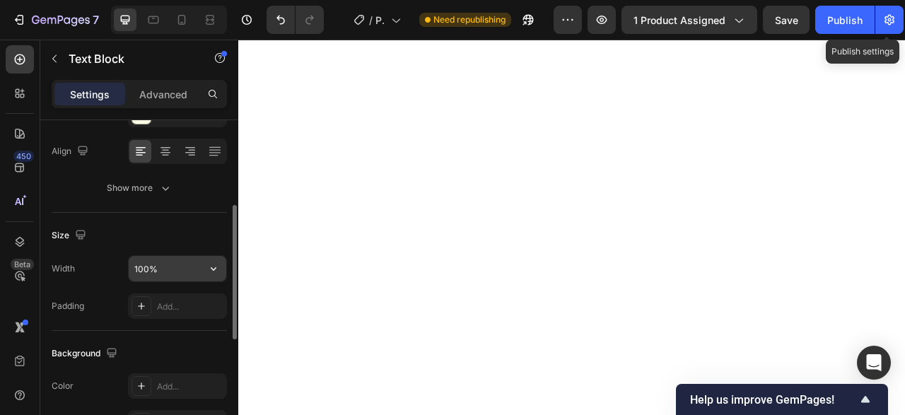
click at [209, 264] on icon "button" at bounding box center [214, 269] width 14 height 14
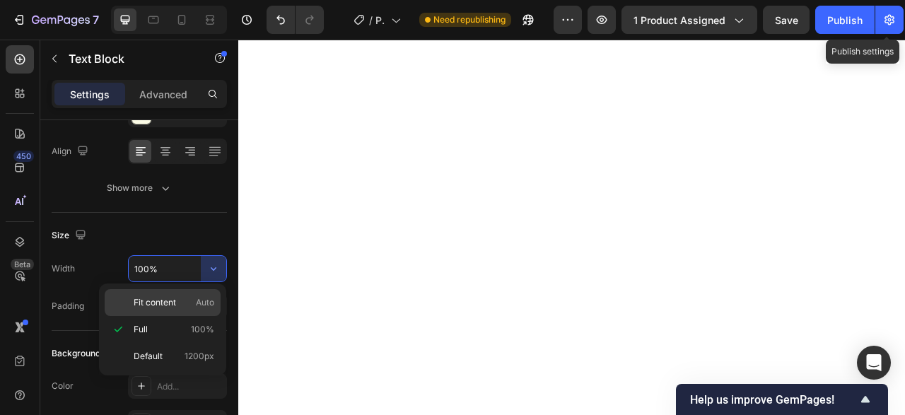
click at [172, 301] on span "Fit content" at bounding box center [155, 302] width 42 height 13
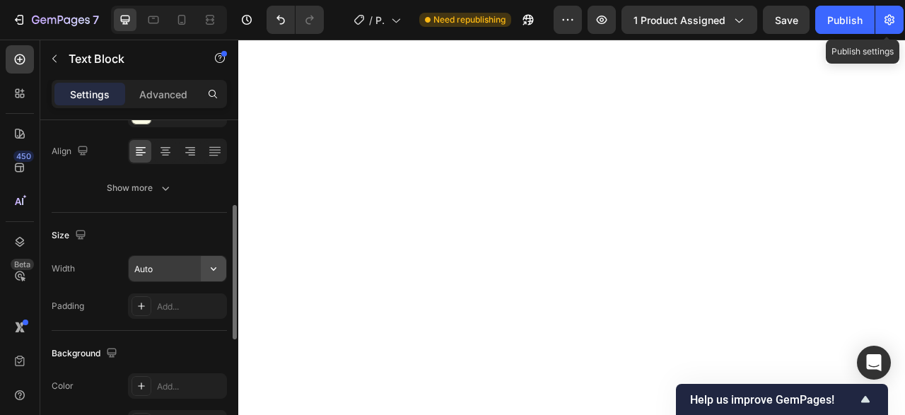
click at [204, 269] on button "button" at bounding box center [213, 268] width 25 height 25
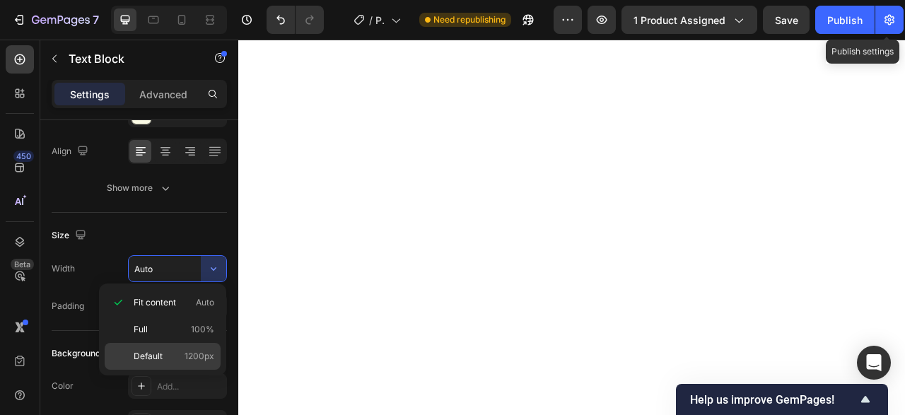
click at [179, 348] on div "Default 1200px" at bounding box center [163, 356] width 116 height 27
type input "1200"
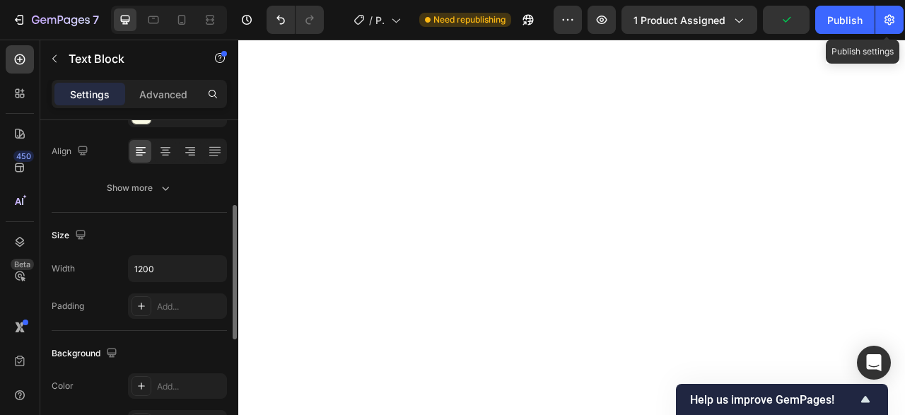
click at [209, 219] on div "Size Width 1200 Padding Add..." at bounding box center [139, 272] width 175 height 118
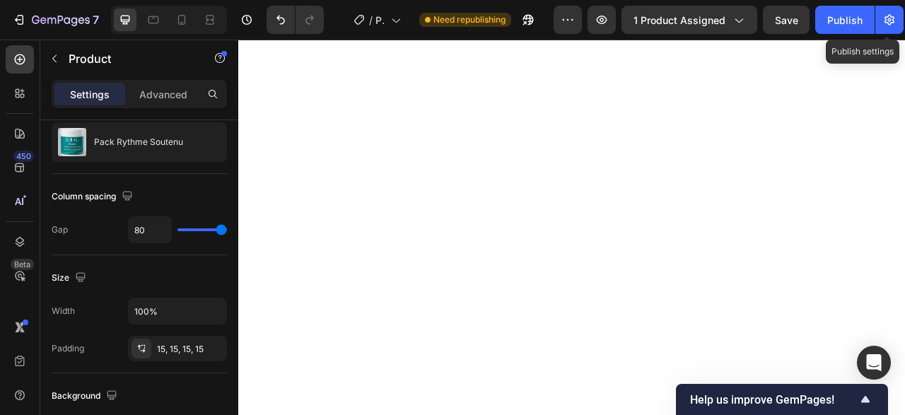
scroll to position [0, 0]
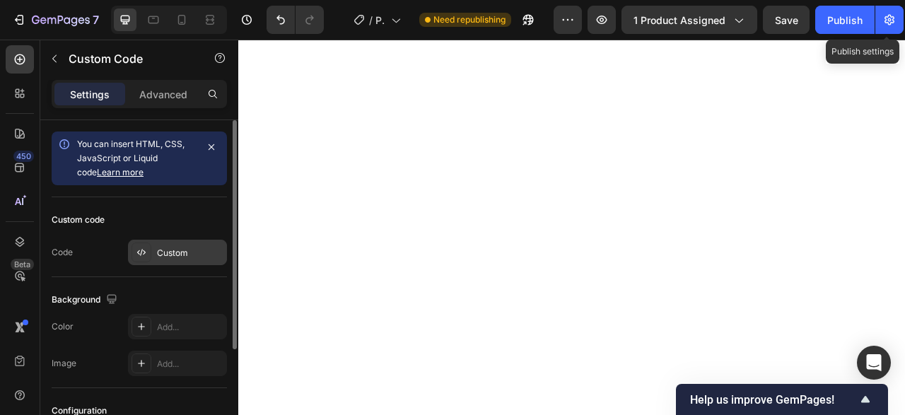
click at [187, 260] on div "Custom" at bounding box center [177, 252] width 99 height 25
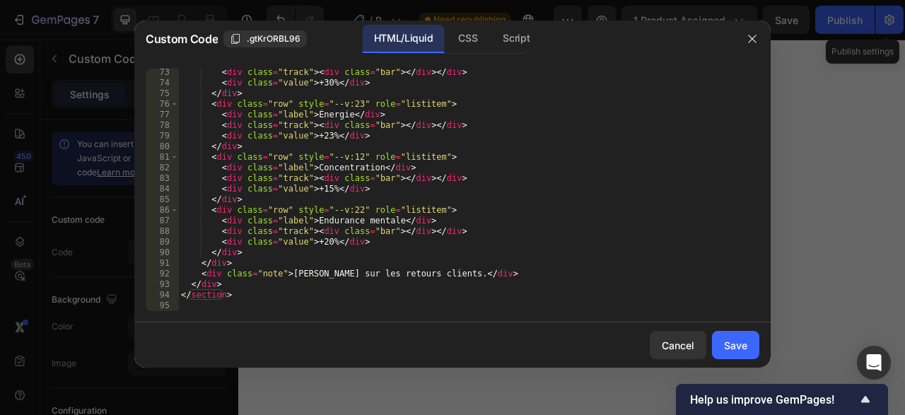
scroll to position [765, 0]
type textarea "</section>"
click at [419, 294] on div "< div class = "track" > < div class = "bar" > </ div > </ div > < div class = "…" at bounding box center [468, 199] width 581 height 264
paste textarea
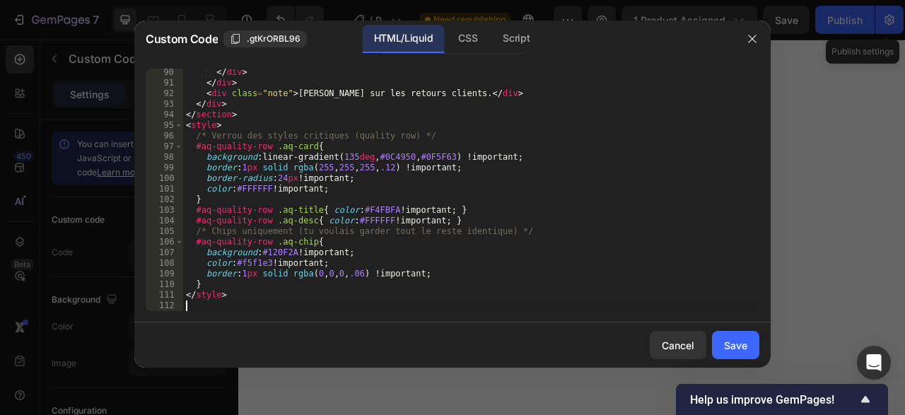
scroll to position [956, 0]
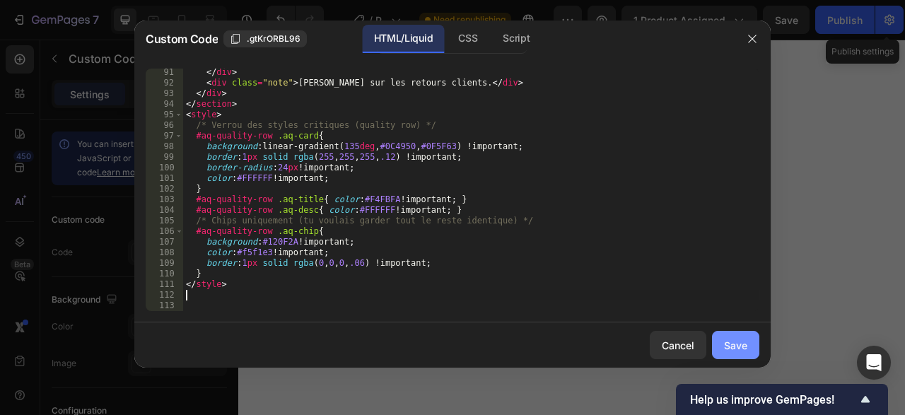
click at [722, 344] on button "Save" at bounding box center [735, 345] width 47 height 28
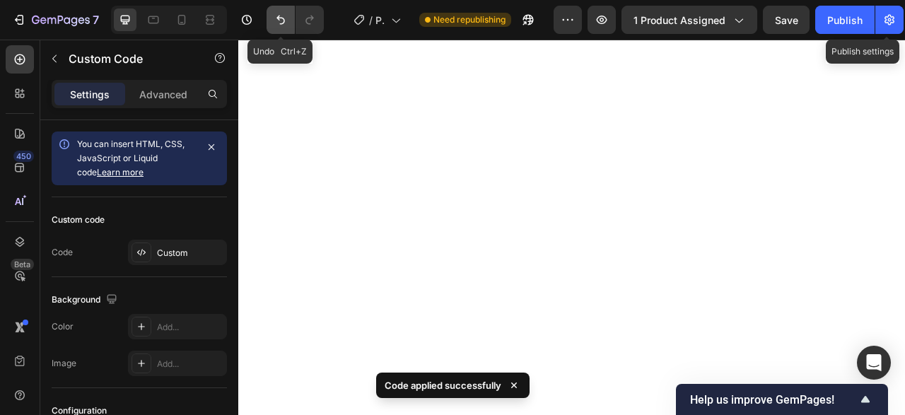
click at [288, 17] on button "Undo/Redo" at bounding box center [281, 20] width 28 height 28
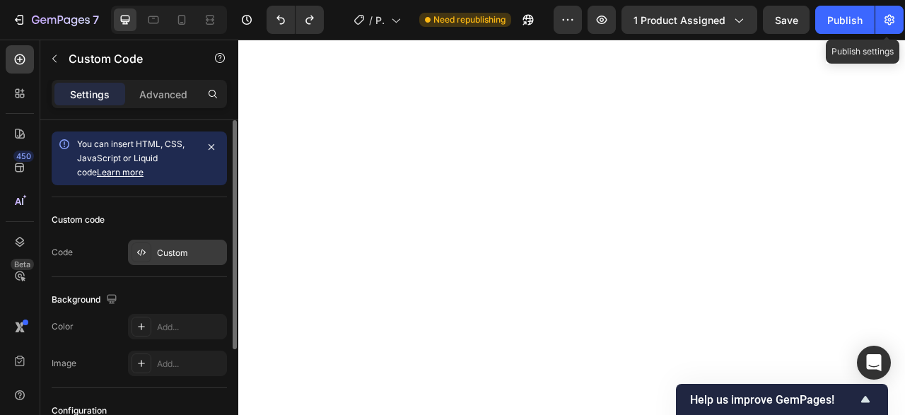
click at [192, 247] on div "Custom" at bounding box center [190, 253] width 66 height 13
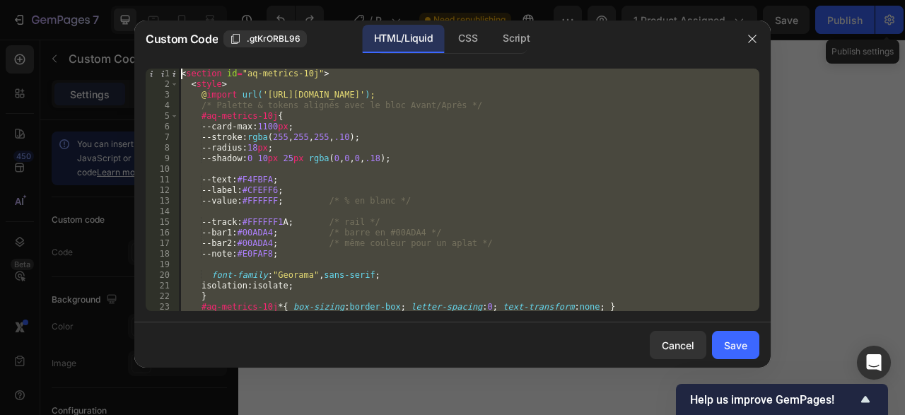
scroll to position [0, 0]
drag, startPoint x: 377, startPoint y: 301, endPoint x: 52, endPoint y: -60, distance: 485.8
click at [178, 69] on div "< section id = "aq-metrics-10j" > < style > @ import url( 'https://fonts.google…" at bounding box center [468, 190] width 581 height 243
type textarea "<section id="aq-metrics-10j"> <style>"
click at [760, 33] on button "button" at bounding box center [752, 39] width 23 height 23
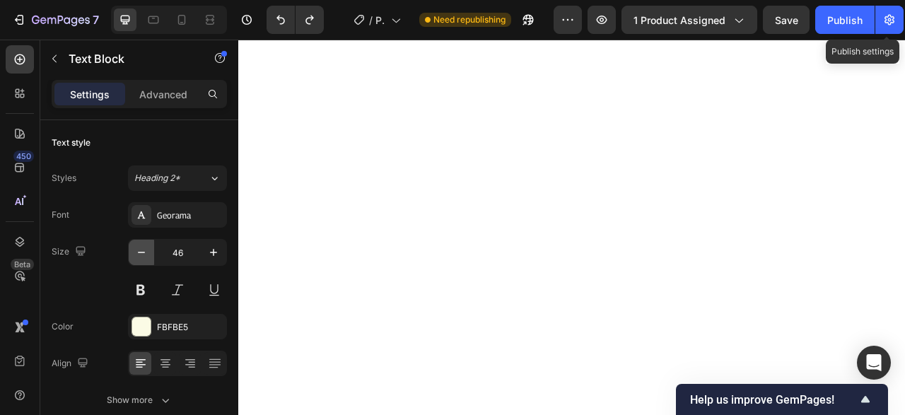
click at [139, 254] on icon "button" at bounding box center [141, 252] width 14 height 14
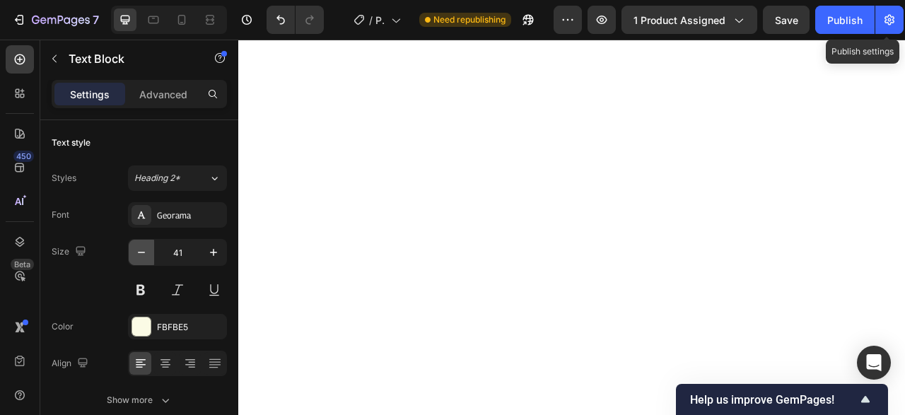
click at [139, 254] on icon "button" at bounding box center [141, 252] width 14 height 14
type input "40"
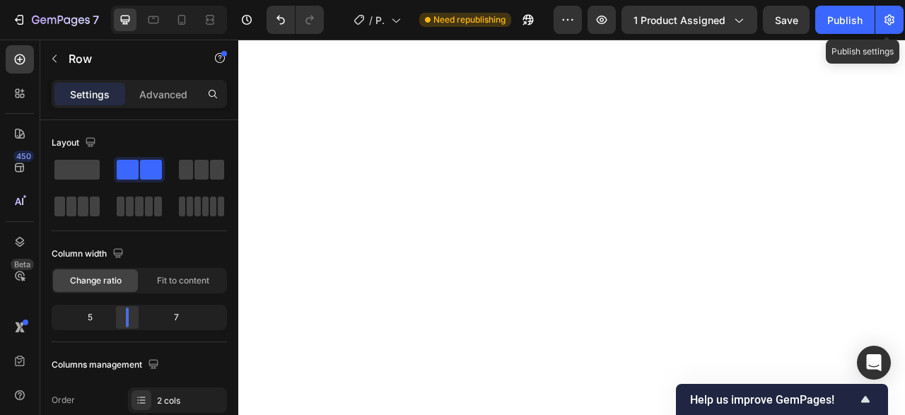
drag, startPoint x: 141, startPoint y: 318, endPoint x: 125, endPoint y: 318, distance: 15.6
click at [125, 318] on div at bounding box center [127, 318] width 25 height 20
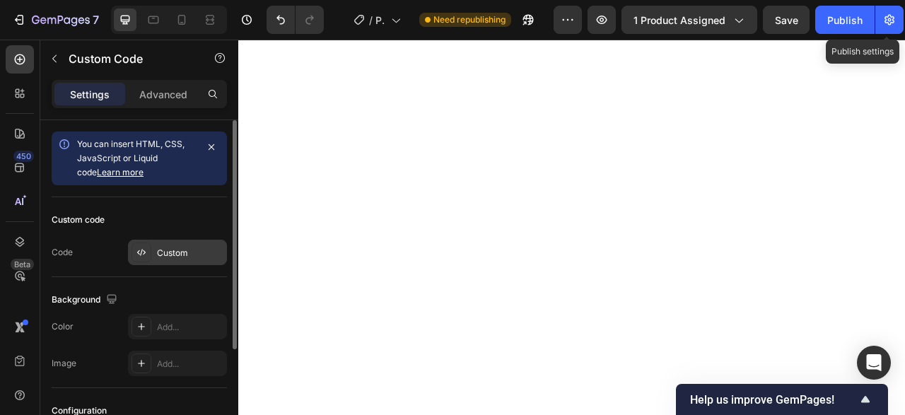
click at [179, 248] on div "Custom" at bounding box center [190, 253] width 66 height 13
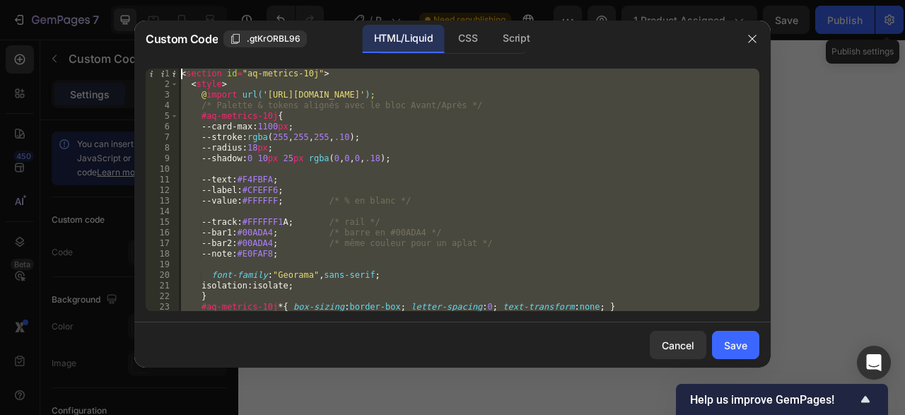
drag, startPoint x: 528, startPoint y: 307, endPoint x: 67, endPoint y: -60, distance: 588.8
click at [178, 69] on div "< section id = "aq-metrics-10j" > < style > @ import url( 'https://fonts.google…" at bounding box center [468, 190] width 581 height 243
type textarea "<section id="aq-metrics-10j"> <style>"
paste textarea
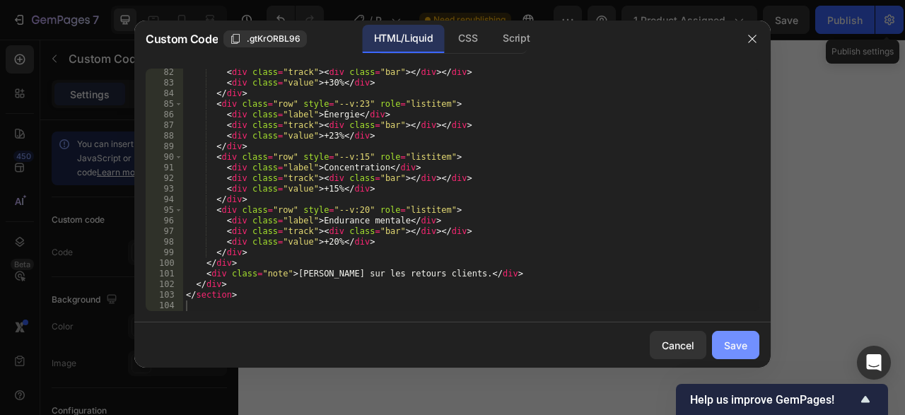
click at [742, 339] on div "Save" at bounding box center [735, 345] width 23 height 15
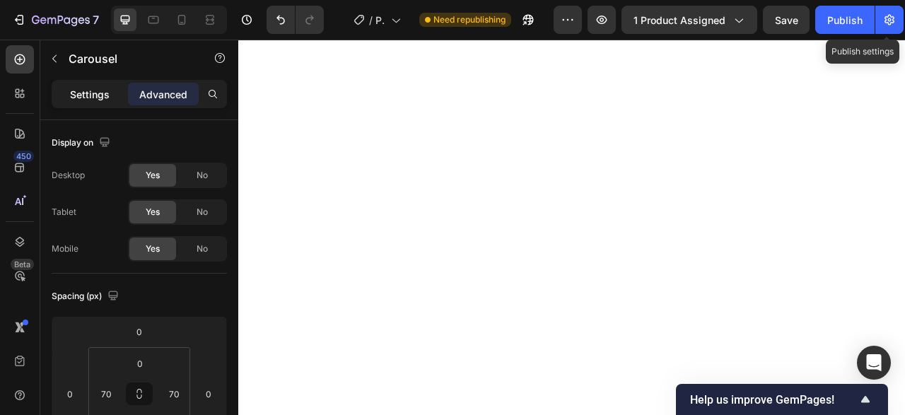
click at [80, 95] on p "Settings" at bounding box center [90, 94] width 40 height 15
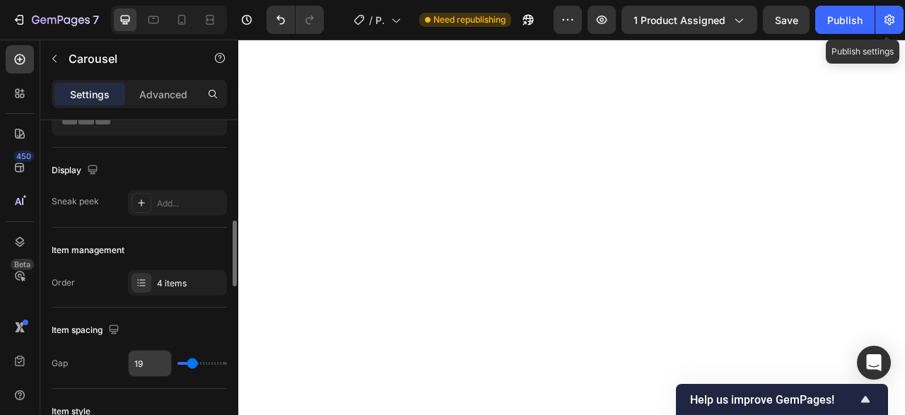
scroll to position [0, 0]
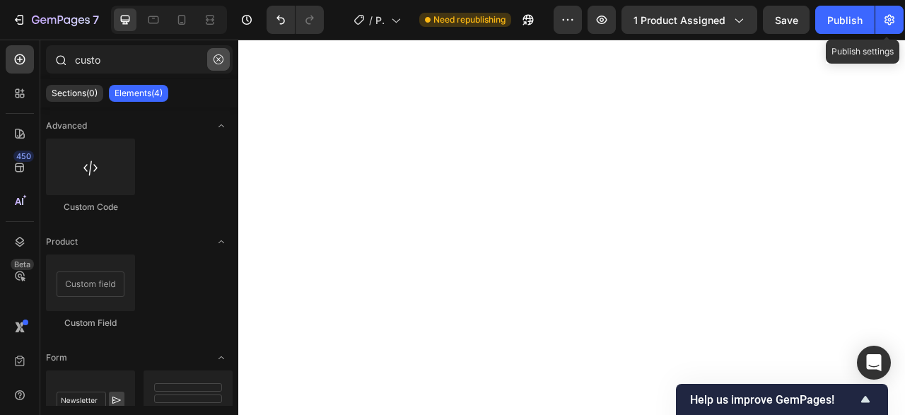
click at [217, 62] on icon "button" at bounding box center [219, 59] width 10 height 10
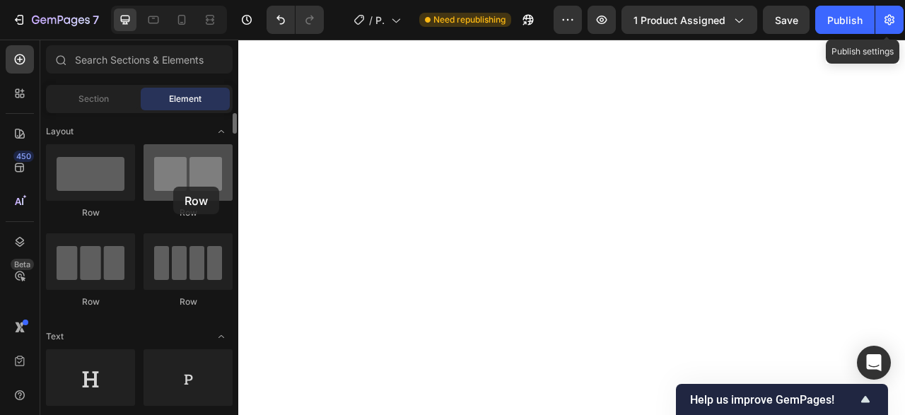
click at [173, 187] on div at bounding box center [188, 172] width 89 height 57
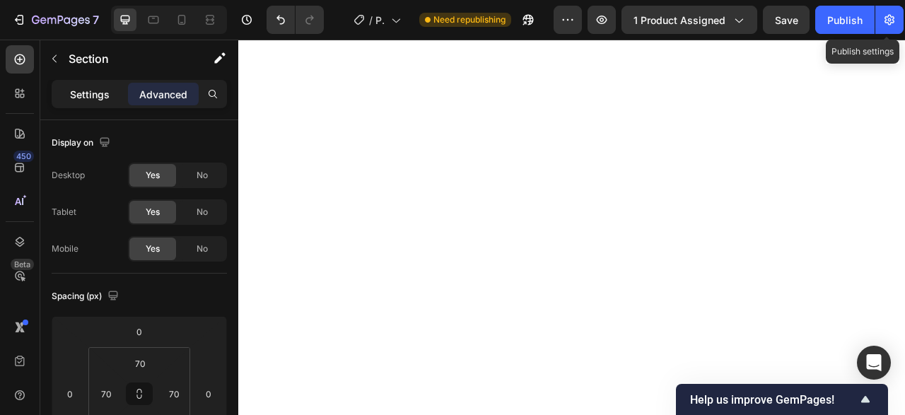
click at [69, 95] on div "Settings" at bounding box center [89, 94] width 71 height 23
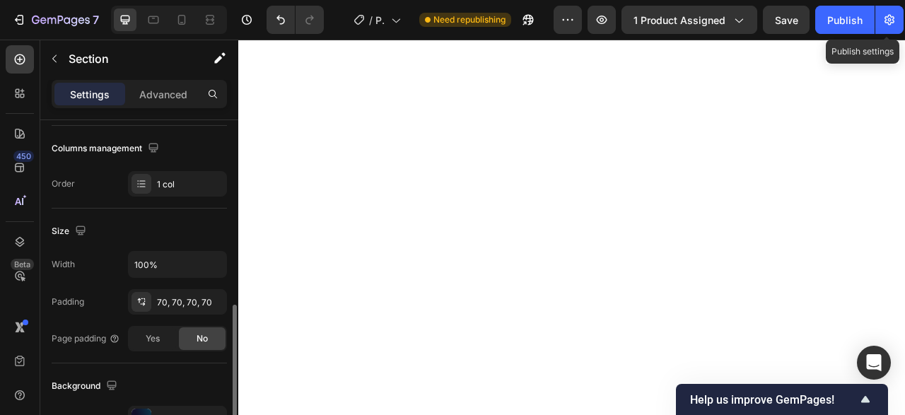
scroll to position [361, 0]
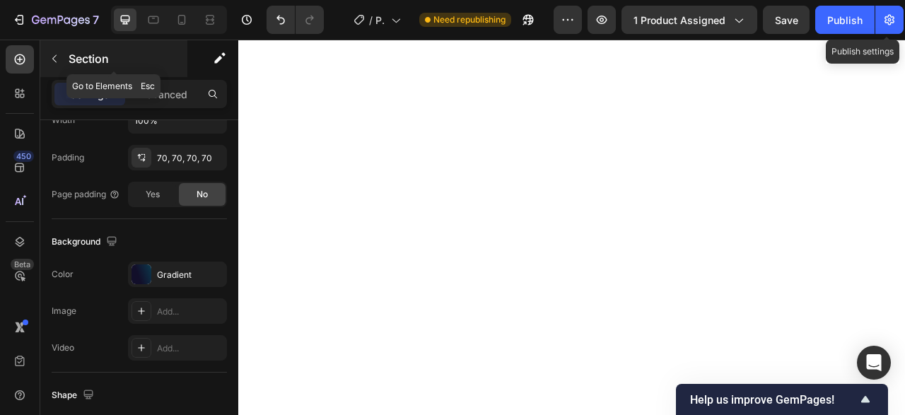
click at [55, 60] on icon "button" at bounding box center [54, 59] width 4 height 8
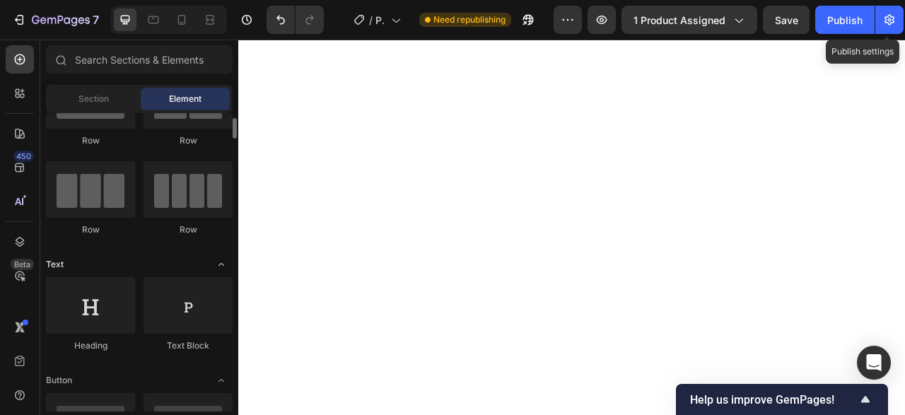
scroll to position [144, 0]
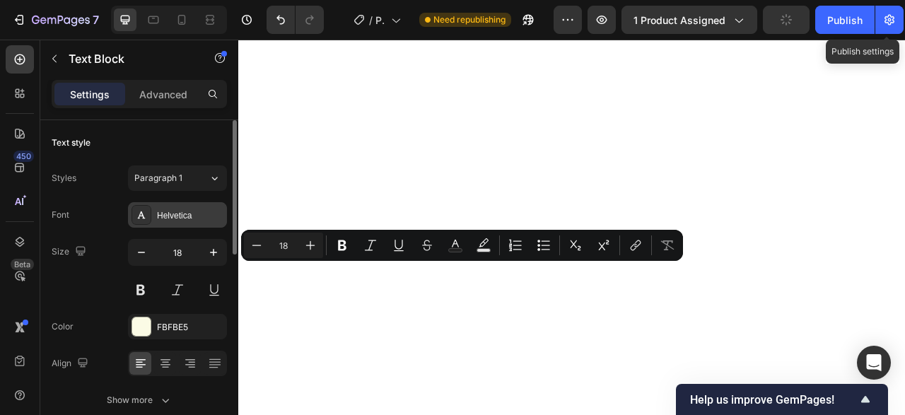
click at [190, 209] on div "Helvetica" at bounding box center [177, 214] width 99 height 25
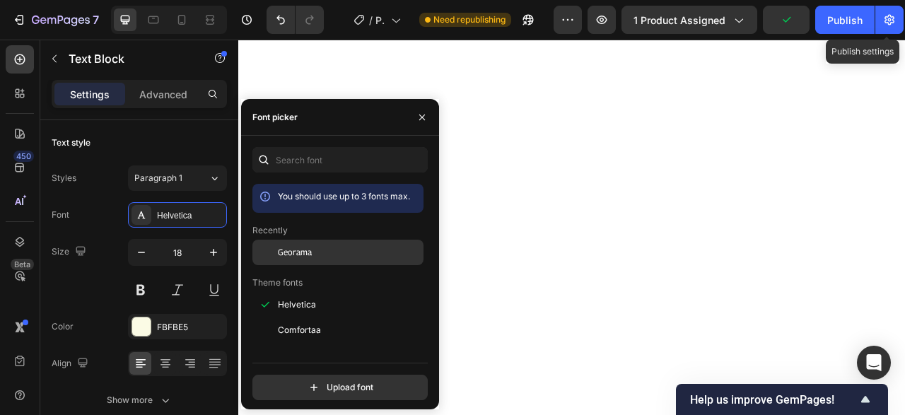
click at [314, 253] on div "Georama" at bounding box center [349, 252] width 143 height 13
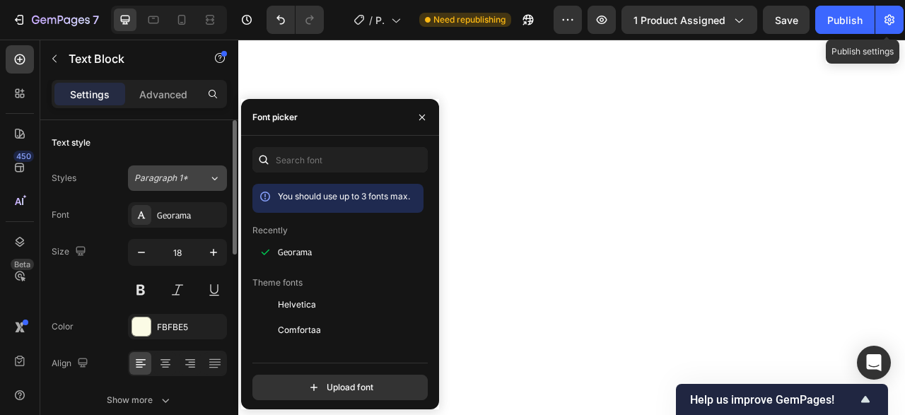
click at [209, 182] on icon at bounding box center [215, 178] width 12 height 14
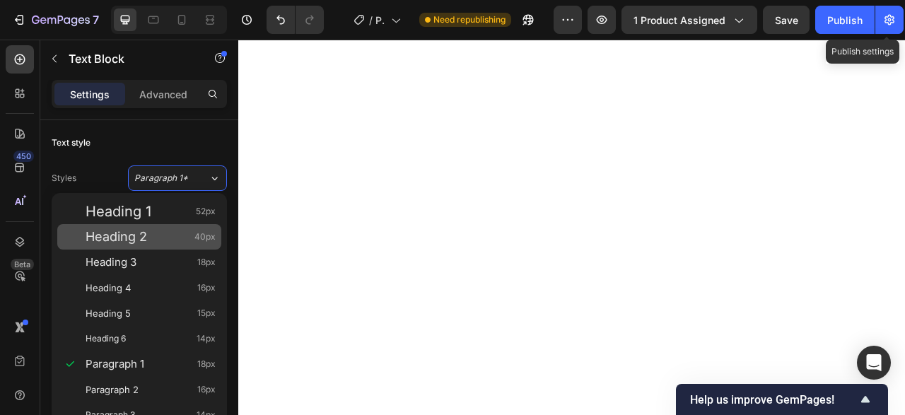
click at [161, 243] on div "Heading 2 40px" at bounding box center [151, 237] width 130 height 14
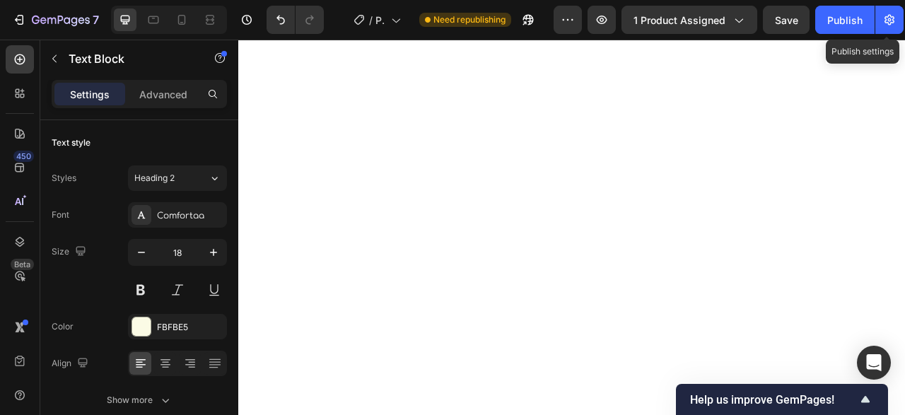
type input "40"
click at [202, 216] on div "Comfortaa" at bounding box center [190, 215] width 66 height 13
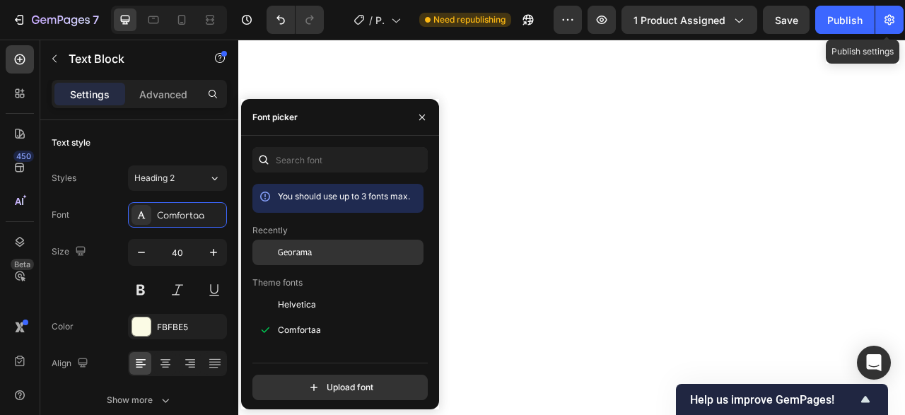
click at [309, 248] on span "Georama" at bounding box center [295, 252] width 34 height 13
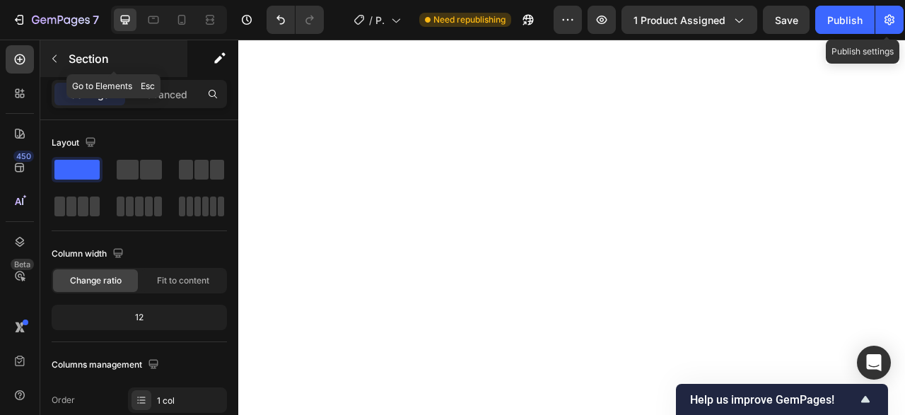
click at [63, 59] on button "button" at bounding box center [54, 58] width 23 height 23
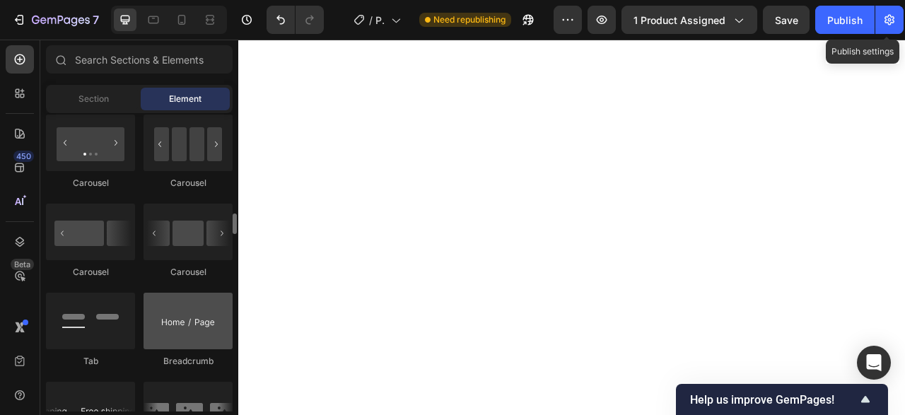
scroll to position [1515, 0]
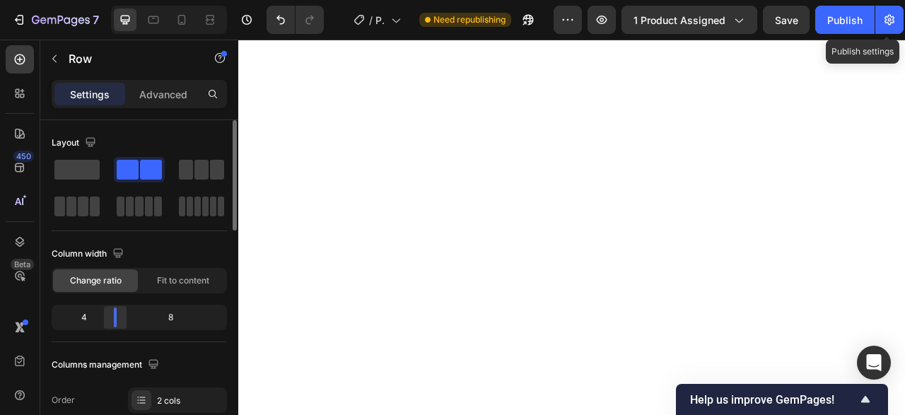
drag, startPoint x: 140, startPoint y: 313, endPoint x: 105, endPoint y: 323, distance: 36.0
click at [105, 323] on div at bounding box center [115, 318] width 25 height 20
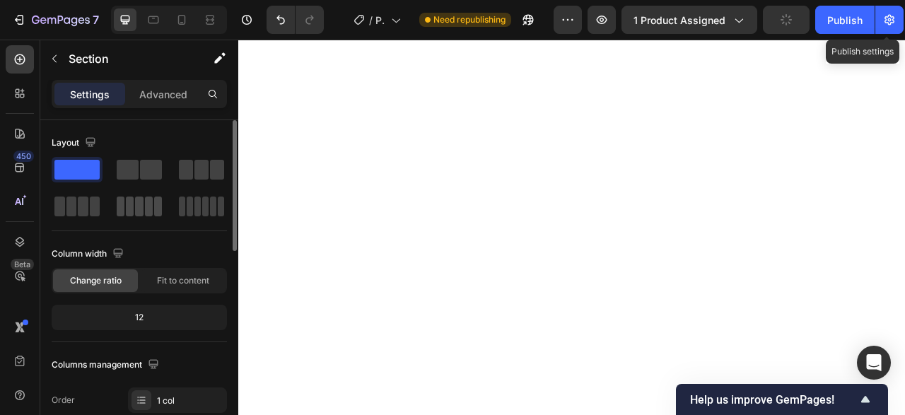
click at [138, 211] on span at bounding box center [139, 207] width 8 height 20
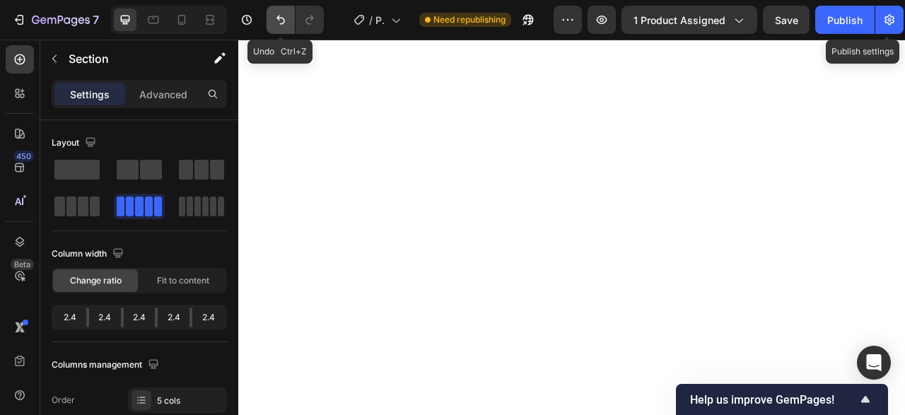
click at [281, 27] on icon "Undo/Redo" at bounding box center [281, 20] width 14 height 14
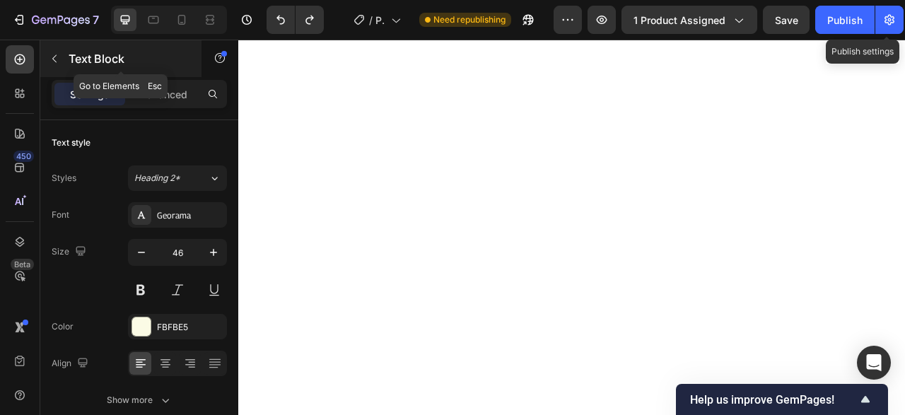
click at [62, 58] on button "button" at bounding box center [54, 58] width 23 height 23
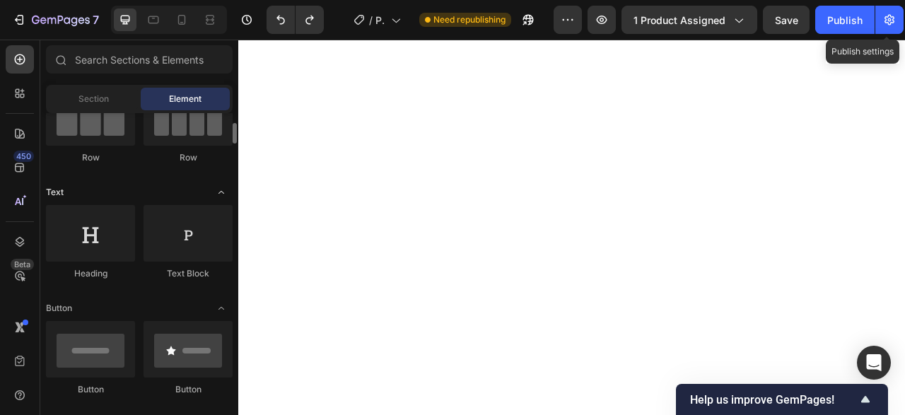
scroll to position [0, 0]
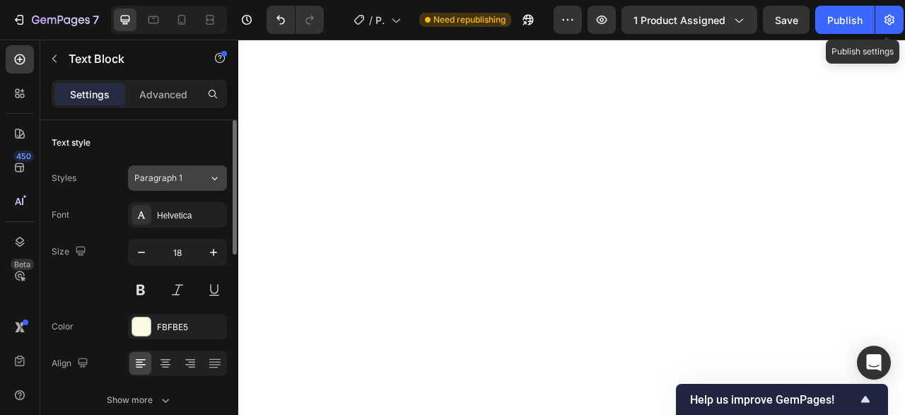
click at [196, 180] on div "Paragraph 1" at bounding box center [171, 178] width 74 height 13
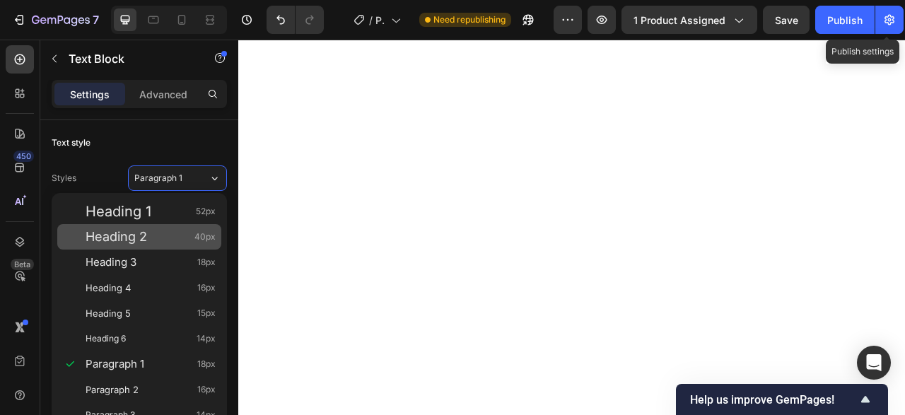
click at [163, 226] on div "Heading 2 40px" at bounding box center [139, 236] width 164 height 25
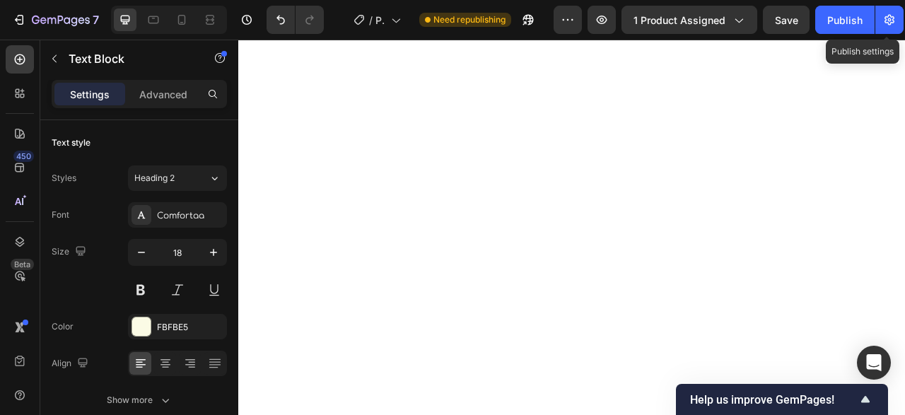
type input "40"
click at [216, 214] on div "Comfortaa" at bounding box center [190, 215] width 66 height 13
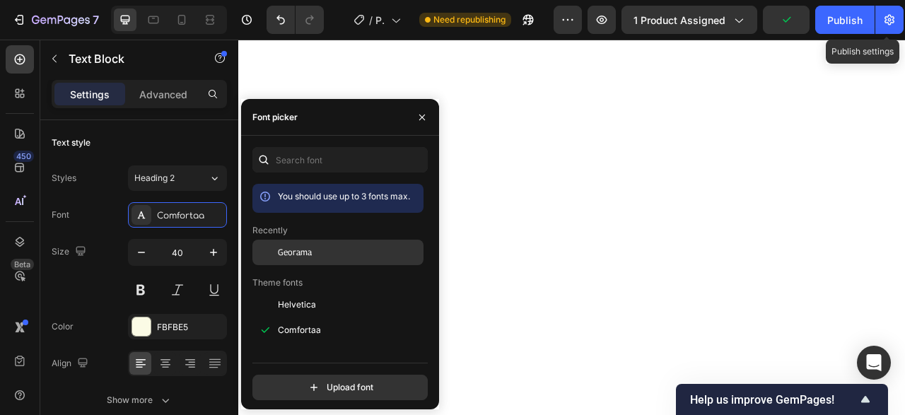
click at [295, 248] on span "Georama" at bounding box center [295, 252] width 34 height 13
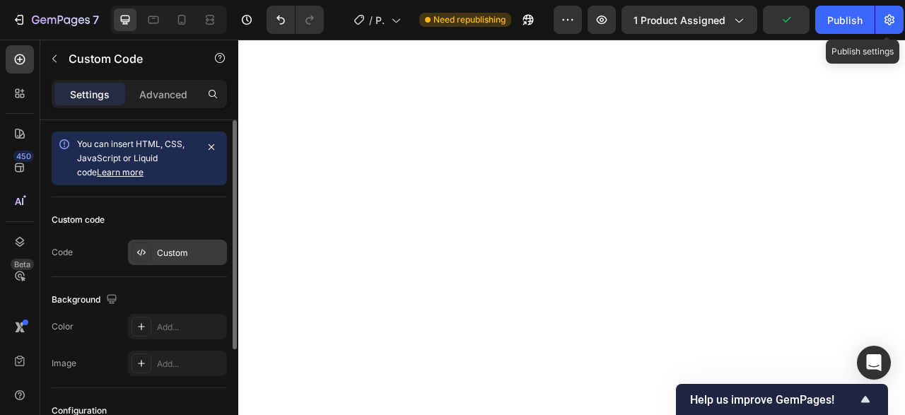
click at [178, 255] on div "Custom" at bounding box center [190, 253] width 66 height 13
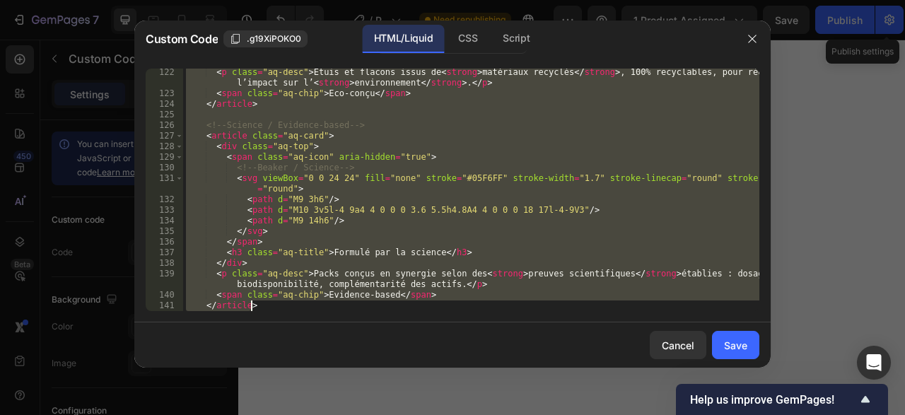
scroll to position [1465, 0]
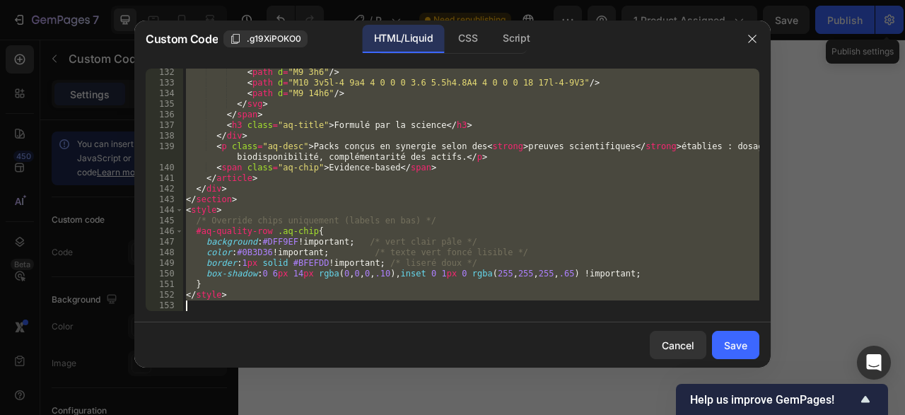
drag, startPoint x: 185, startPoint y: 76, endPoint x: 460, endPoint y: 417, distance: 438.5
click at [460, 311] on div "< path d = "M9 3h6" /> < path d = "M10 3v5l-4 9a4 4 0 0 0 3.6 5.5h4.8A4 4 0 0 0…" at bounding box center [471, 190] width 576 height 243
type textarea "</style>"
click at [885, 207] on div at bounding box center [452, 207] width 905 height 415
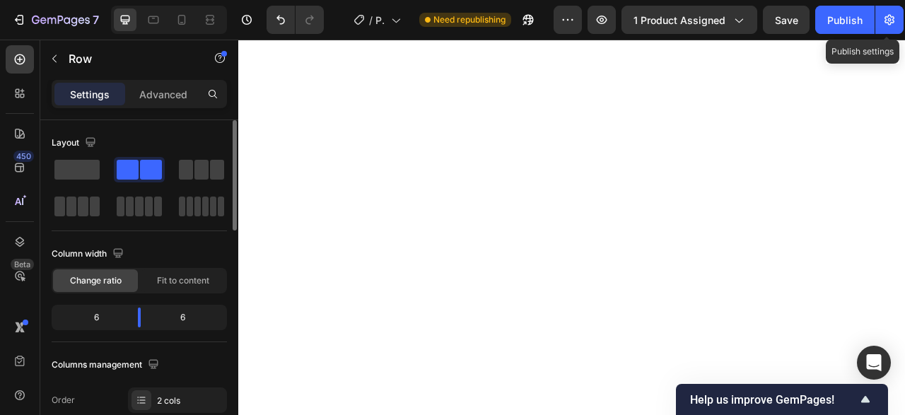
click at [113, 318] on div "6" at bounding box center [90, 318] width 72 height 20
drag, startPoint x: 142, startPoint y: 317, endPoint x: 110, endPoint y: 323, distance: 33.1
click at [110, 323] on div at bounding box center [115, 318] width 25 height 20
click at [169, 88] on p "Advanced" at bounding box center [163, 94] width 48 height 15
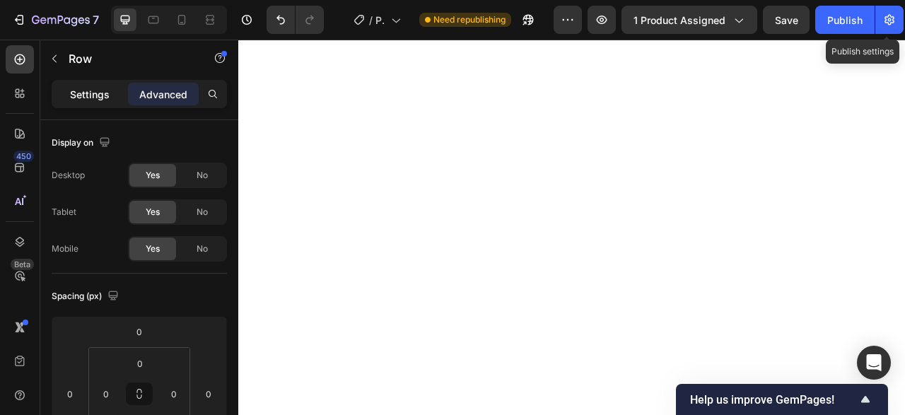
click at [111, 98] on div "Settings" at bounding box center [89, 94] width 71 height 23
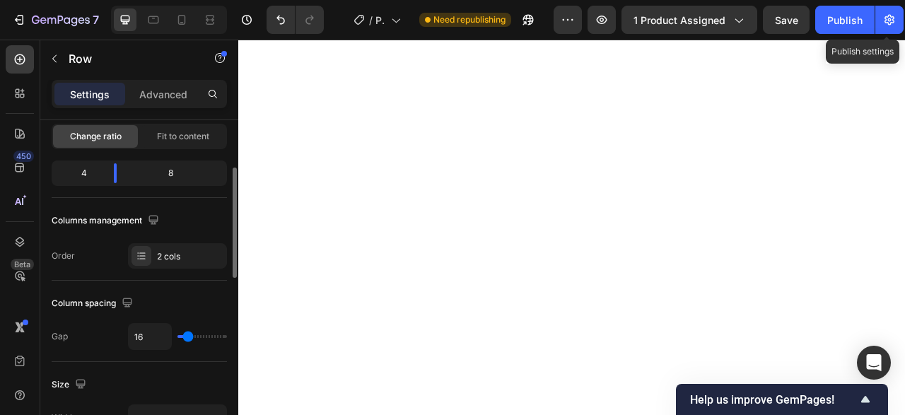
scroll to position [361, 0]
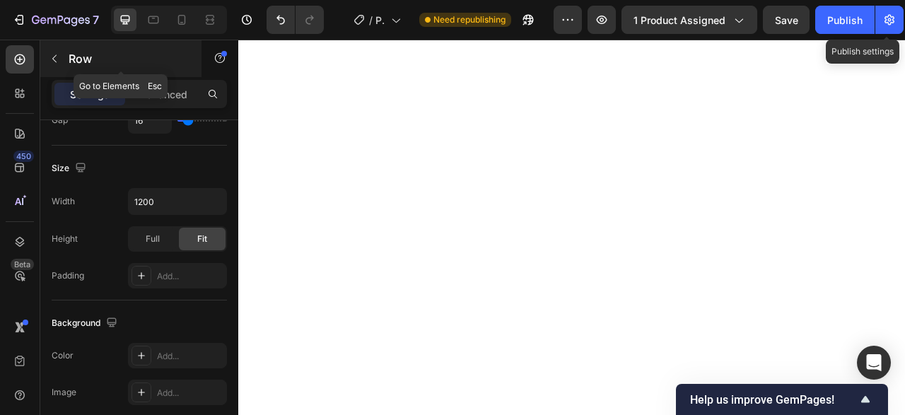
click at [57, 53] on icon "button" at bounding box center [54, 58] width 11 height 11
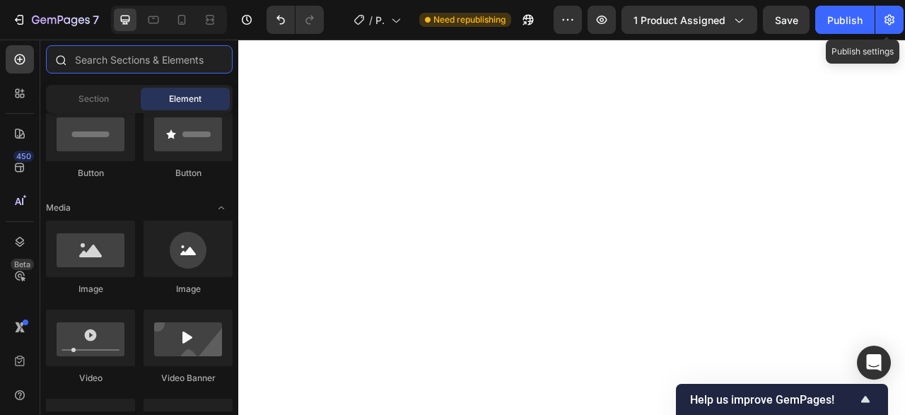
click at [173, 55] on input "text" at bounding box center [139, 59] width 187 height 28
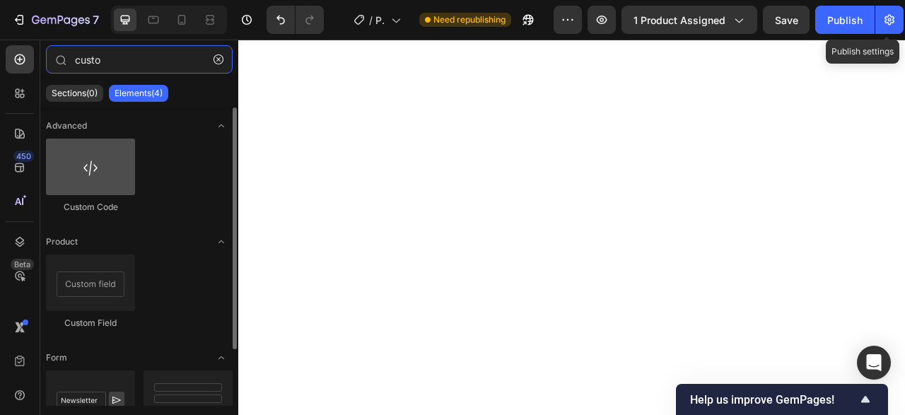
type input "custo"
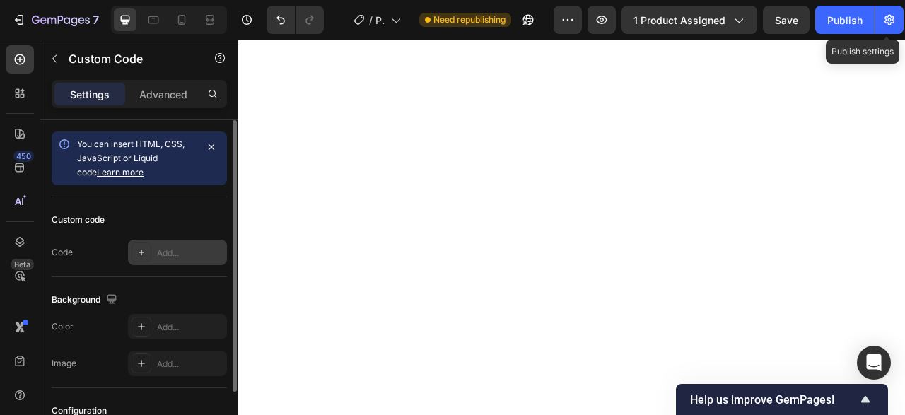
click at [172, 250] on div "Add..." at bounding box center [190, 253] width 66 height 13
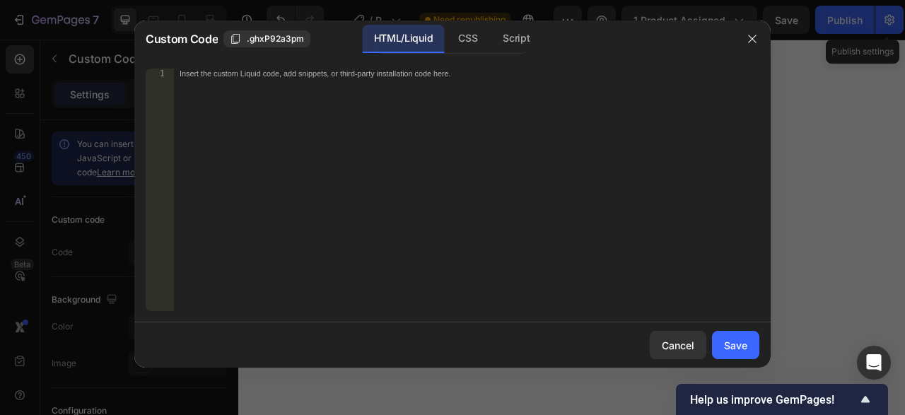
click at [245, 132] on div "Insert the custom Liquid code, add snippets, or third-party installation code h…" at bounding box center [467, 201] width 586 height 264
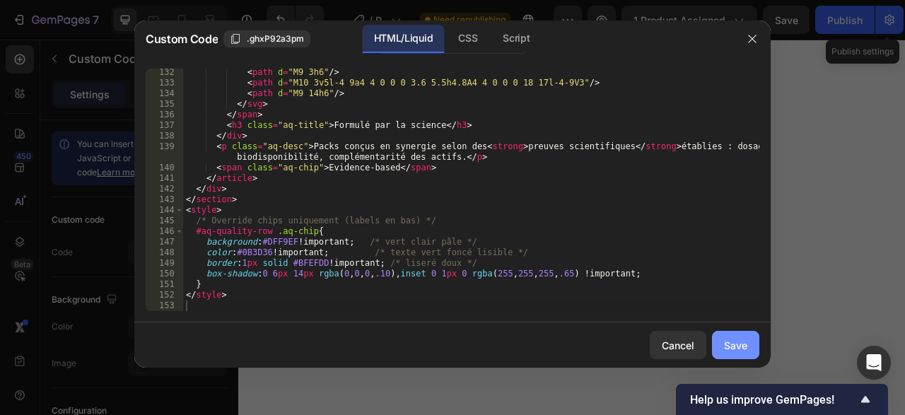
click at [727, 340] on div "Save" at bounding box center [735, 345] width 23 height 15
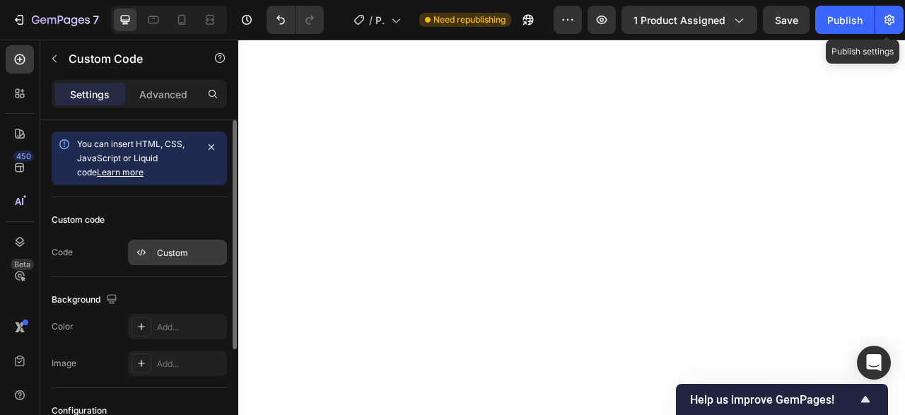
click at [189, 250] on div "Custom" at bounding box center [190, 253] width 66 height 13
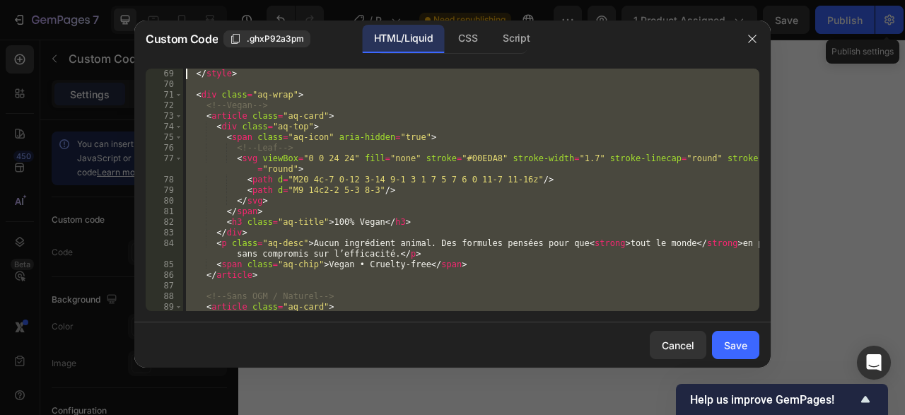
scroll to position [0, 0]
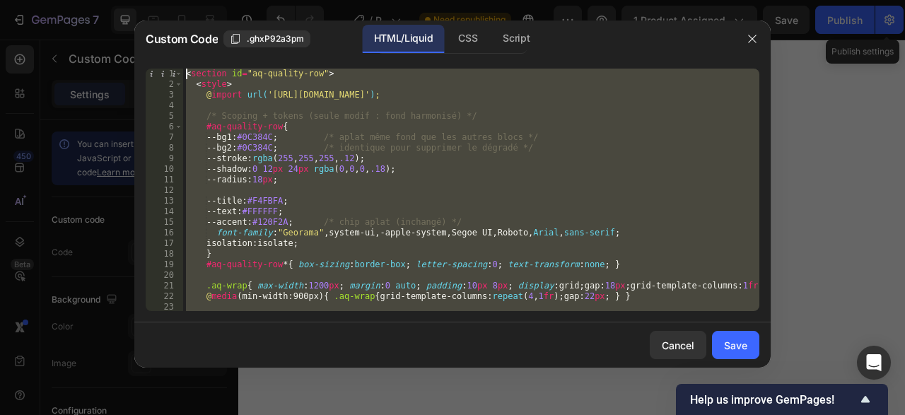
drag, startPoint x: 313, startPoint y: 312, endPoint x: 153, endPoint y: -60, distance: 404.9
click at [183, 69] on div "< section id = "aq-quality-row" > < style > @ import url( 'https://fonts.google…" at bounding box center [471, 190] width 576 height 243
type textarea "<section id="aq-quality-row"> <style>"
paste textarea
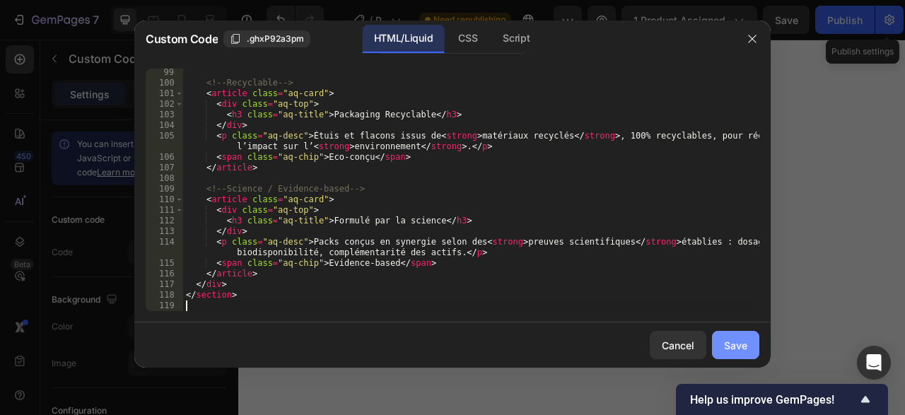
click at [745, 339] on div "Save" at bounding box center [735, 345] width 23 height 15
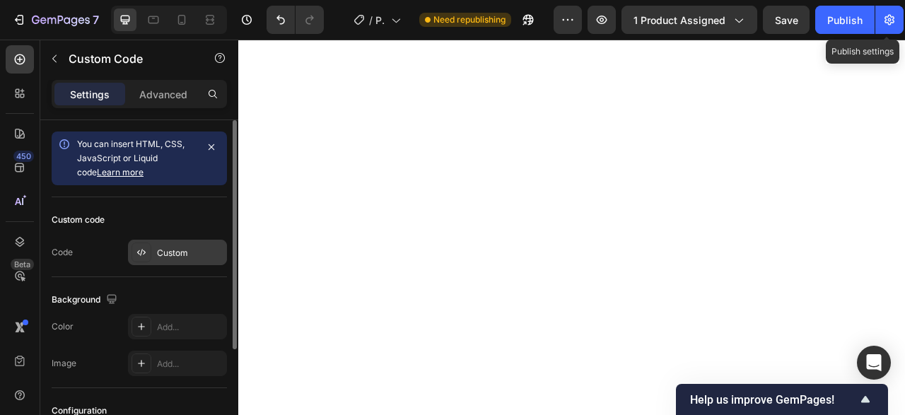
click at [168, 250] on div "Custom" at bounding box center [190, 253] width 66 height 13
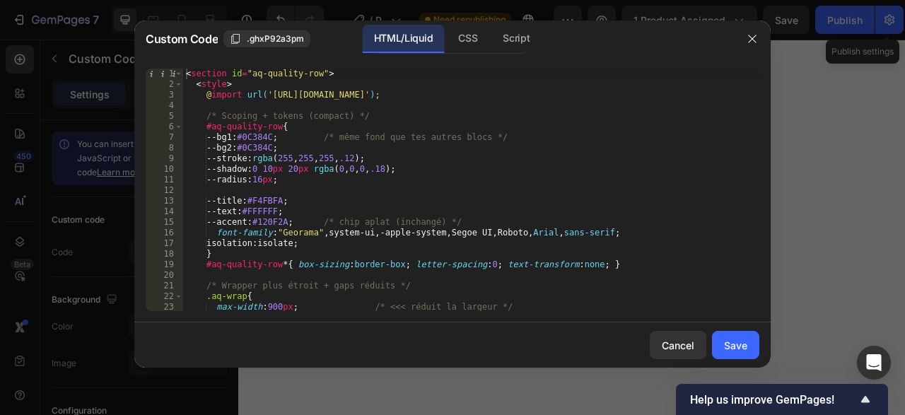
click at [266, 177] on div "< section id = "aq-quality-row" > < style > @ import url( 'https://fonts.google…" at bounding box center [471, 201] width 576 height 264
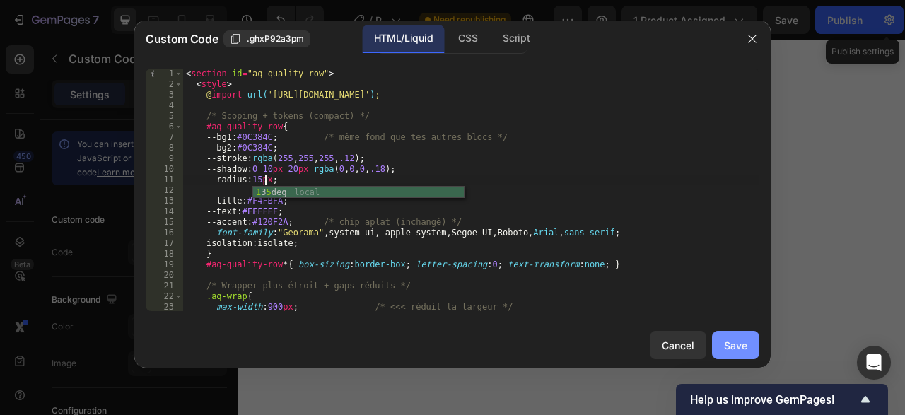
type textarea "--radius:15px;"
click at [726, 347] on div "Save" at bounding box center [735, 345] width 23 height 15
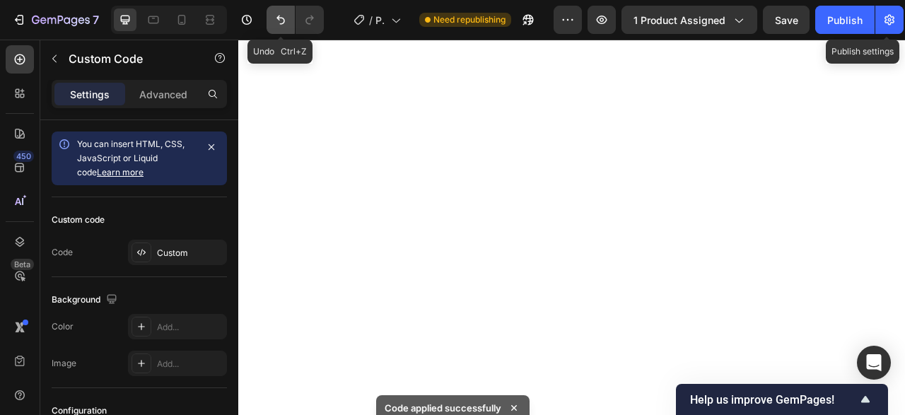
click at [279, 21] on icon "Undo/Redo" at bounding box center [281, 20] width 14 height 14
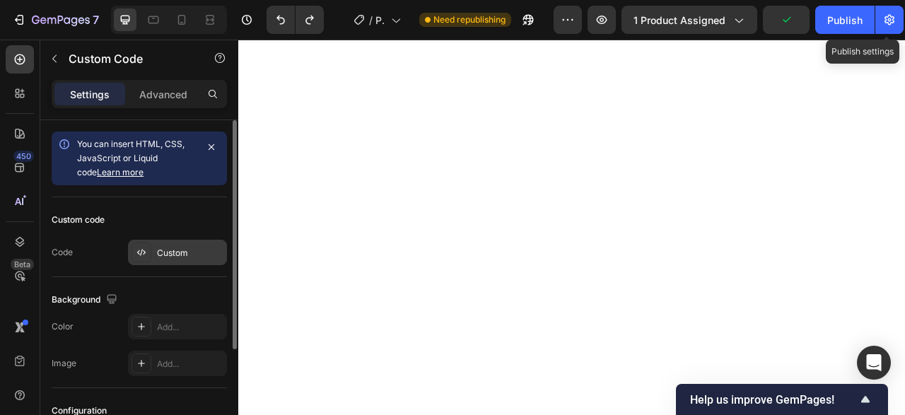
click at [187, 250] on div "Custom" at bounding box center [190, 253] width 66 height 13
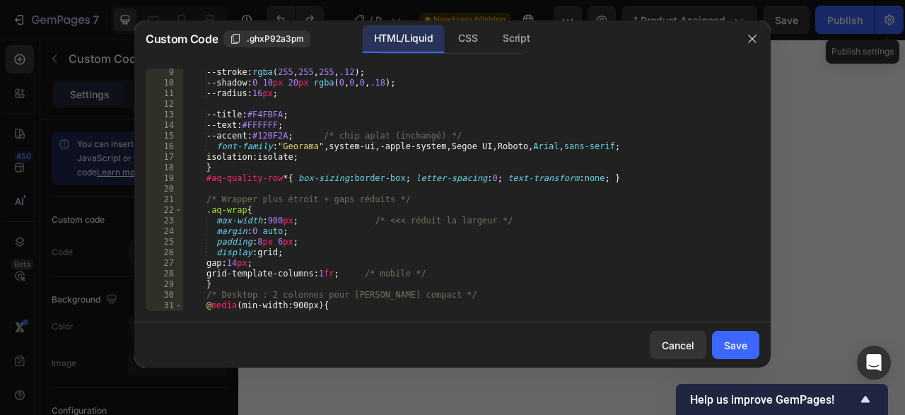
scroll to position [86, 0]
click at [255, 243] on div "--stroke : rgba ( 255 , 255 , 255 , .12 ) ; --shadow : 0 10 px 20 px rgba ( 0 ,…" at bounding box center [471, 199] width 576 height 264
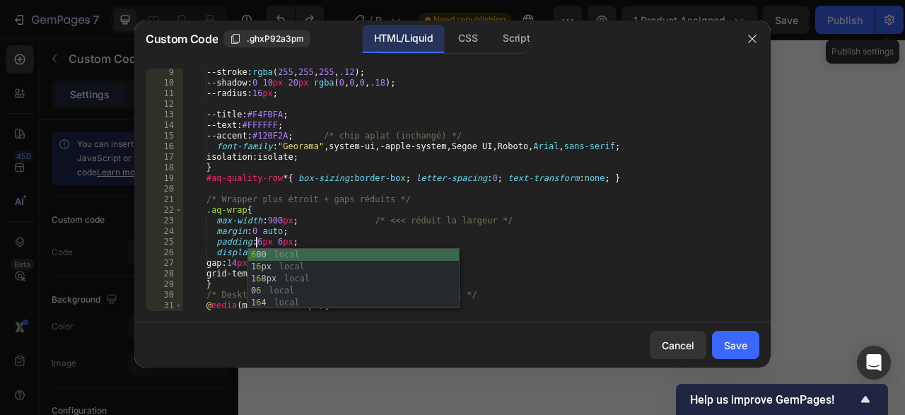
click at [586, 225] on div "--stroke : rgba ( 255 , 255 , 255 , .12 ) ; --shadow : 0 10 px 20 px rgba ( 0 ,…" at bounding box center [471, 199] width 576 height 264
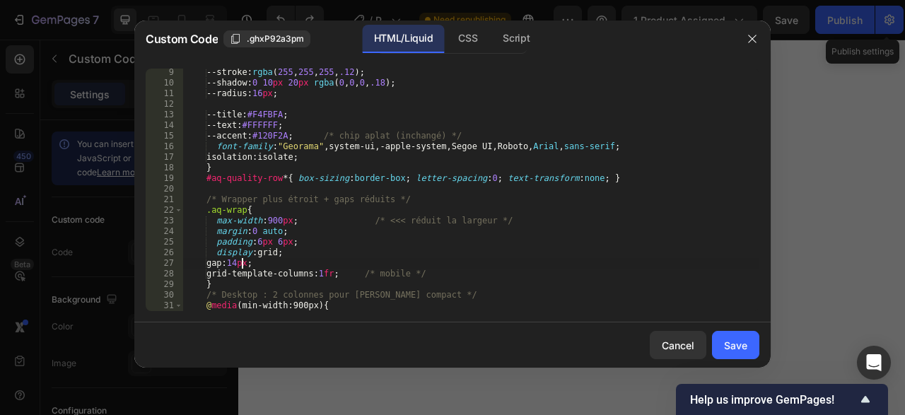
click at [241, 264] on div "--stroke : rgba ( 255 , 255 , 255 , .12 ) ; --shadow : 0 10 px 20 px rgba ( 0 ,…" at bounding box center [471, 199] width 576 height 264
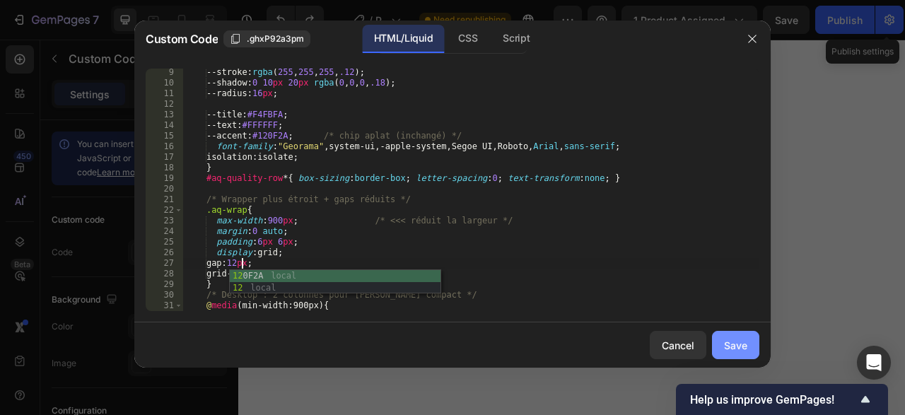
type textarea "gap:12px;"
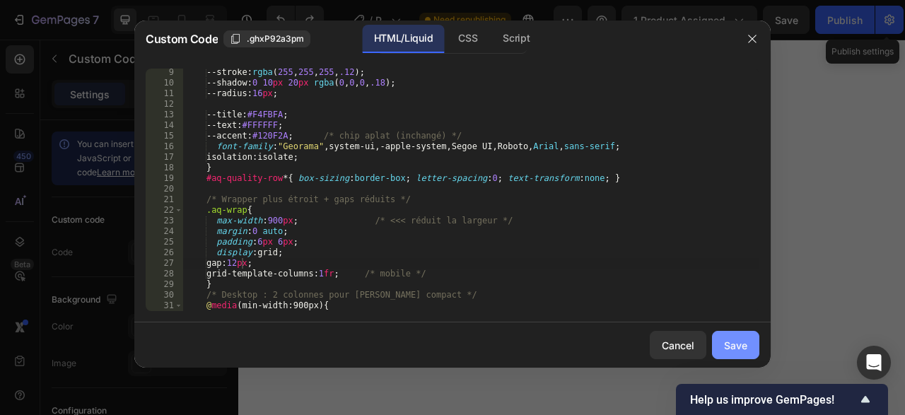
click at [748, 343] on button "Save" at bounding box center [735, 345] width 47 height 28
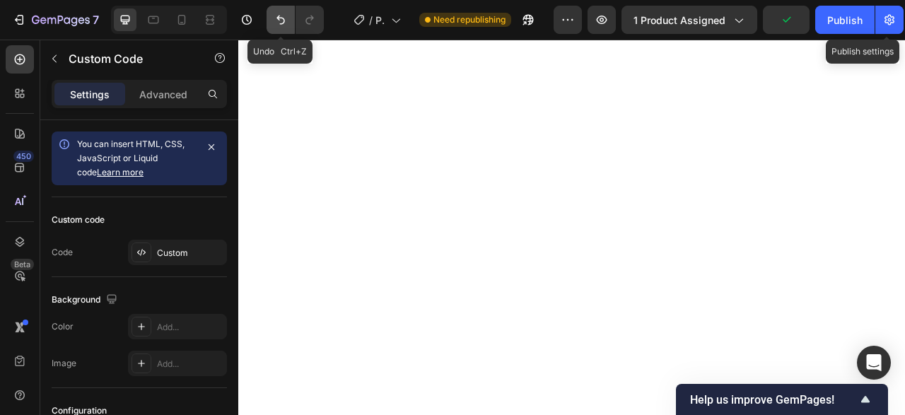
click at [275, 19] on icon "Undo/Redo" at bounding box center [281, 20] width 14 height 14
click at [279, 15] on icon "Undo/Redo" at bounding box center [281, 20] width 14 height 14
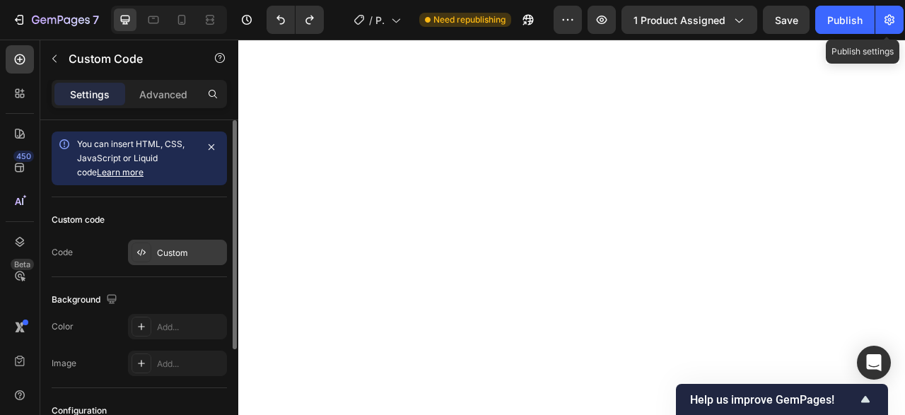
click at [161, 258] on div "Custom" at bounding box center [190, 253] width 66 height 13
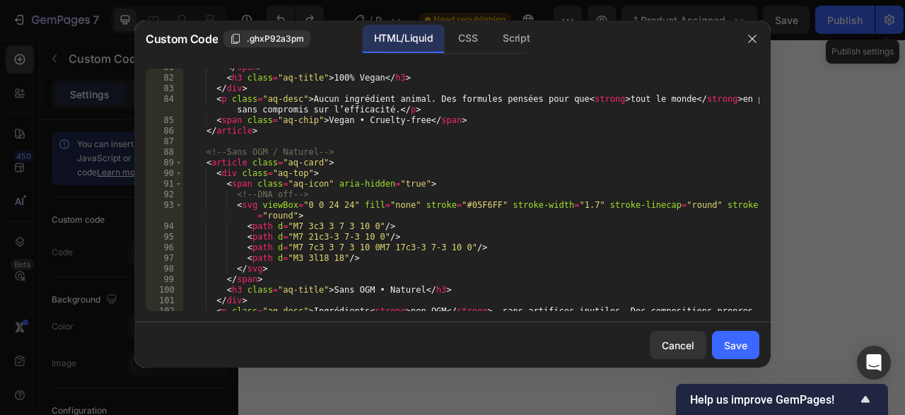
scroll to position [866, 0]
type textarea "<span class="aq-chip">Vegan • Cruelty-free</span>"
drag, startPoint x: 214, startPoint y: 121, endPoint x: 464, endPoint y: 122, distance: 250.4
click at [464, 122] on div "</ span > < h3 class = "aq-title" > 100% Vegan </ h3 > </ div > < p class = "aq…" at bounding box center [471, 199] width 576 height 274
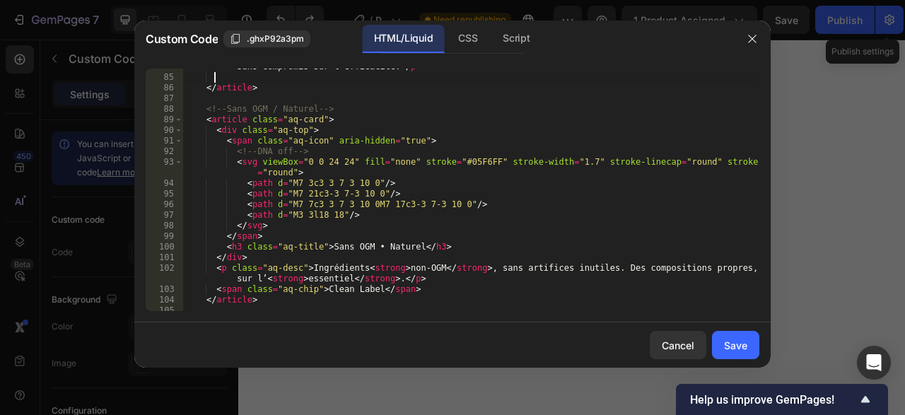
scroll to position [952, 0]
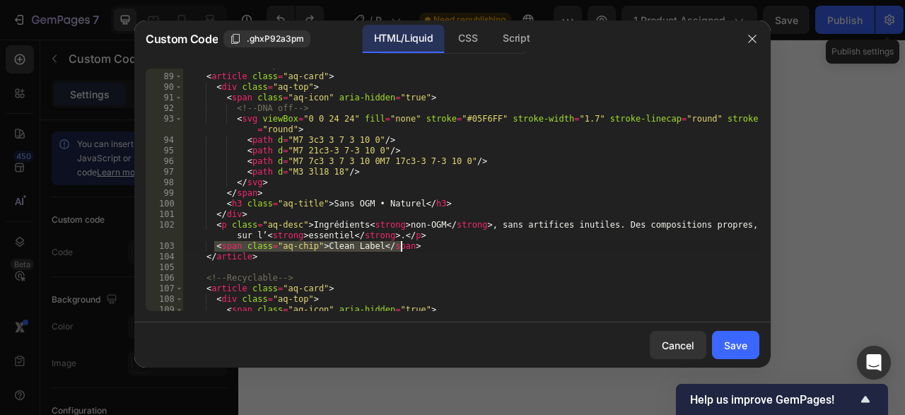
drag, startPoint x: 213, startPoint y: 246, endPoint x: 429, endPoint y: 243, distance: 216.4
click at [429, 243] on div "<!-- Sans OGM / Naturel --> < article class = "aq-card" > < div class = "aq-top…" at bounding box center [471, 193] width 576 height 264
type textarea "<span class="aq-chip">Clean Label</span>"
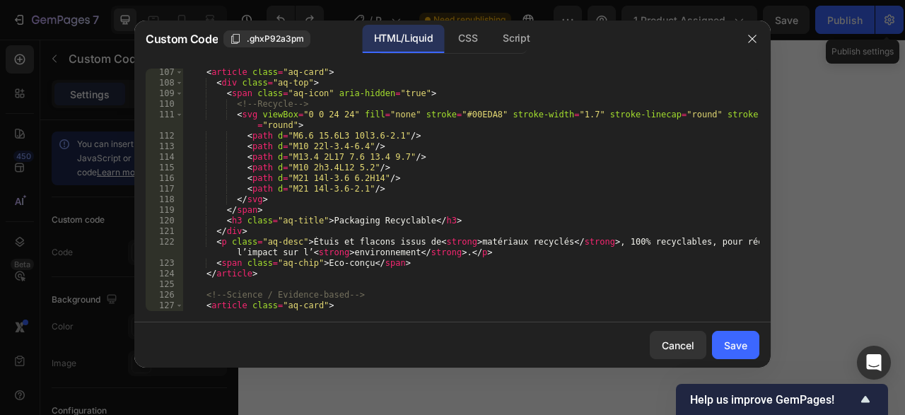
scroll to position [1168, 0]
drag, startPoint x: 212, startPoint y: 263, endPoint x: 401, endPoint y: 261, distance: 188.8
click at [401, 261] on div "< article class = "aq-card" > < div class = "aq-top" > < span class = "aq-icon"…" at bounding box center [471, 199] width 576 height 264
type textarea "<span class="aq-chip">Eco-conçu</span>"
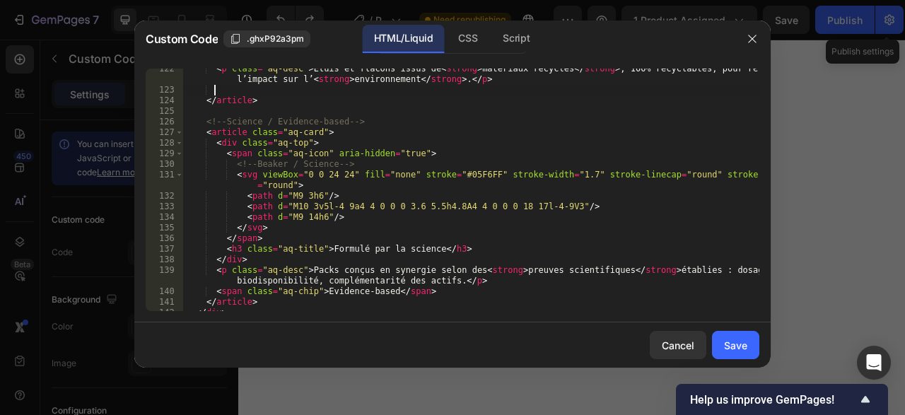
scroll to position [1342, 0]
drag, startPoint x: 214, startPoint y: 289, endPoint x: 434, endPoint y: 293, distance: 219.3
click at [434, 293] on div "< p class = "aq-desc" > Étuis et flacons issus de < strong > matériaux recyclés…" at bounding box center [471, 201] width 576 height 274
type textarea "<span class="aq-chip">Evidence-based</span>"
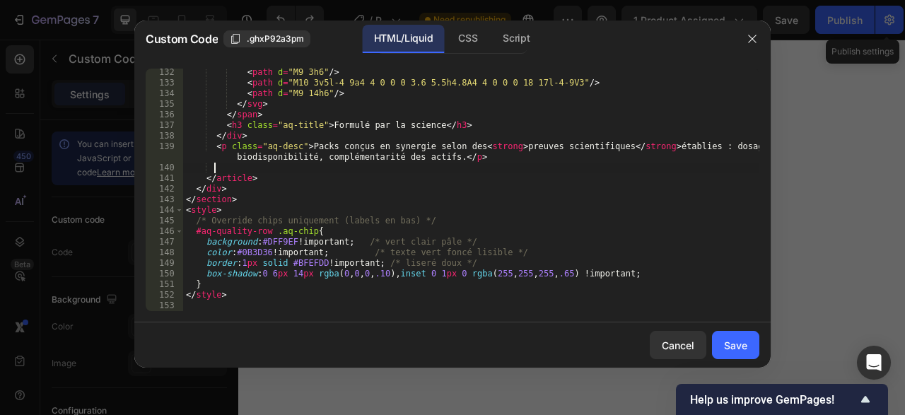
scroll to position [1465, 0]
click at [744, 342] on div "Save" at bounding box center [735, 345] width 23 height 15
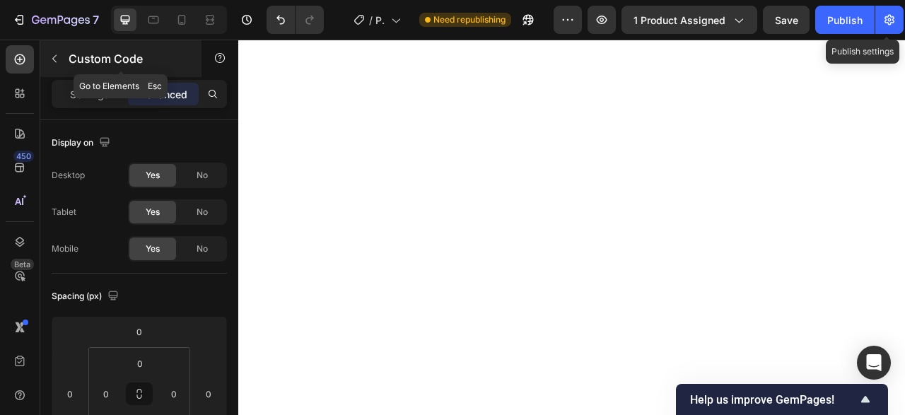
click at [56, 63] on icon "button" at bounding box center [54, 58] width 11 height 11
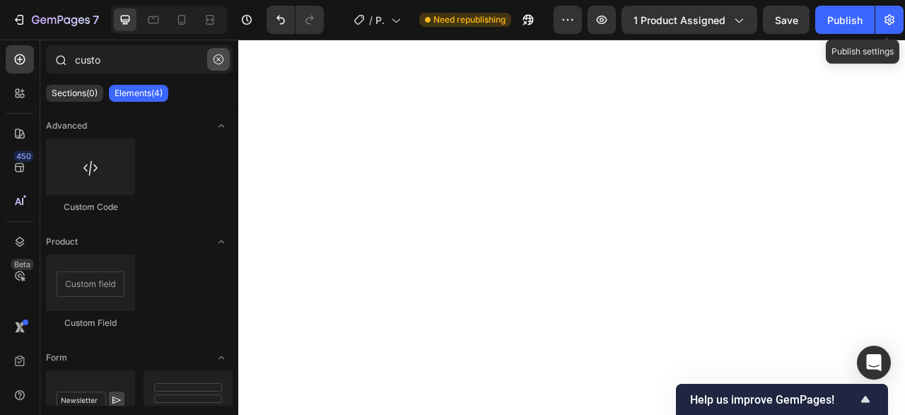
click at [219, 63] on icon "button" at bounding box center [219, 59] width 10 height 10
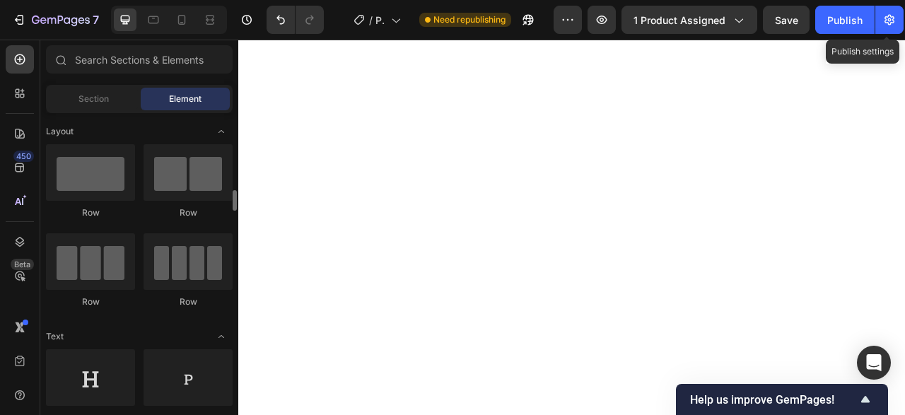
scroll to position [72, 0]
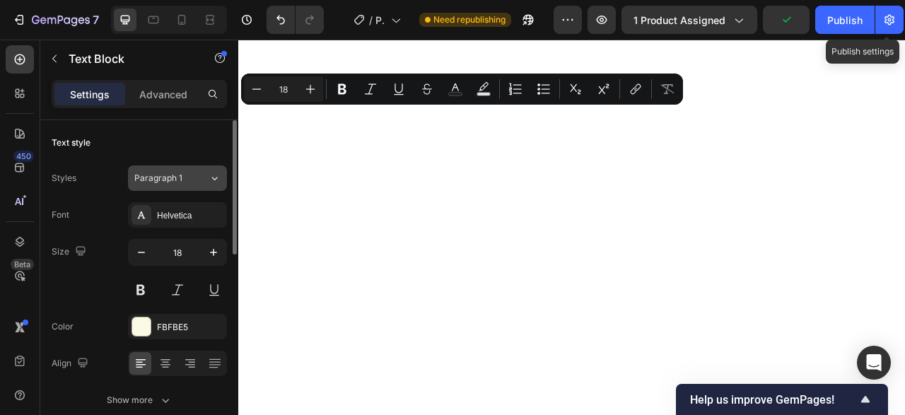
click at [204, 182] on div "Paragraph 1" at bounding box center [171, 178] width 74 height 13
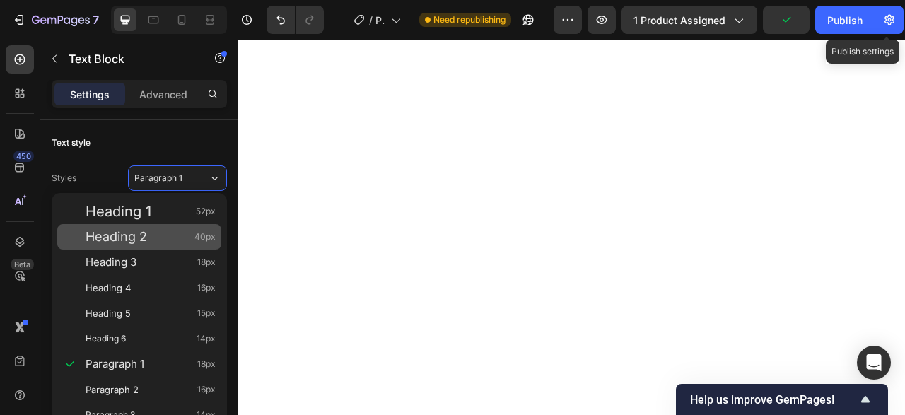
click at [156, 236] on div "Heading 2 40px" at bounding box center [151, 237] width 130 height 14
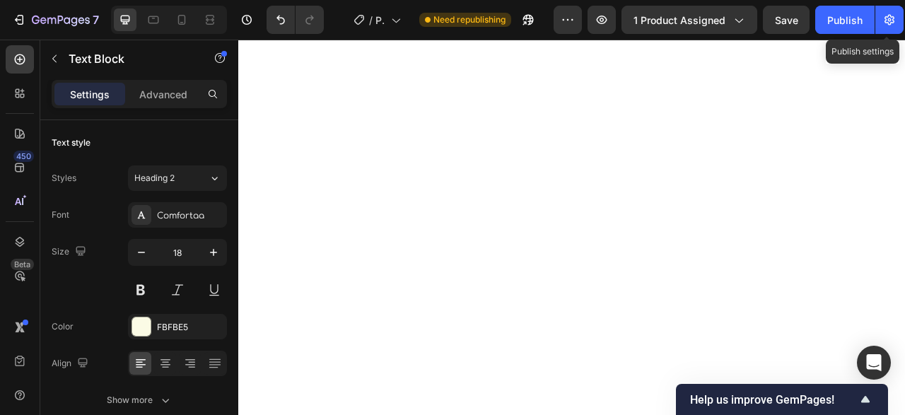
type input "40"
click at [213, 214] on div "Comfortaa" at bounding box center [190, 215] width 66 height 13
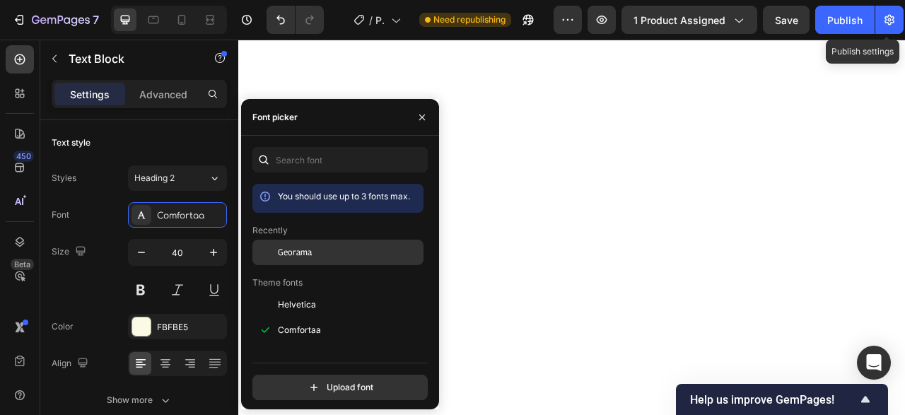
click at [282, 248] on span "Georama" at bounding box center [295, 252] width 34 height 13
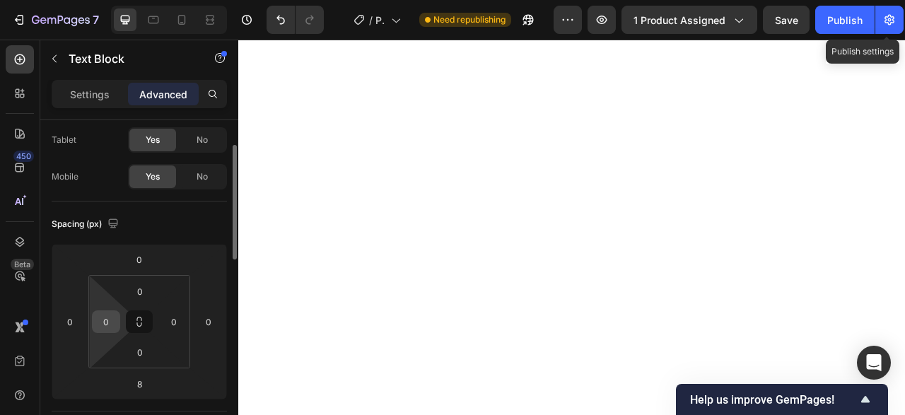
click at [105, 321] on input "0" at bounding box center [105, 321] width 21 height 21
click at [106, 320] on input "0" at bounding box center [105, 321] width 21 height 21
type input "5"
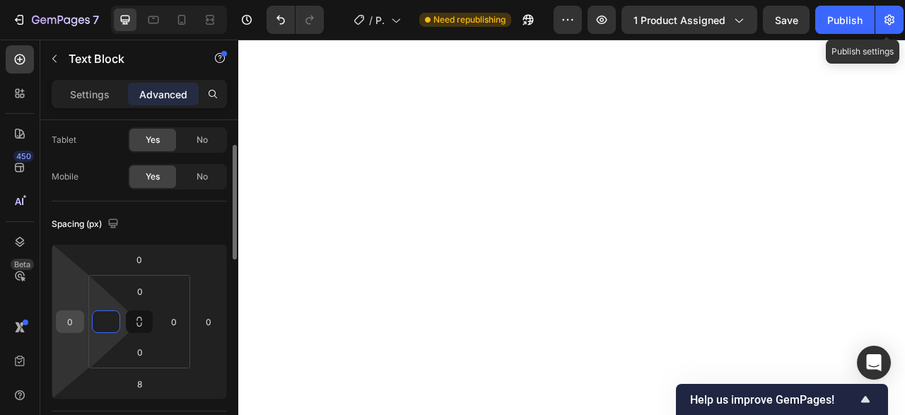
click at [67, 322] on input "0" at bounding box center [69, 321] width 21 height 21
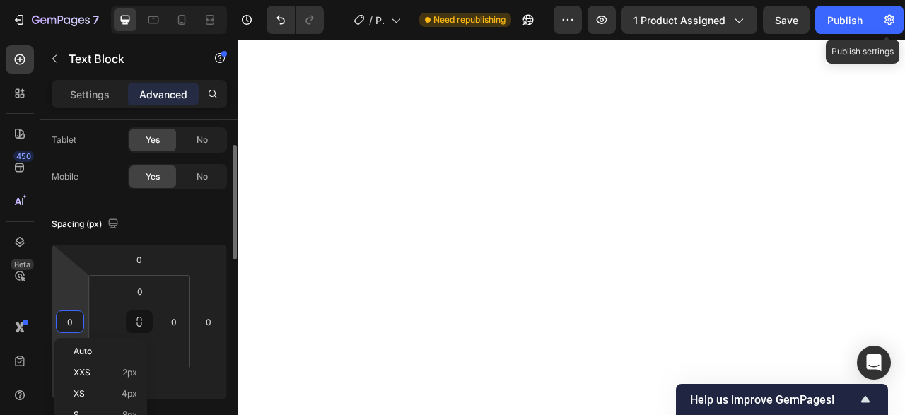
type input "0"
click at [67, 322] on input "0" at bounding box center [69, 321] width 21 height 21
type input "5"
type input "12"
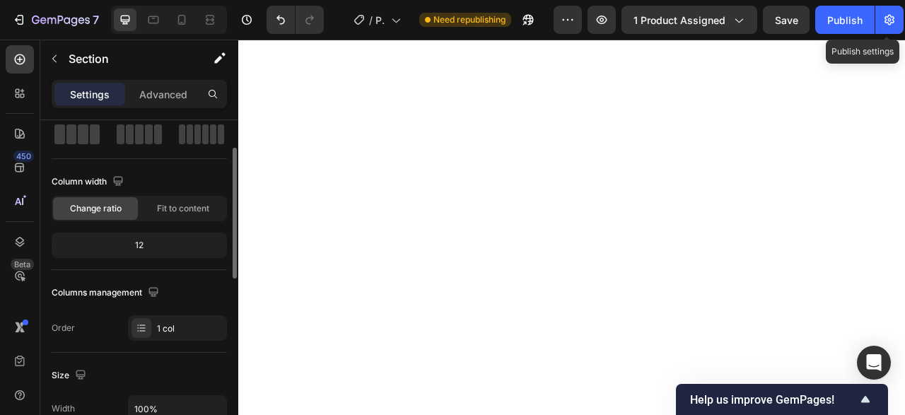
scroll to position [0, 0]
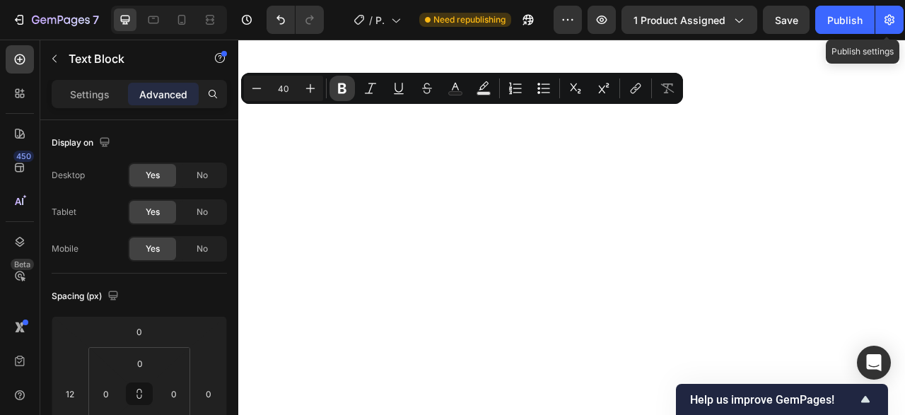
click at [345, 86] on icon "Editor contextual toolbar" at bounding box center [342, 88] width 8 height 11
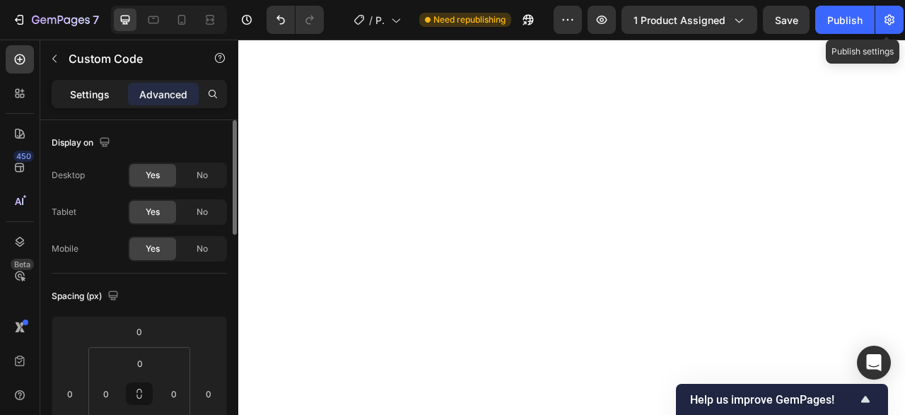
click at [76, 86] on div "Settings" at bounding box center [89, 94] width 71 height 23
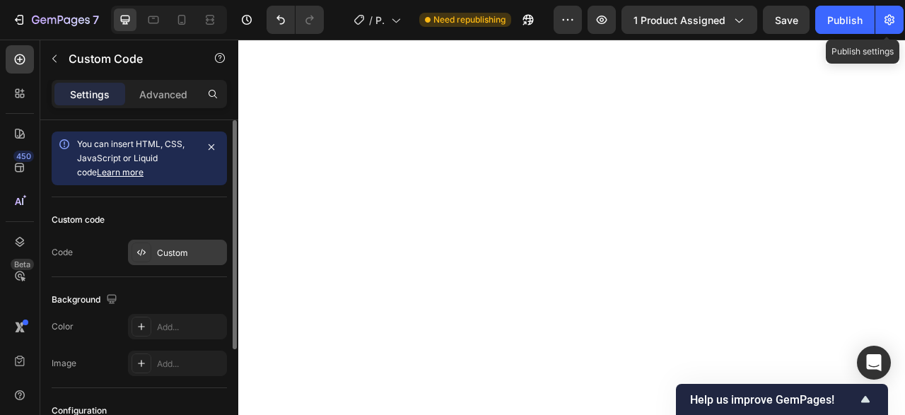
click at [180, 247] on div "Custom" at bounding box center [190, 253] width 66 height 13
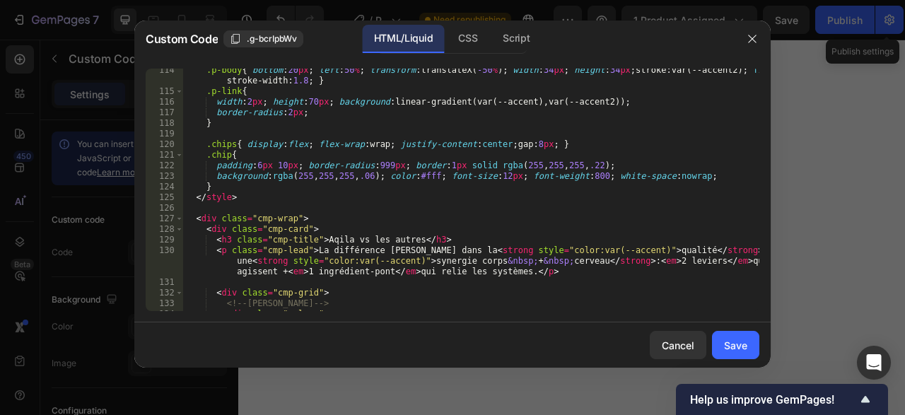
scroll to position [1298, 0]
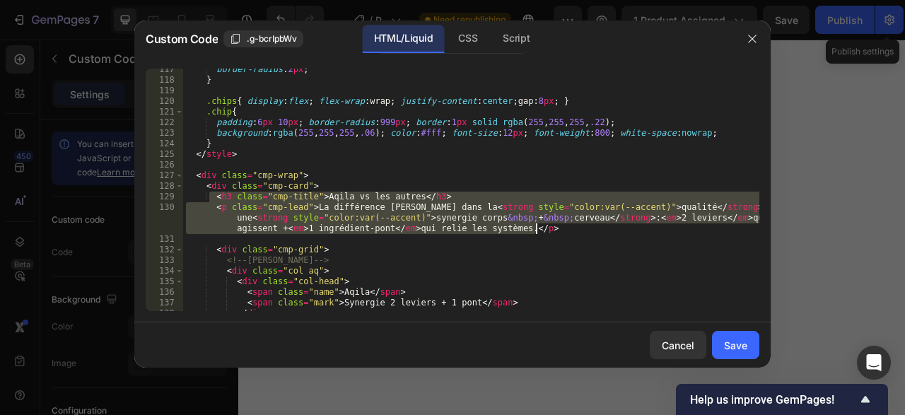
drag, startPoint x: 210, startPoint y: 196, endPoint x: 750, endPoint y: 224, distance: 541.1
click at [750, 224] on div "border-radius : 2 px ; } .chips { display : flex ; flex-wrap : wrap ; justify-c…" at bounding box center [471, 196] width 576 height 264
type textarea "<h3 class="cmp-title">Aqila vs les autres</h3> <p class="cmp-lead">La différenc…"
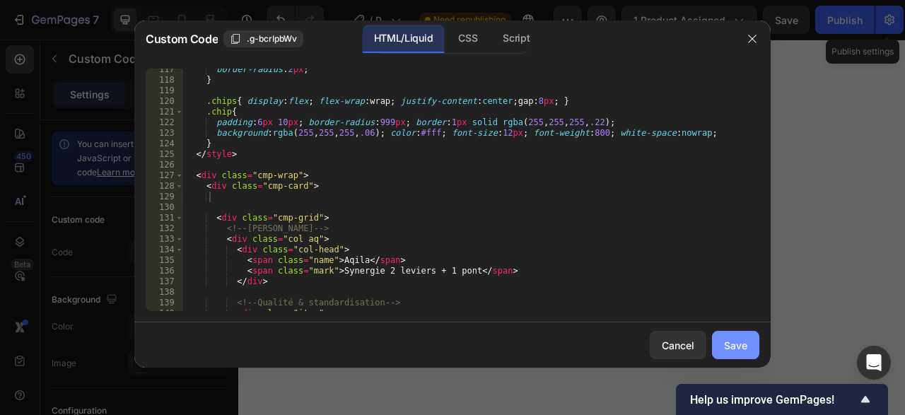
click at [746, 354] on button "Save" at bounding box center [735, 345] width 47 height 28
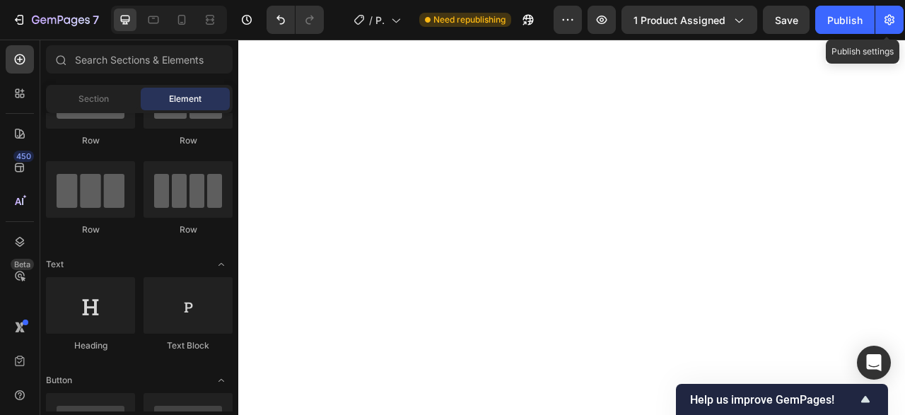
scroll to position [72, 0]
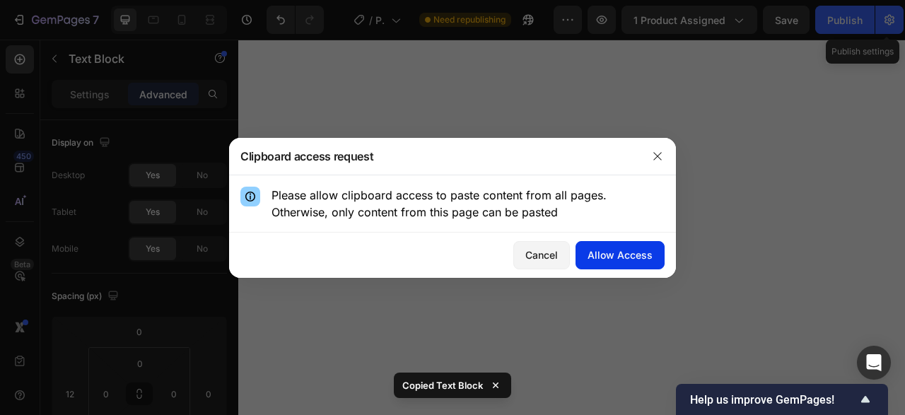
click at [607, 256] on div "Allow Access" at bounding box center [620, 255] width 65 height 15
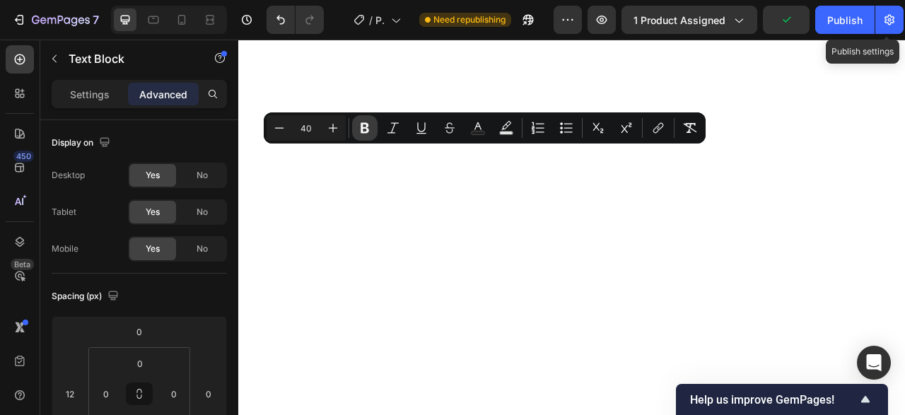
click at [364, 127] on icon "Editor contextual toolbar" at bounding box center [365, 128] width 14 height 14
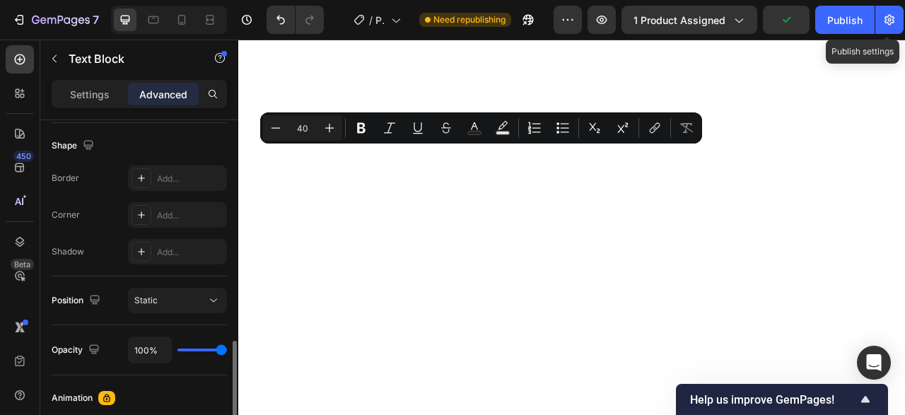
scroll to position [505, 0]
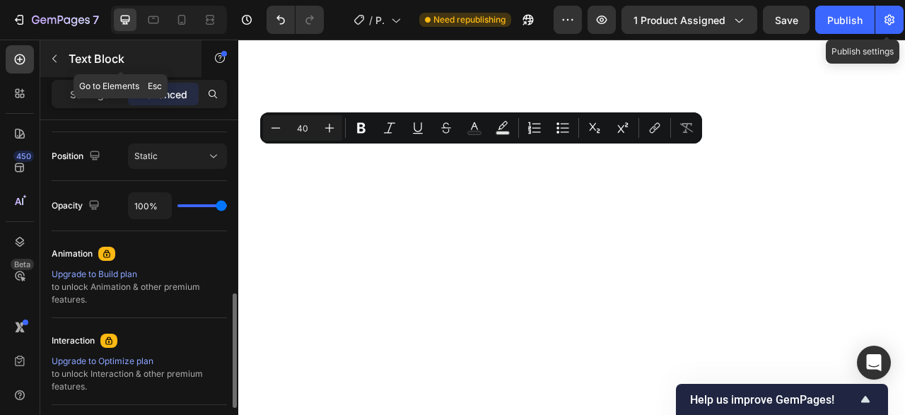
click at [105, 73] on div "Text Block" at bounding box center [120, 58] width 161 height 37
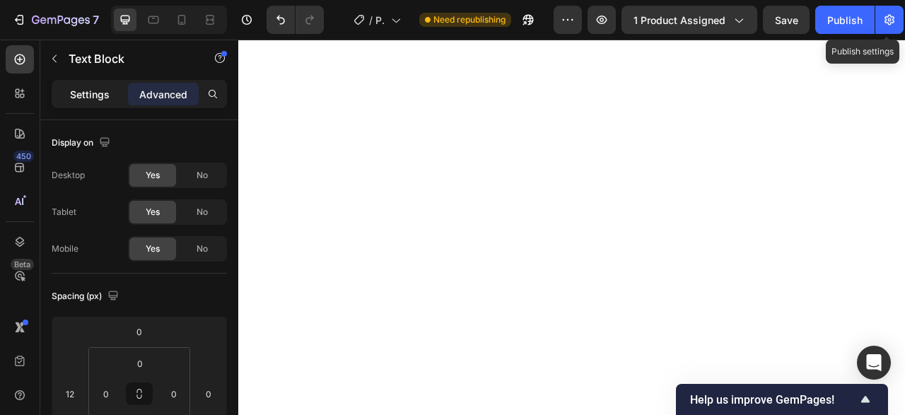
click at [103, 95] on p "Settings" at bounding box center [90, 94] width 40 height 15
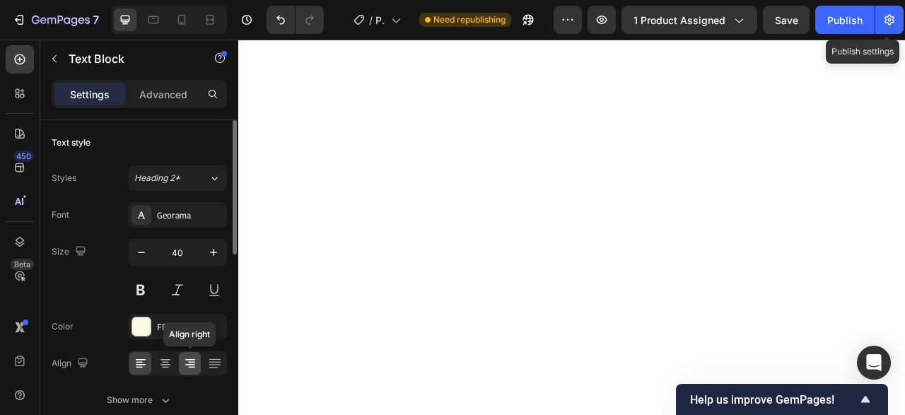
click at [186, 364] on icon at bounding box center [190, 364] width 10 height 1
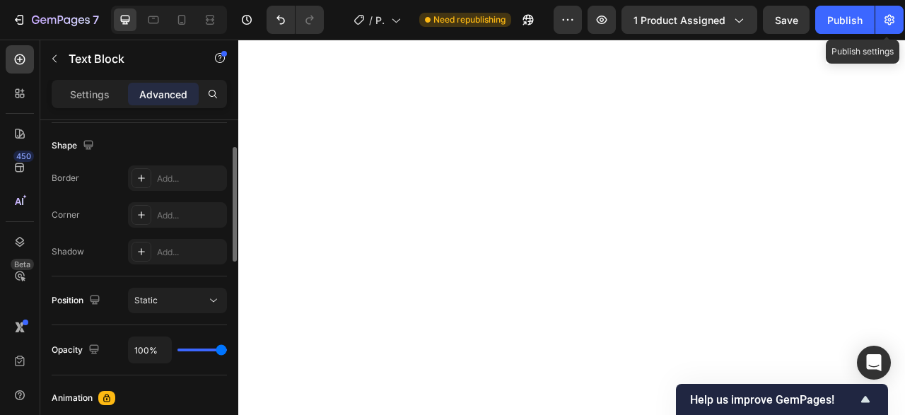
scroll to position [433, 0]
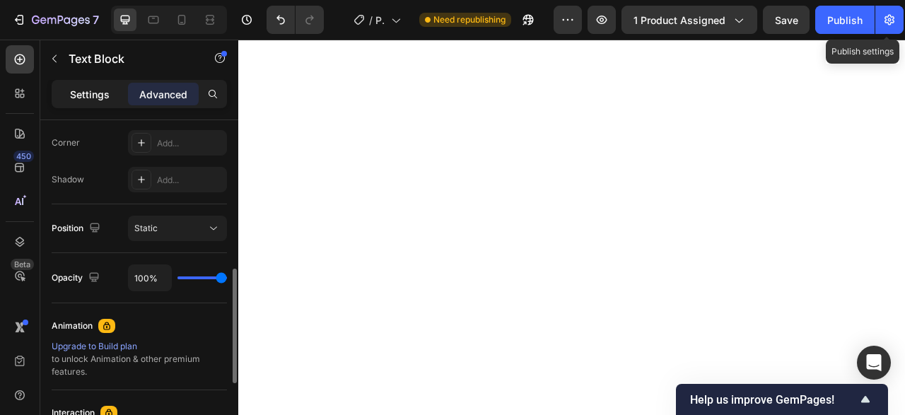
click at [90, 90] on p "Settings" at bounding box center [90, 94] width 40 height 15
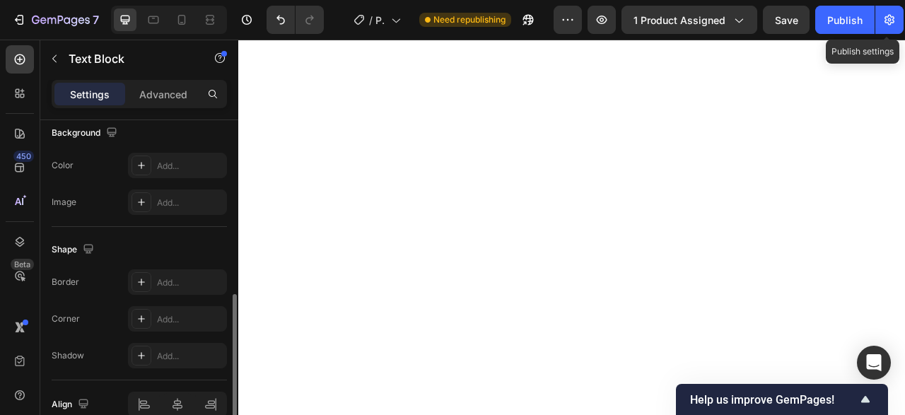
click at [176, 235] on div "Shape Border Add... Corner Add... Shadow Add..." at bounding box center [139, 303] width 175 height 153
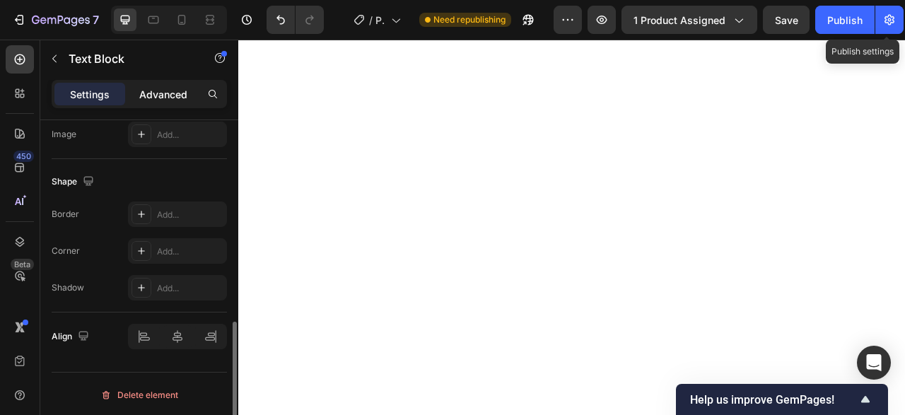
click at [149, 86] on div "Advanced" at bounding box center [163, 94] width 71 height 23
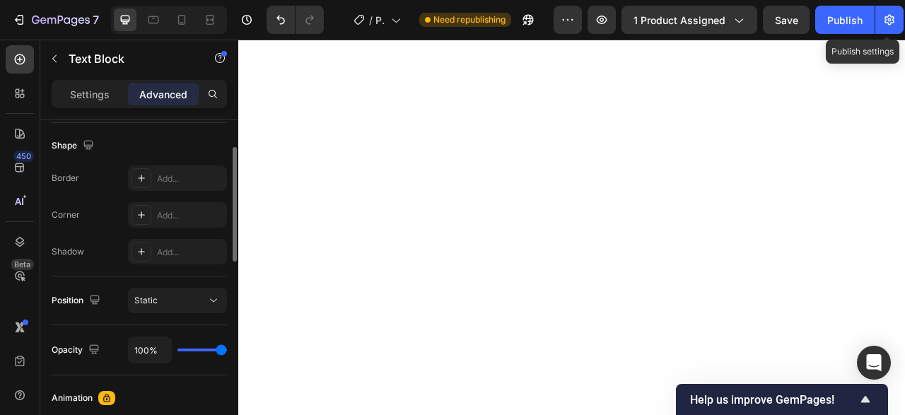
scroll to position [433, 0]
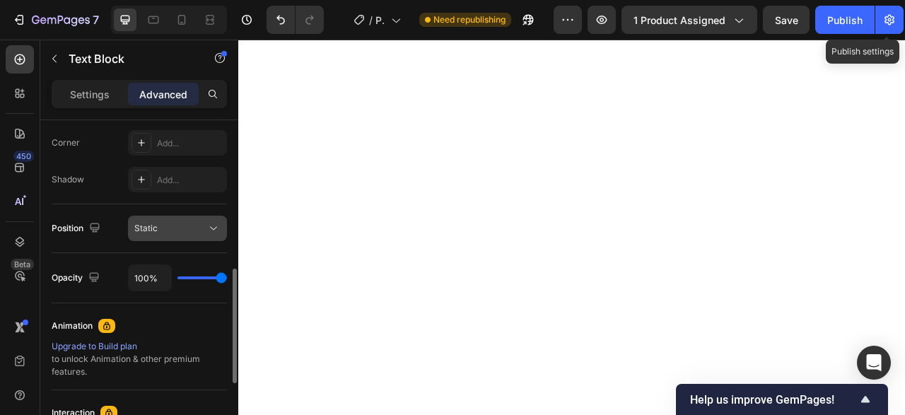
click at [197, 228] on div "Static" at bounding box center [170, 228] width 72 height 13
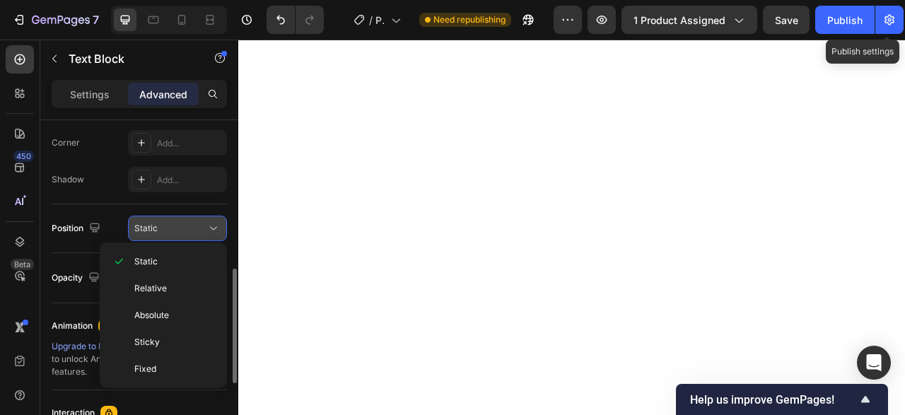
click at [197, 228] on div "Static" at bounding box center [170, 228] width 72 height 13
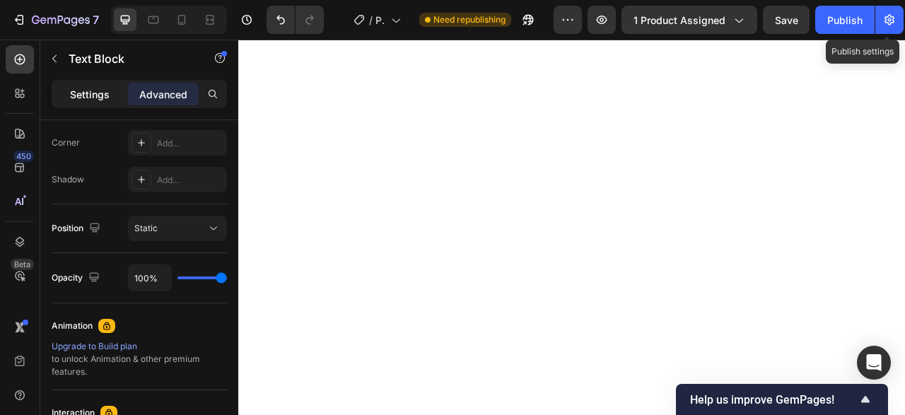
click at [98, 91] on p "Settings" at bounding box center [90, 94] width 40 height 15
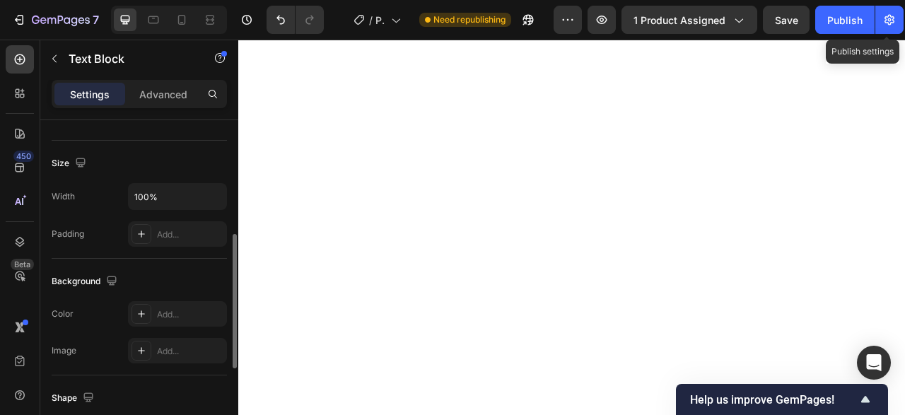
scroll to position [212, 0]
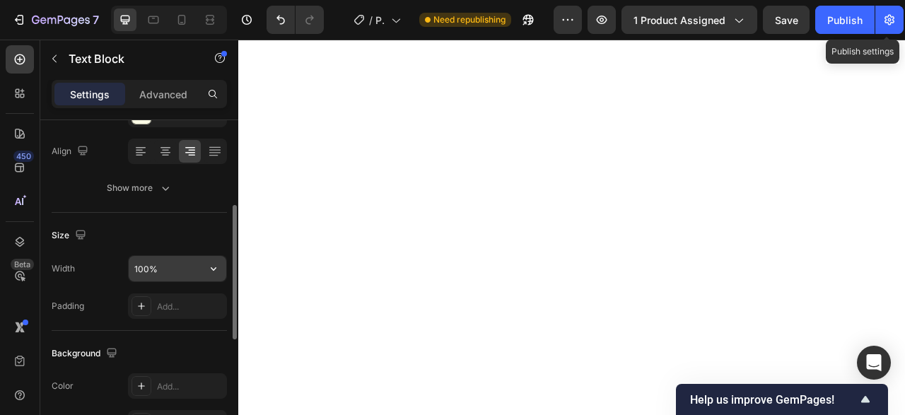
click at [185, 267] on input "100%" at bounding box center [178, 268] width 98 height 25
click at [218, 271] on icon "button" at bounding box center [214, 269] width 14 height 14
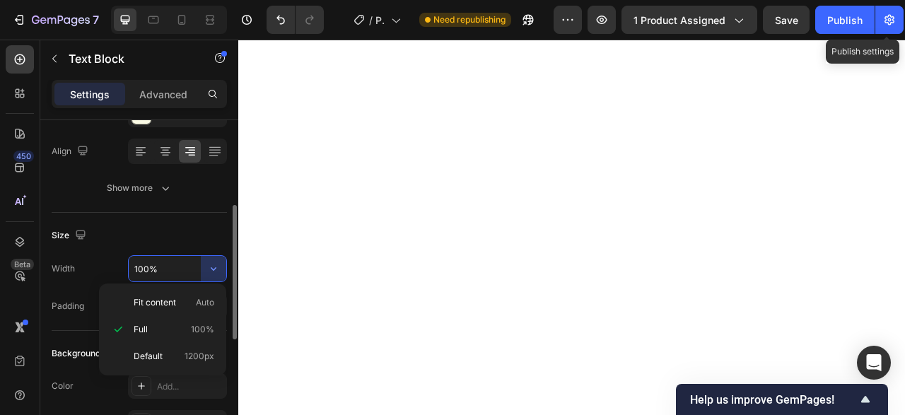
drag, startPoint x: 165, startPoint y: 262, endPoint x: 153, endPoint y: 262, distance: 12.7
click at [162, 262] on input "100%" at bounding box center [178, 268] width 98 height 25
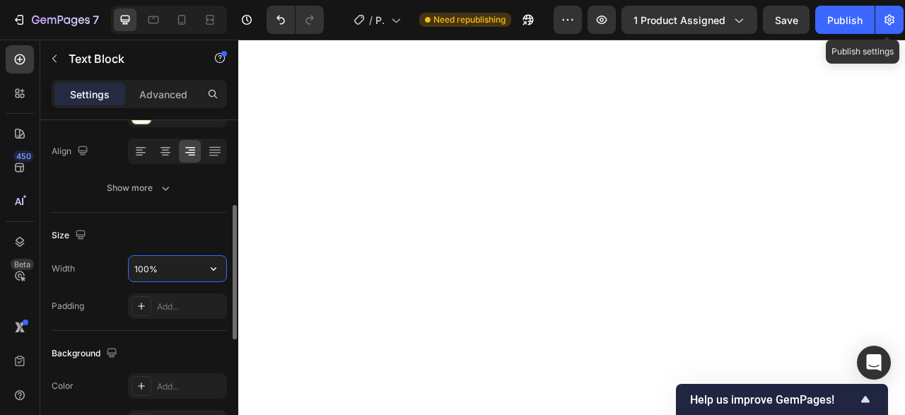
click at [152, 262] on input "100%" at bounding box center [178, 268] width 98 height 25
click at [145, 269] on input "100%" at bounding box center [178, 268] width 98 height 25
click at [146, 268] on input "100%" at bounding box center [178, 268] width 98 height 25
click at [146, 267] on input "100%" at bounding box center [178, 268] width 98 height 25
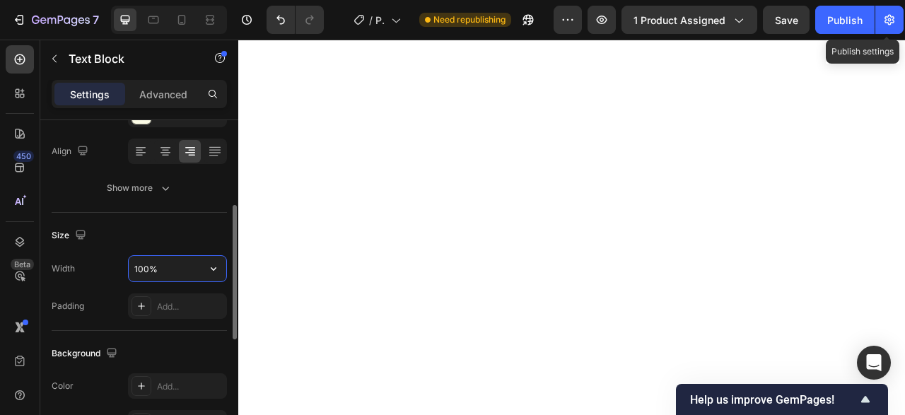
click at [146, 267] on input "100%" at bounding box center [178, 268] width 98 height 25
type input "_"
type input "80%"
click at [187, 242] on div "Size" at bounding box center [139, 235] width 175 height 23
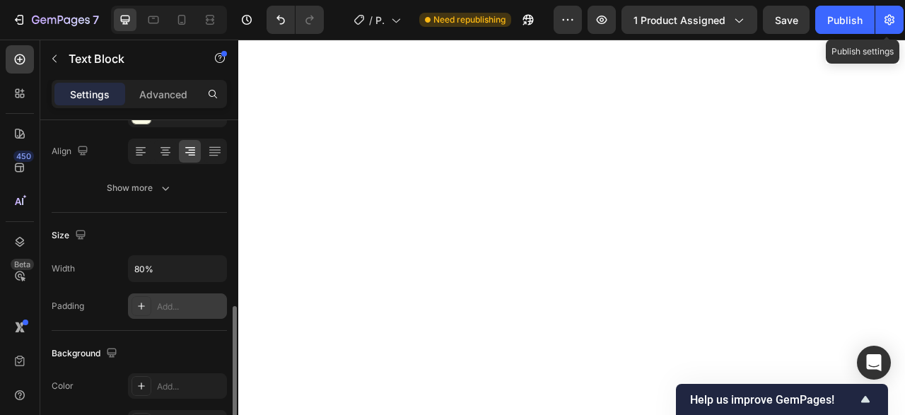
scroll to position [429, 0]
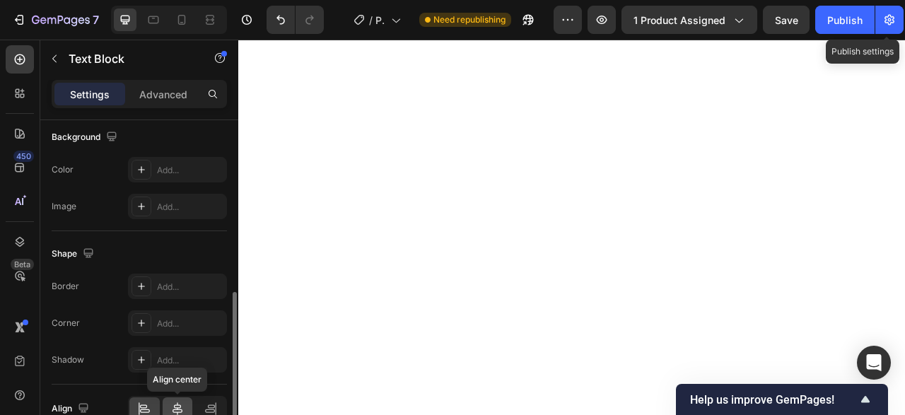
click at [183, 402] on icon at bounding box center [177, 409] width 14 height 14
click at [158, 402] on div at bounding box center [144, 408] width 30 height 23
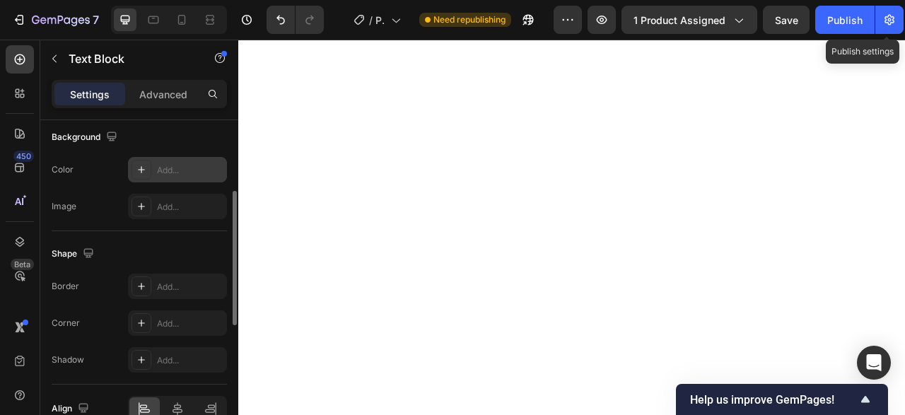
scroll to position [212, 0]
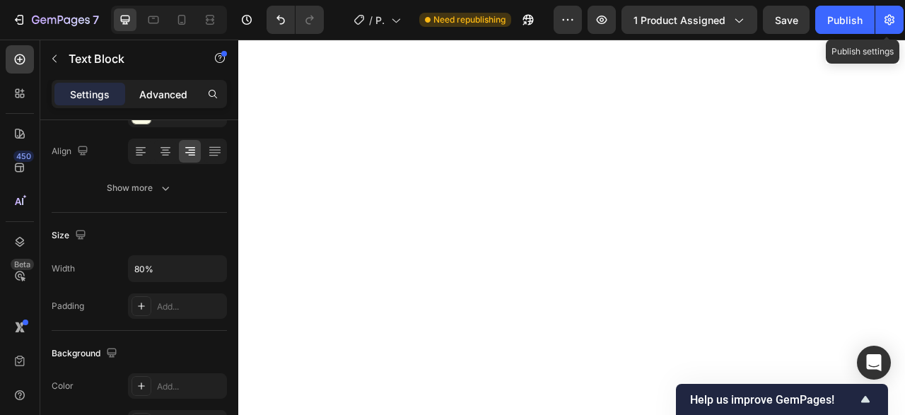
click at [149, 90] on p "Advanced" at bounding box center [163, 94] width 48 height 15
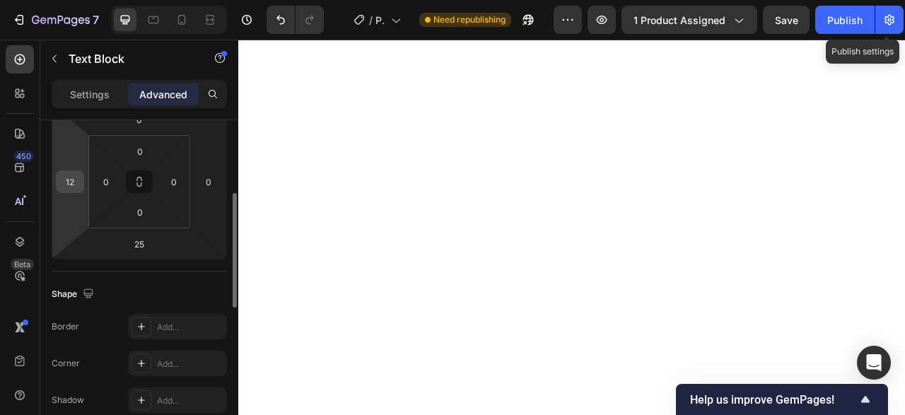
click at [76, 180] on input "12" at bounding box center [69, 181] width 21 height 21
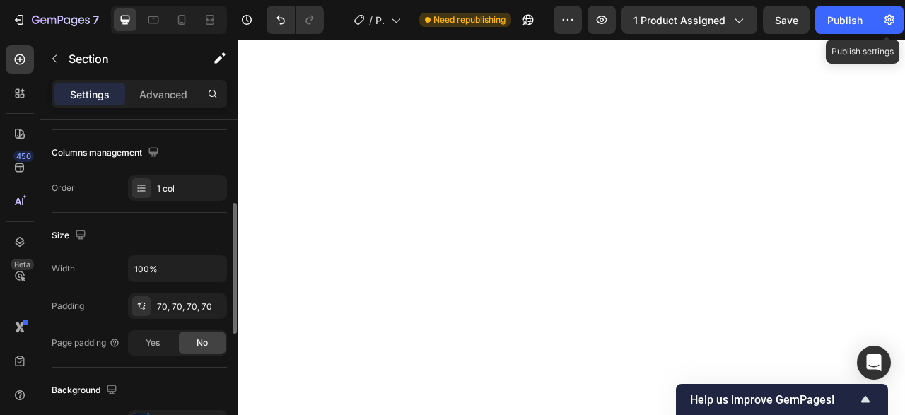
scroll to position [0, 0]
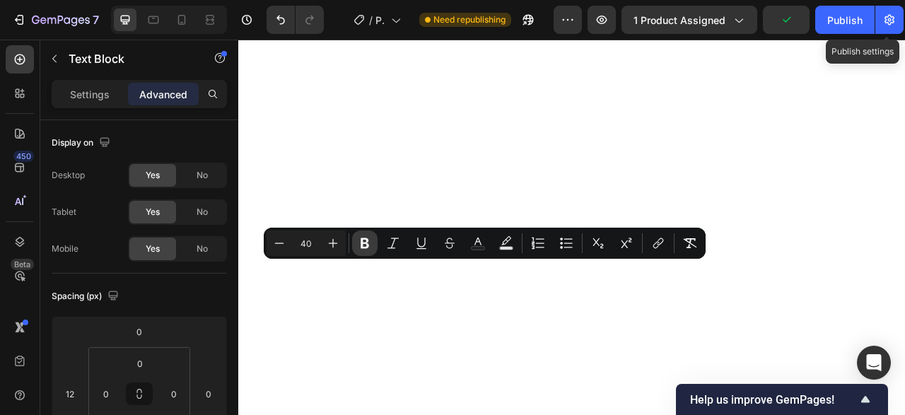
click at [372, 245] on button "Bold" at bounding box center [364, 243] width 25 height 25
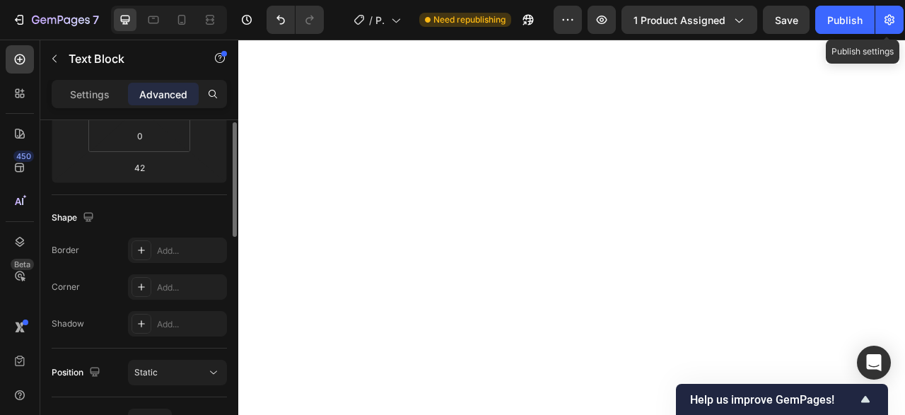
scroll to position [361, 0]
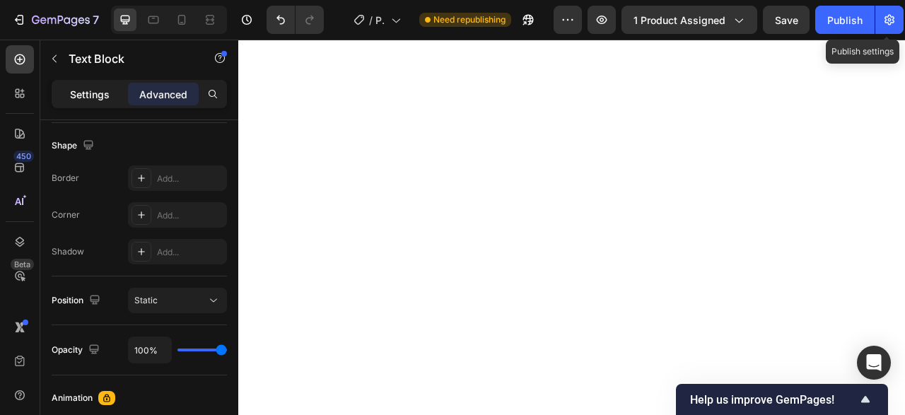
click at [93, 88] on p "Settings" at bounding box center [90, 94] width 40 height 15
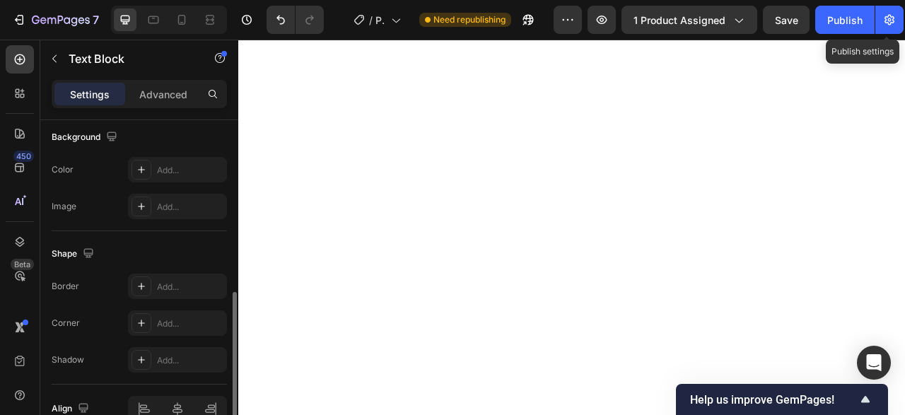
scroll to position [284, 0]
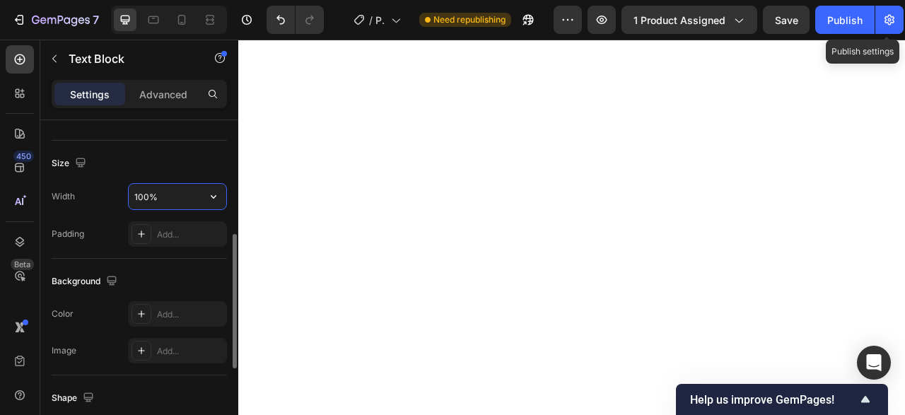
click at [199, 193] on input "100%" at bounding box center [178, 196] width 98 height 25
click at [175, 168] on div "Size" at bounding box center [139, 163] width 175 height 23
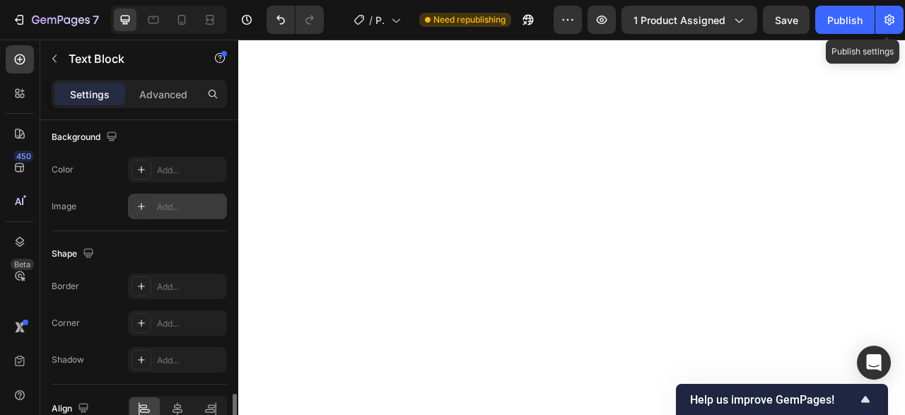
scroll to position [501, 0]
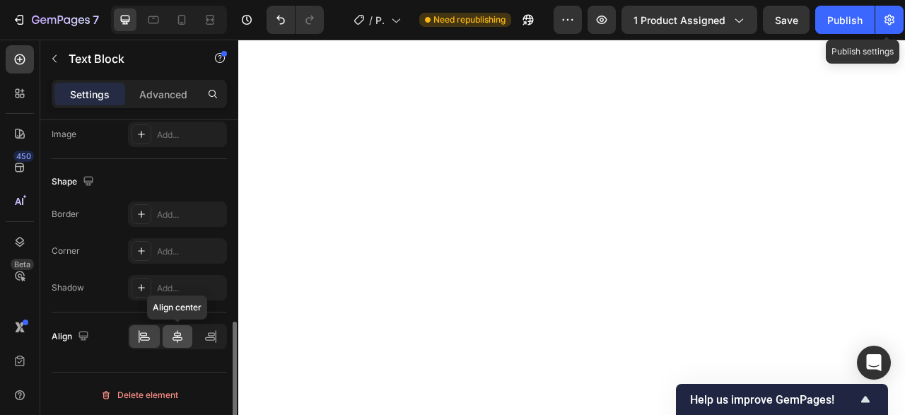
click at [180, 332] on icon at bounding box center [177, 337] width 14 height 14
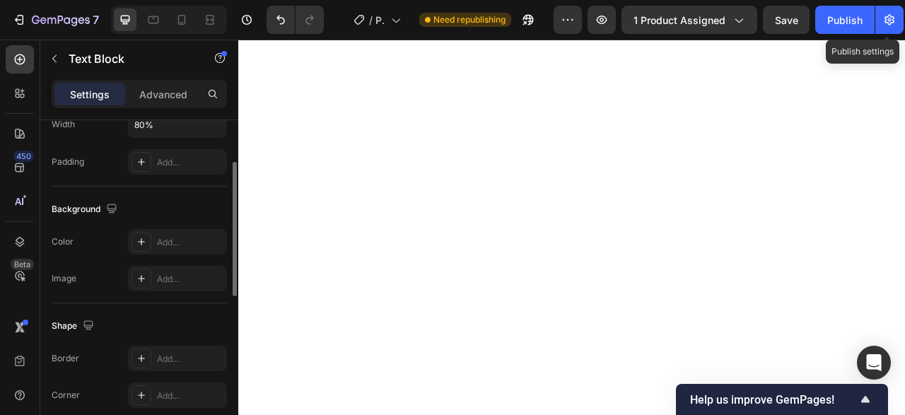
scroll to position [212, 0]
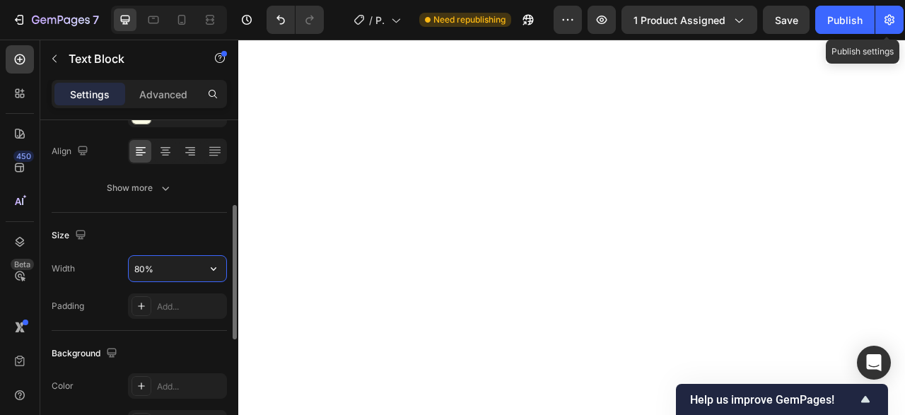
click at [139, 265] on input "80%" at bounding box center [178, 268] width 98 height 25
type input "40%"
click at [159, 159] on div at bounding box center [165, 151] width 22 height 23
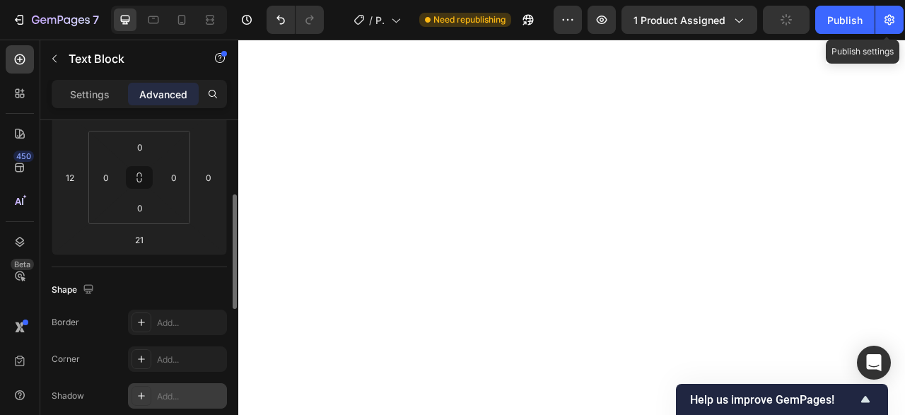
scroll to position [361, 0]
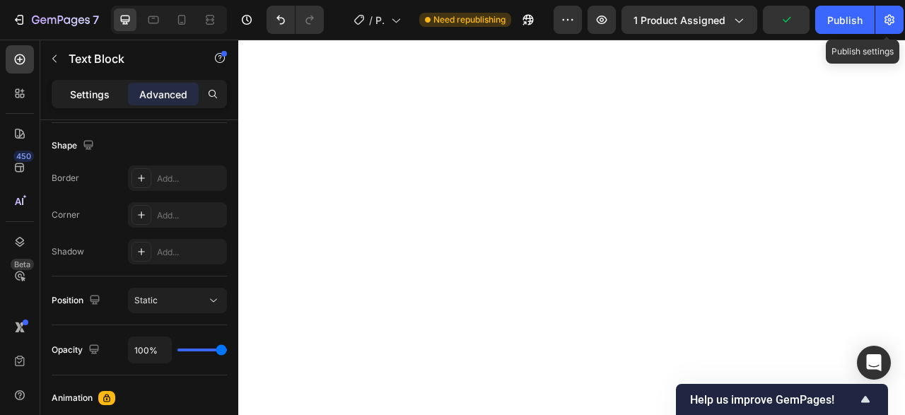
click at [107, 91] on p "Settings" at bounding box center [90, 94] width 40 height 15
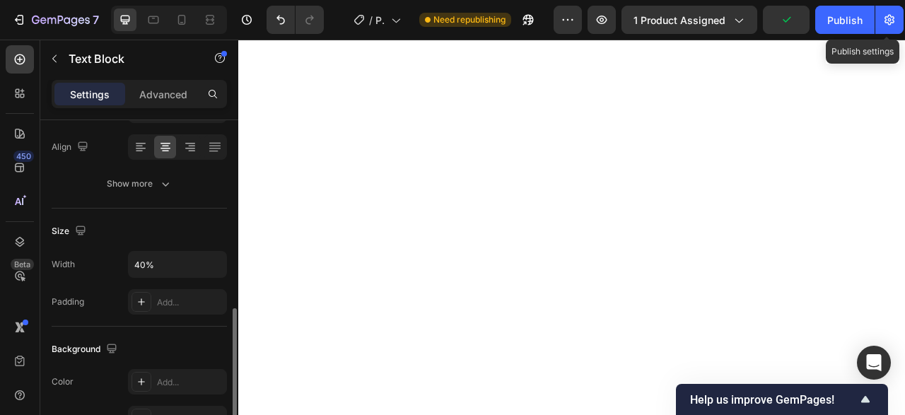
scroll to position [144, 0]
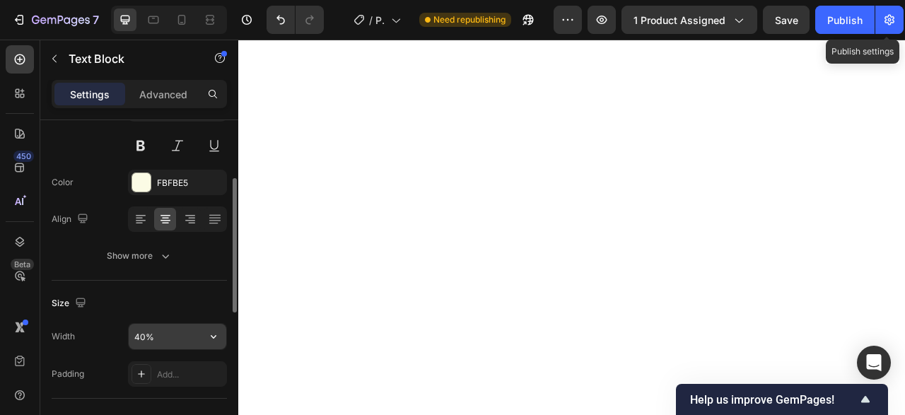
click at [172, 335] on input "40%" at bounding box center [178, 336] width 98 height 25
type input "4"
type input "&"
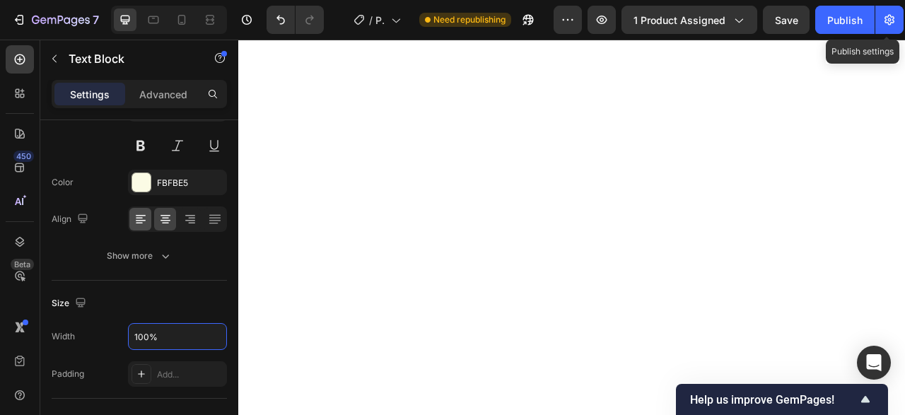
type input "100%"
click at [138, 221] on icon at bounding box center [141, 219] width 14 height 14
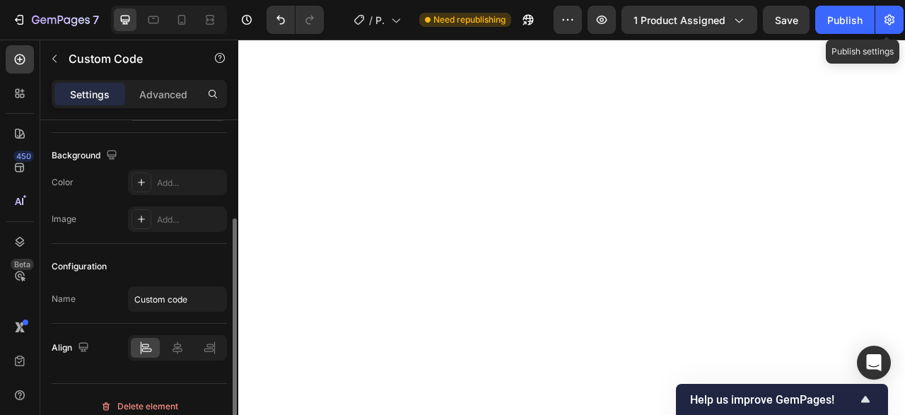
scroll to position [0, 0]
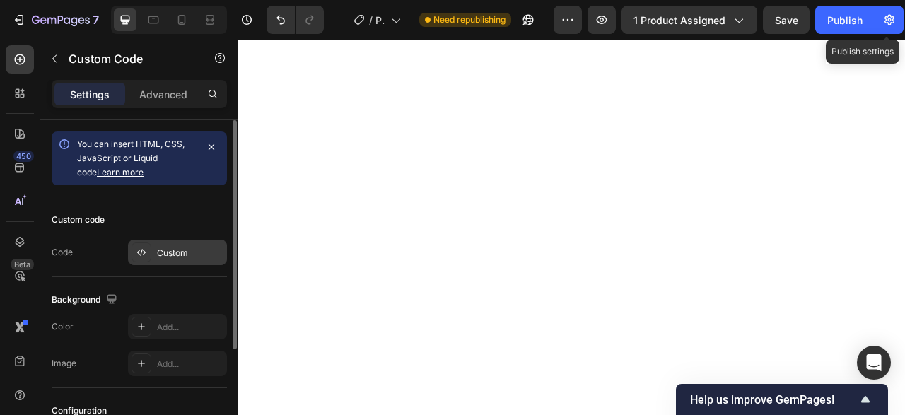
click at [168, 248] on div "Custom" at bounding box center [190, 253] width 66 height 13
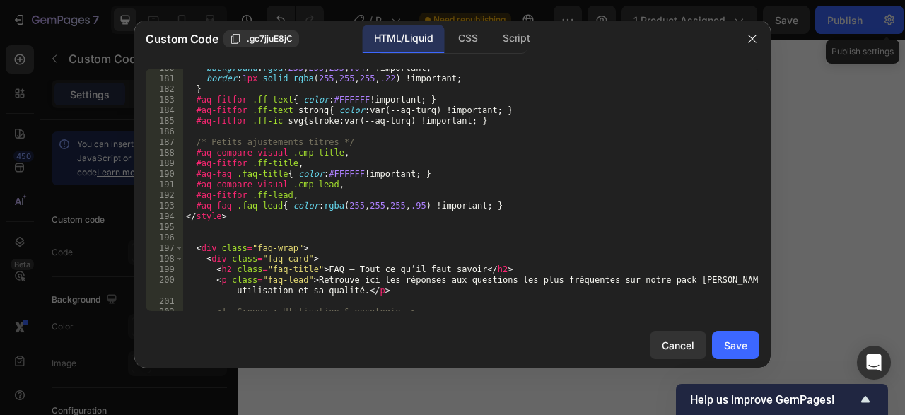
scroll to position [1948, 0]
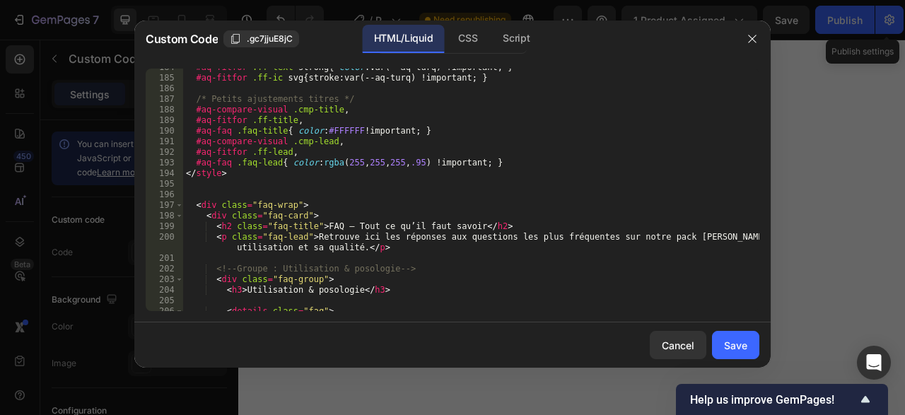
type textarea "<h2 class="faq-title">FAQ — Tout ce qu’il faut savoir</h2>"
drag, startPoint x: 211, startPoint y: 228, endPoint x: 509, endPoint y: 227, distance: 297.7
click at [509, 227] on div "#aq-fitfor .ff-text strong { color : var(--aq-turq) !important ; } #aq-fitfor .…" at bounding box center [471, 194] width 576 height 264
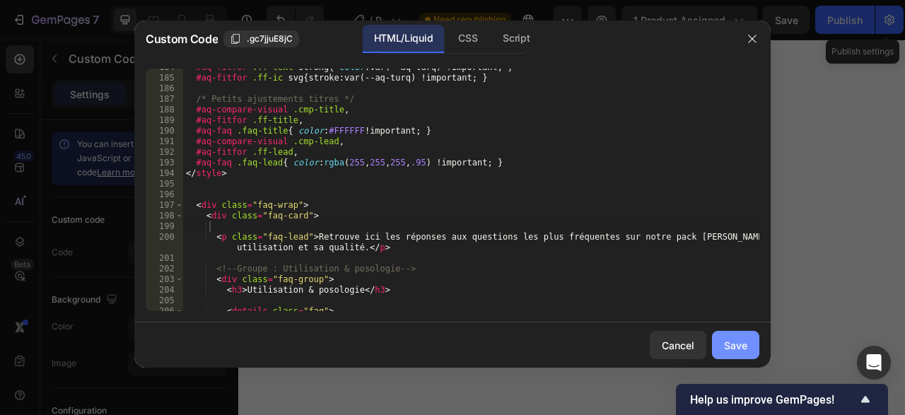
click at [743, 342] on div "Save" at bounding box center [735, 345] width 23 height 15
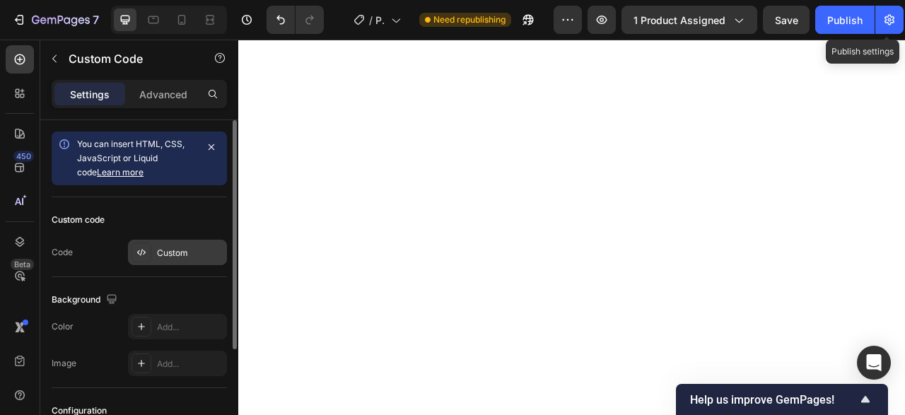
click at [188, 249] on div "Custom" at bounding box center [190, 253] width 66 height 13
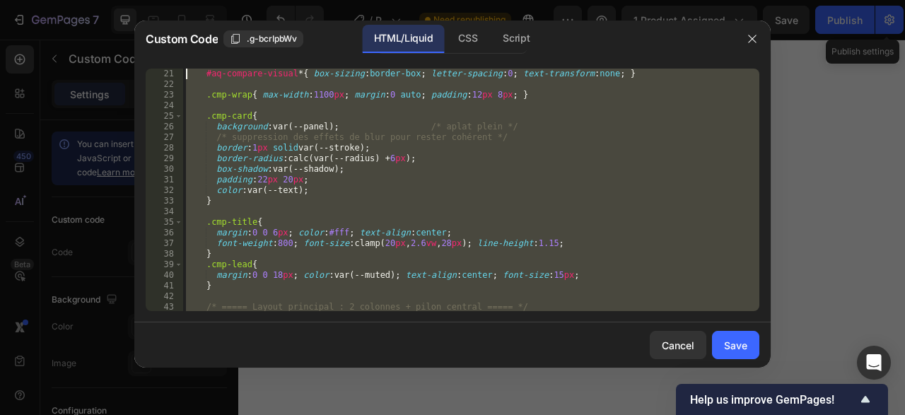
scroll to position [0, 0]
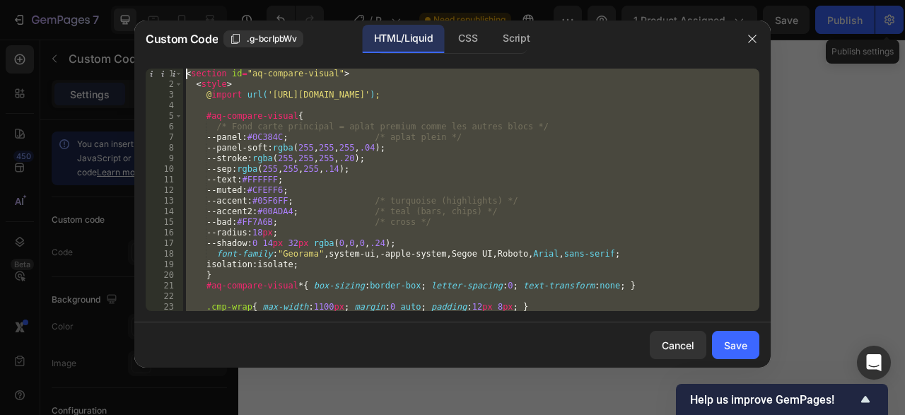
drag, startPoint x: 516, startPoint y: 303, endPoint x: 59, endPoint y: -60, distance: 583.8
click at [183, 69] on div "< section id = "aq-compare-visual" > < style > @ import url( '[URL][DOMAIN_NAME…" at bounding box center [471, 190] width 576 height 243
type textarea "<section id="aq-compare-visual"> <style>"
paste textarea
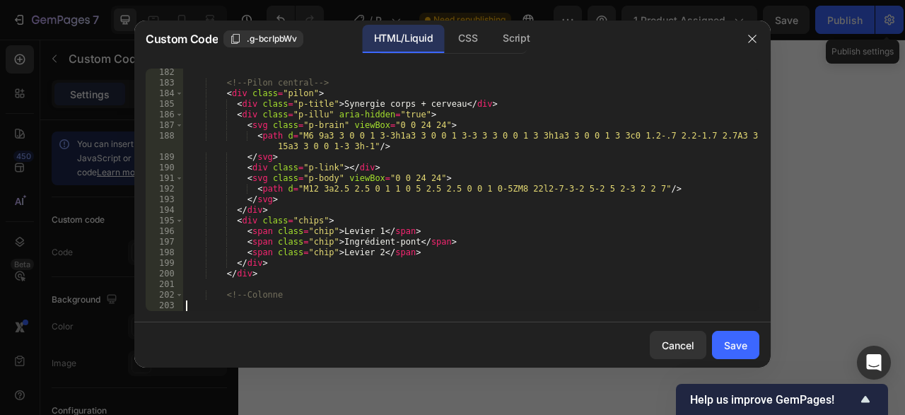
scroll to position [1996, 0]
drag, startPoint x: 726, startPoint y: 337, endPoint x: 732, endPoint y: 318, distance: 19.9
click at [726, 337] on button "Save" at bounding box center [735, 345] width 47 height 28
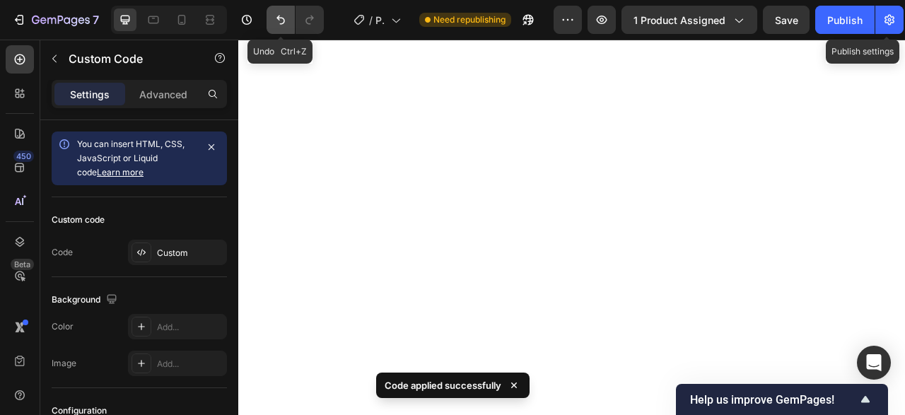
click at [282, 23] on icon "Undo/Redo" at bounding box center [281, 20] width 14 height 14
